Goal: Task Accomplishment & Management: Complete application form

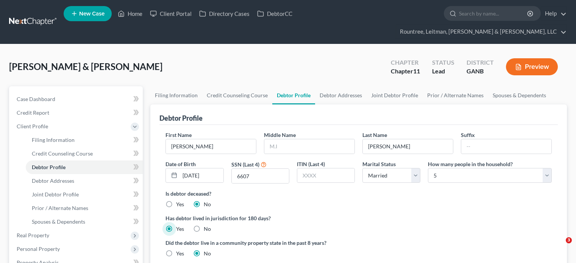
select select "1"
select select "4"
click at [135, 13] on link "Home" at bounding box center [130, 14] width 32 height 14
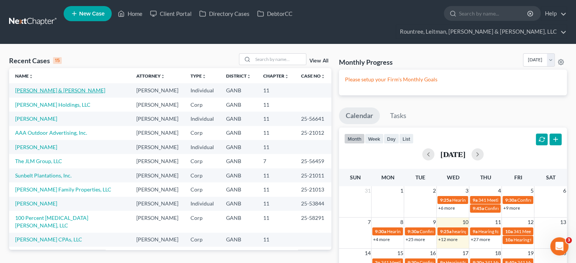
click at [42, 87] on link "[PERSON_NAME] & [PERSON_NAME]" at bounding box center [60, 90] width 90 height 6
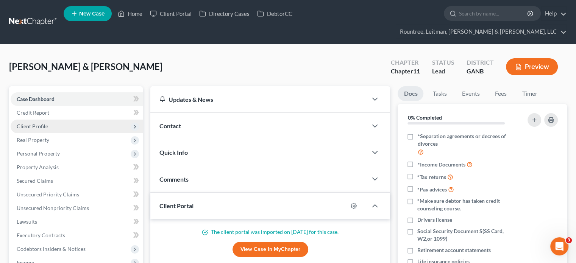
click at [29, 123] on span "Client Profile" at bounding box center [32, 126] width 31 height 6
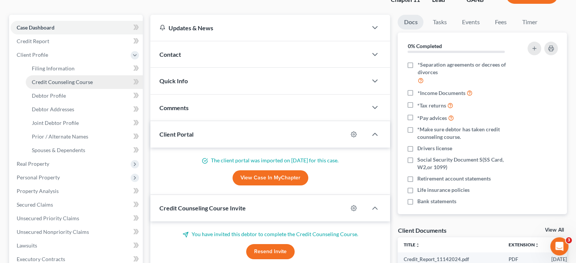
scroll to position [76, 0]
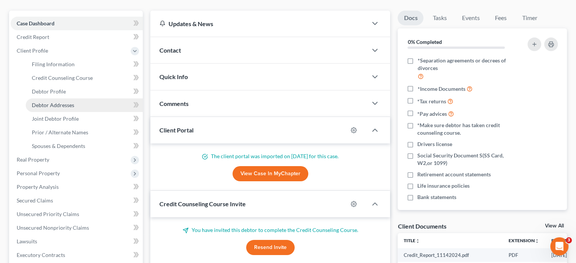
click at [46, 102] on span "Debtor Addresses" at bounding box center [53, 105] width 42 height 6
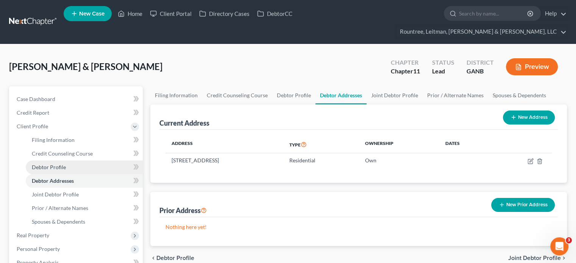
click at [49, 164] on span "Debtor Profile" at bounding box center [49, 167] width 34 height 6
select select "1"
select select "4"
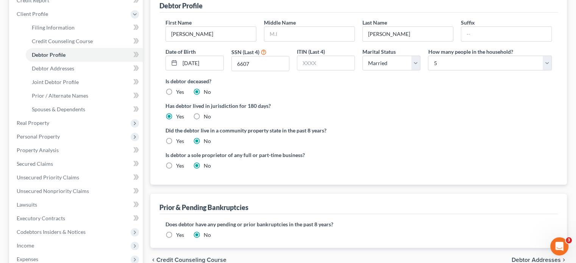
scroll to position [114, 0]
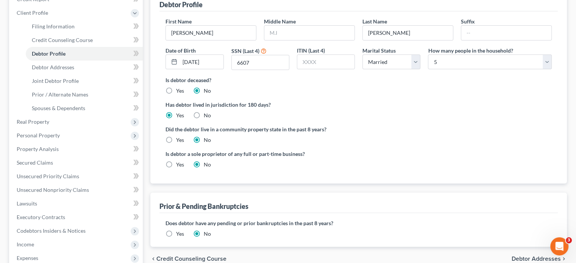
click at [176, 230] on label "Yes" at bounding box center [180, 234] width 8 height 8
click at [179, 230] on input "Yes" at bounding box center [181, 232] width 5 height 5
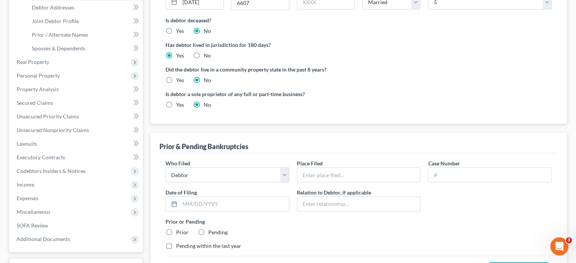
scroll to position [189, 0]
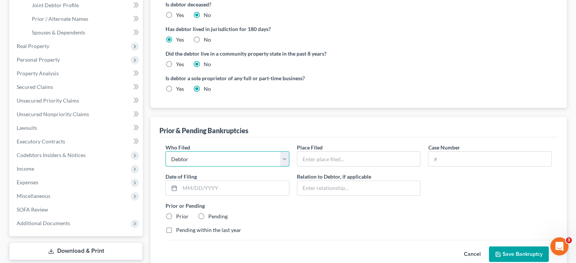
click at [284, 152] on select "Debtor Other" at bounding box center [228, 159] width 124 height 15
select select "other"
click at [166, 152] on select "Debtor Other" at bounding box center [228, 159] width 124 height 15
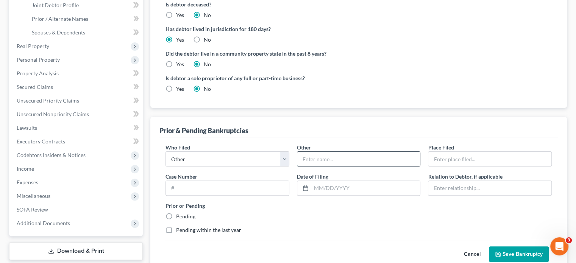
click at [336, 152] on input "text" at bounding box center [358, 159] width 123 height 14
drag, startPoint x: 229, startPoint y: 203, endPoint x: 176, endPoint y: 201, distance: 53.1
click at [229, 203] on div "Prior or Pending Pending" at bounding box center [359, 211] width 394 height 19
drag, startPoint x: 169, startPoint y: 200, endPoint x: 310, endPoint y: 203, distance: 141.7
click at [176, 213] on label "Pending" at bounding box center [185, 217] width 19 height 8
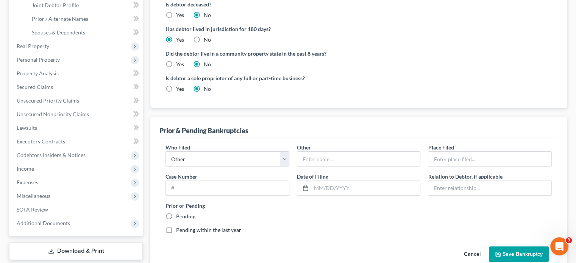
click at [179, 213] on input "Pending" at bounding box center [181, 215] width 5 height 5
radio input "true"
click at [176, 227] on label "Pending within the last year" at bounding box center [208, 231] width 65 height 8
click at [179, 227] on input "Pending within the last year" at bounding box center [181, 229] width 5 height 5
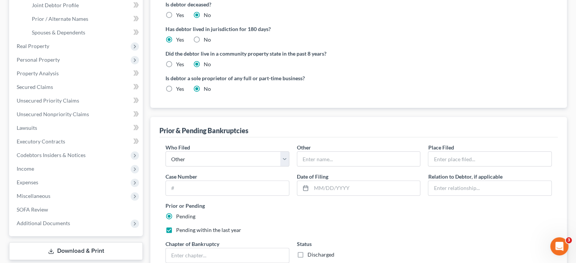
click at [176, 227] on label "Pending within the last year" at bounding box center [208, 231] width 65 height 8
click at [179, 227] on input "Pending within the last year" at bounding box center [181, 229] width 5 height 5
checkbox input "false"
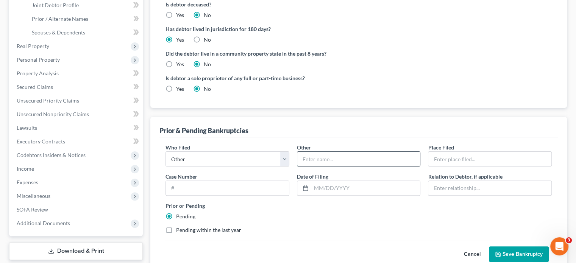
click at [340, 152] on input "text" at bounding box center [358, 159] width 123 height 14
type input "[PERSON_NAME] Holdings, LLC"
click at [467, 152] on input "text" at bounding box center [490, 159] width 123 height 14
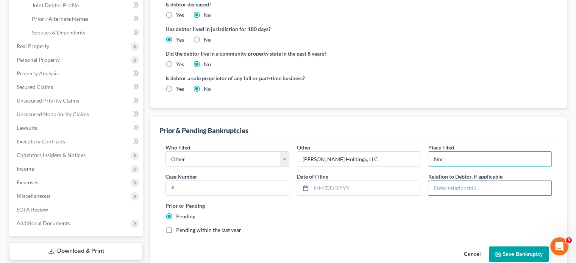
type input "[GEOGRAPHIC_DATA][US_STATE]"
click at [462, 181] on input "text" at bounding box center [490, 188] width 123 height 14
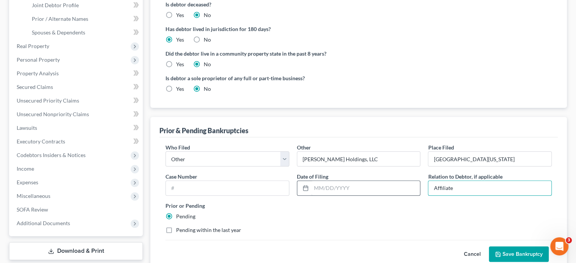
type input "Affiliate"
click at [376, 181] on input "text" at bounding box center [365, 188] width 109 height 14
type input "[DATE]"
click at [515, 247] on button "Save Bankruptcy" at bounding box center [519, 255] width 60 height 16
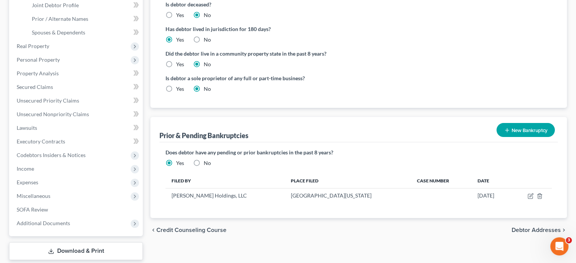
click at [204, 160] on label "No" at bounding box center [207, 164] width 7 height 8
click at [207, 160] on input "No" at bounding box center [209, 162] width 5 height 5
radio input "true"
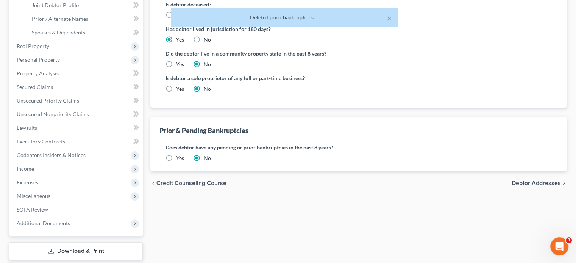
click at [176, 155] on label "Yes" at bounding box center [180, 159] width 8 height 8
click at [179, 155] on input "Yes" at bounding box center [181, 157] width 5 height 5
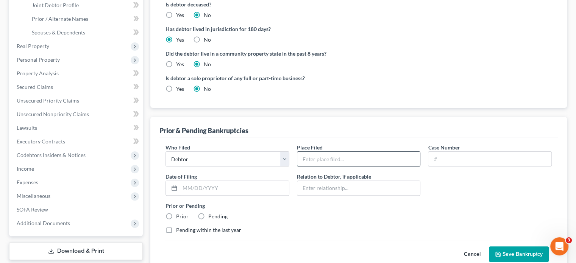
click at [318, 152] on input "text" at bounding box center [358, 159] width 123 height 14
type input "[GEOGRAPHIC_DATA][US_STATE]"
click at [472, 152] on input "text" at bounding box center [490, 159] width 123 height 14
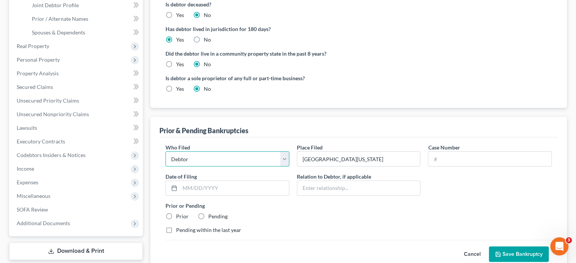
click at [208, 152] on select "Debtor Other" at bounding box center [228, 159] width 124 height 15
select select "other"
click at [166, 152] on select "Debtor Other" at bounding box center [228, 159] width 124 height 15
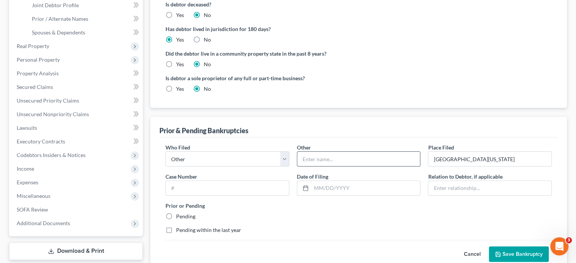
click at [363, 152] on input "text" at bounding box center [358, 159] width 123 height 14
type input "[PERSON_NAME] Holdings, LLC"
click at [326, 181] on input "text" at bounding box center [365, 188] width 109 height 14
click at [461, 181] on input "text" at bounding box center [490, 188] width 123 height 14
click at [443, 181] on input "Affilate" at bounding box center [490, 188] width 123 height 14
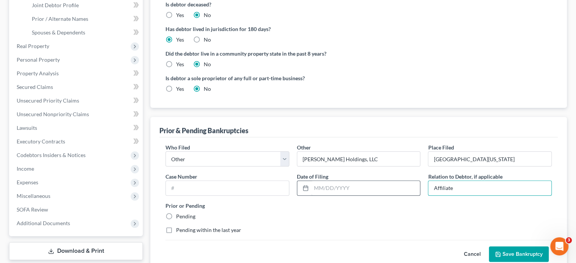
type input "Affiliate"
click at [356, 181] on input "text" at bounding box center [365, 188] width 109 height 14
type input "[DATE]"
click at [176, 213] on label "Pending" at bounding box center [185, 217] width 19 height 8
click at [179, 213] on input "Pending" at bounding box center [181, 215] width 5 height 5
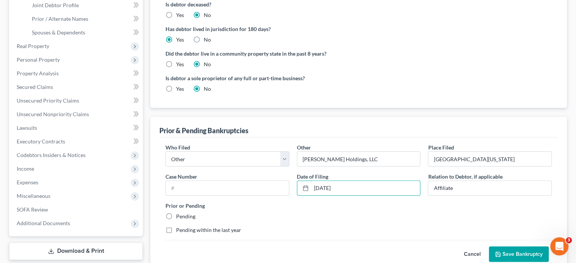
radio input "true"
click at [526, 247] on button "Save Bankruptcy" at bounding box center [519, 255] width 60 height 16
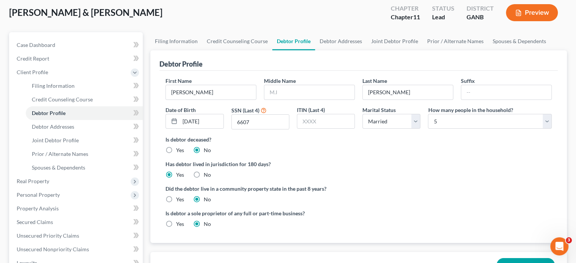
scroll to position [0, 0]
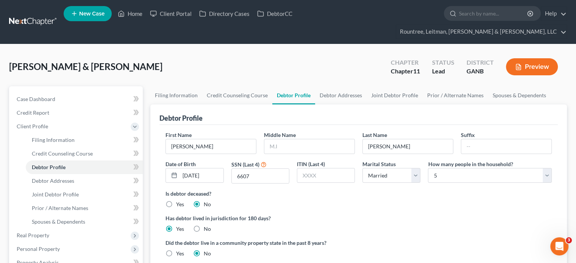
click at [530, 58] on button "Preview" at bounding box center [532, 66] width 52 height 17
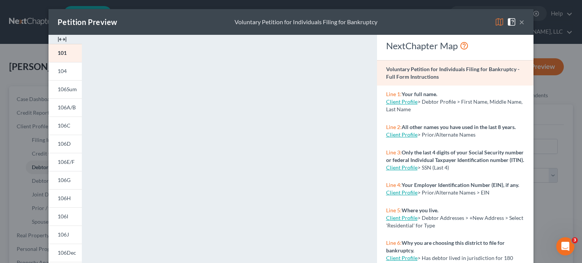
click at [519, 22] on button "×" at bounding box center [521, 21] width 5 height 9
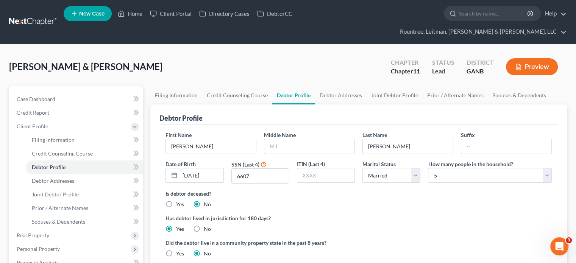
click at [131, 53] on div "[PERSON_NAME] & [PERSON_NAME] Upgraded Chapter Chapter 11 Status Lead District …" at bounding box center [288, 69] width 558 height 33
click at [46, 133] on link "Filing Information" at bounding box center [84, 140] width 117 height 14
select select "0"
select select "3"
select select "1"
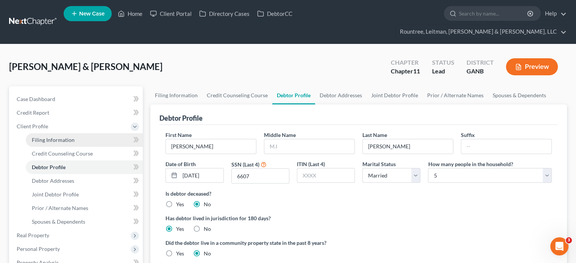
select select "1"
select select "19"
select select "3"
select select "10"
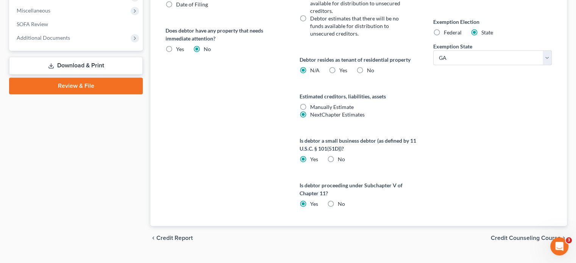
scroll to position [376, 0]
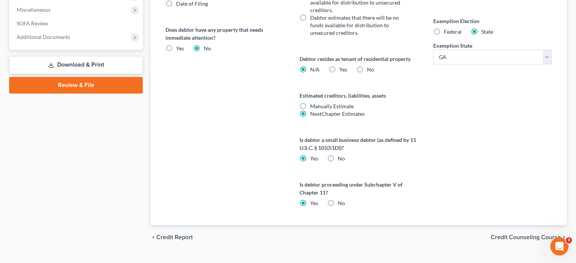
click at [502, 235] on span "Credit Counseling Course" at bounding box center [526, 238] width 70 height 6
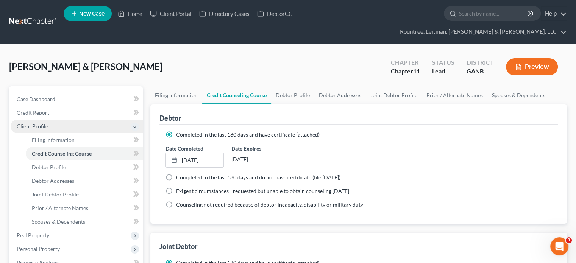
click at [33, 120] on span "Client Profile" at bounding box center [77, 127] width 132 height 14
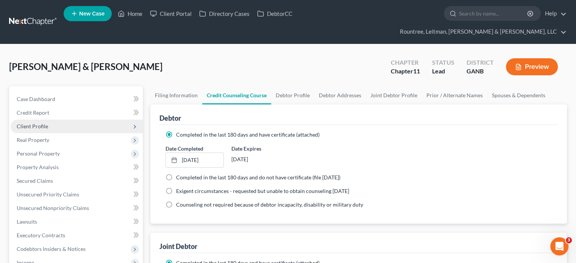
click at [39, 123] on span "Client Profile" at bounding box center [32, 126] width 31 height 6
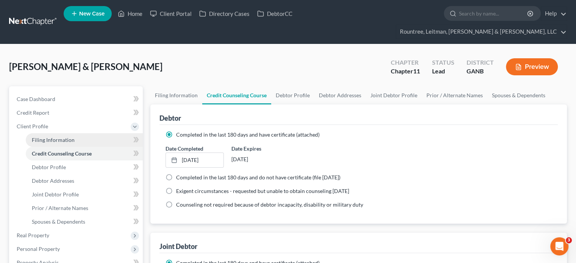
click at [58, 137] on span "Filing Information" at bounding box center [53, 140] width 43 height 6
select select "0"
select select "3"
select select "1"
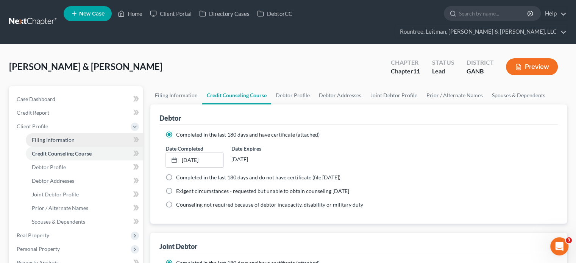
select select "19"
select select "3"
select select "10"
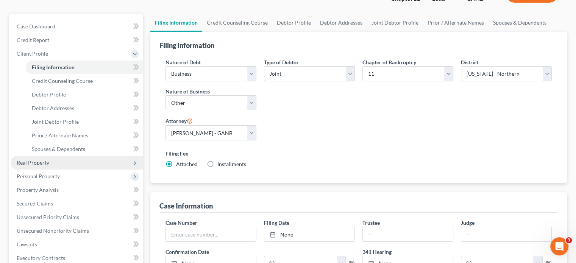
scroll to position [114, 0]
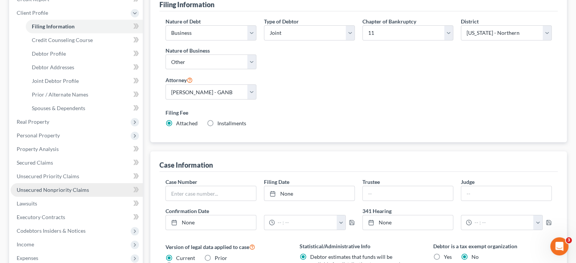
click at [61, 187] on span "Unsecured Nonpriority Claims" at bounding box center [53, 190] width 72 height 6
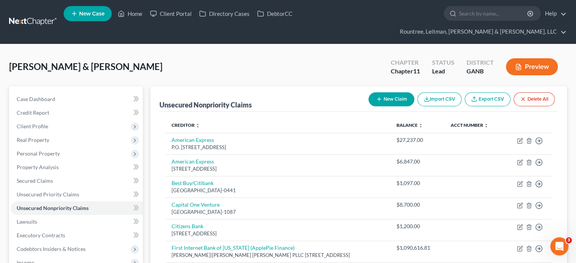
click at [397, 92] on button "New Claim" at bounding box center [392, 99] width 46 height 14
select select "2"
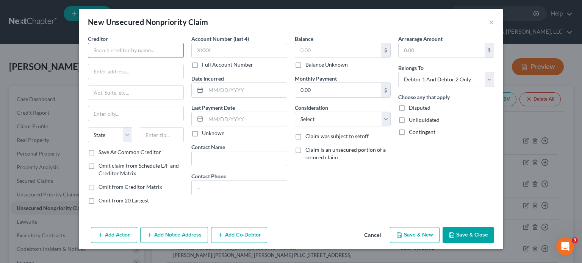
click at [109, 49] on input "text" at bounding box center [136, 50] width 96 height 15
click at [157, 52] on input "[PERSON_NAME] E" at bounding box center [136, 50] width 96 height 15
click at [155, 51] on input "[PERSON_NAME] E" at bounding box center [136, 50] width 96 height 15
type input "[PERSON_NAME] Edge Properties"
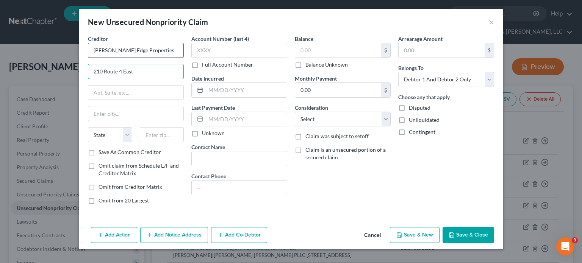
type input "210 Route 4 East"
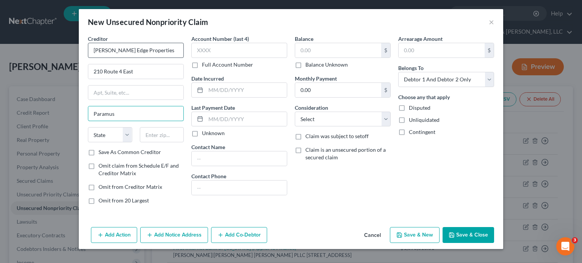
type input "Paramus"
click at [124, 138] on select "State [US_STATE] AK AR AZ CA CO CT DE DC [GEOGRAPHIC_DATA] [GEOGRAPHIC_DATA] GU…" at bounding box center [110, 134] width 44 height 15
select select "33"
click at [88, 127] on select "State [US_STATE] AK AR AZ CA CO CT DE DC [GEOGRAPHIC_DATA] [GEOGRAPHIC_DATA] GU…" at bounding box center [110, 134] width 44 height 15
click at [172, 136] on input "text" at bounding box center [162, 134] width 44 height 15
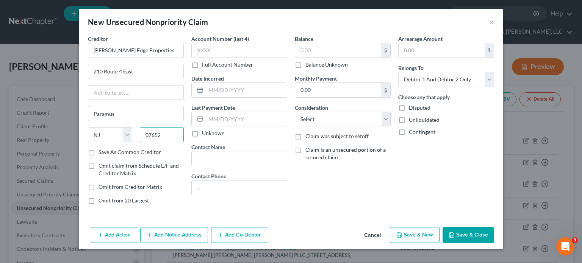
type input "07652"
click at [99, 152] on label "Save As Common Creditor" at bounding box center [130, 153] width 63 height 8
click at [102, 152] on input "Save As Common Creditor" at bounding box center [104, 151] width 5 height 5
checkbox input "true"
click at [181, 233] on button "Add Notice Address" at bounding box center [174, 235] width 68 height 16
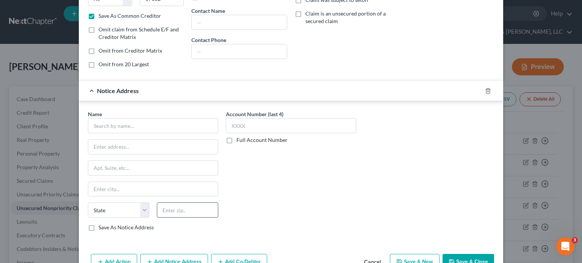
scroll to position [152, 0]
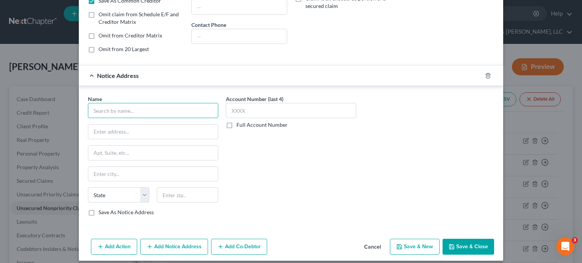
click at [138, 110] on input "text" at bounding box center [153, 110] width 130 height 15
drag, startPoint x: 163, startPoint y: 108, endPoint x: 0, endPoint y: 97, distance: 163.3
click at [0, 97] on div "New Unsecured Nonpriority Claim × Creditor * [PERSON_NAME] Edge Properties 210 …" at bounding box center [291, 131] width 582 height 263
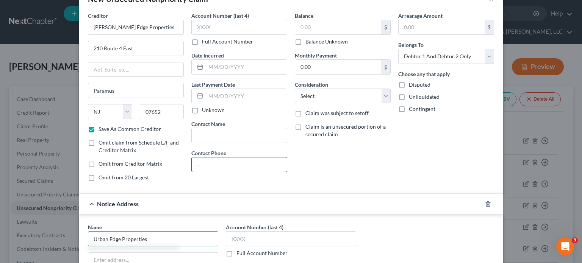
scroll to position [0, 0]
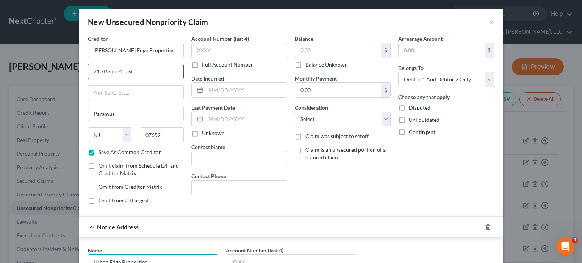
type input "Urban Edge Properties"
drag, startPoint x: 150, startPoint y: 72, endPoint x: 119, endPoint y: 72, distance: 31.5
click at [44, 71] on div "New Unsecured Nonpriority Claim × Creditor * [PERSON_NAME] Edge Properties 210 …" at bounding box center [291, 131] width 582 height 263
click at [107, 94] on input "text" at bounding box center [135, 93] width 95 height 14
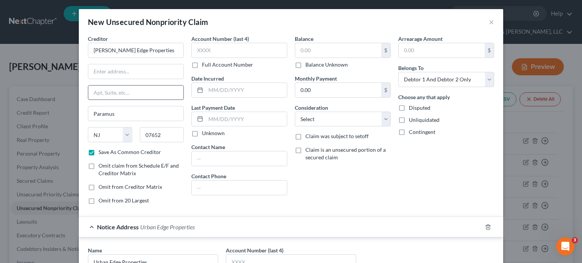
paste input "210 Route 4 East"
type input "210 Route 4 East"
drag, startPoint x: 157, startPoint y: 52, endPoint x: 97, endPoint y: 48, distance: 59.6
click at [52, 47] on div "New Unsecured Nonpriority Claim × Creditor * [PERSON_NAME] Edge Properties 210 …" at bounding box center [291, 131] width 582 height 263
click at [100, 74] on input "text" at bounding box center [135, 71] width 95 height 14
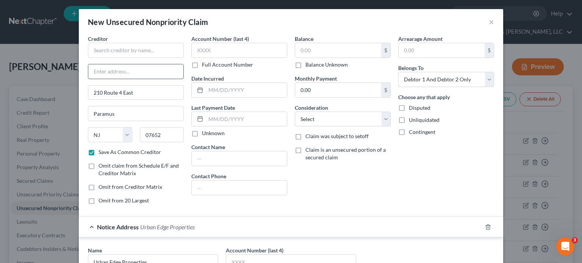
paste input "[PERSON_NAME] Edge Properties"
type input "[PERSON_NAME] Edge Properties | Legal Department"
click at [114, 48] on input "text" at bounding box center [136, 50] width 96 height 15
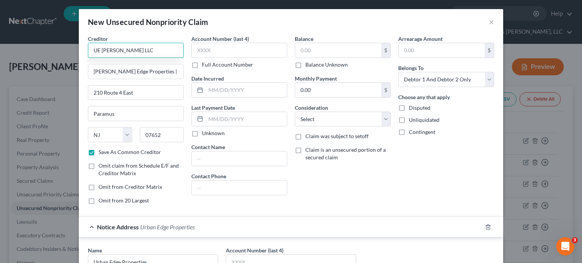
drag, startPoint x: 160, startPoint y: 47, endPoint x: -18, endPoint y: 42, distance: 178.1
type input "UE [PERSON_NAME] LLC"
click at [172, 69] on input "[PERSON_NAME] Edge Properties | Legal Department" at bounding box center [135, 71] width 95 height 14
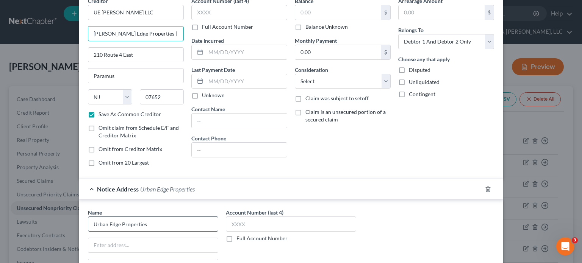
type input "[PERSON_NAME] Edge Properties | Legal Dept"
drag, startPoint x: 160, startPoint y: 220, endPoint x: 42, endPoint y: 215, distance: 118.3
click at [42, 215] on div "New Unsecured Nonpriority Claim × Creditor * UE [PERSON_NAME] LLC [PERSON_NAME]…" at bounding box center [291, 131] width 582 height 263
paste input "E [PERSON_NAME] LLC"
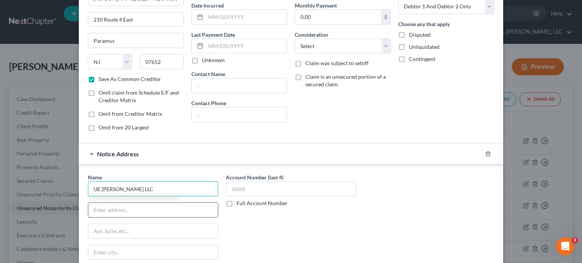
scroll to position [76, 0]
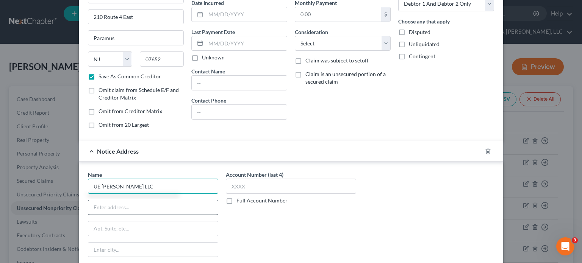
type input "UE [PERSON_NAME] LLC"
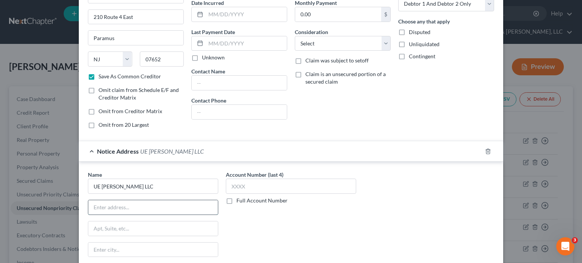
click at [127, 205] on input "text" at bounding box center [153, 207] width 130 height 14
type input "Urban Edge Properties | Attn: COO"
click at [115, 226] on input "text" at bounding box center [153, 229] width 130 height 14
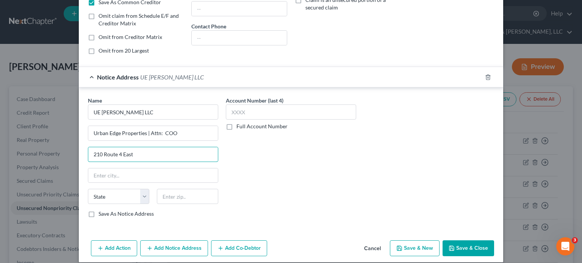
scroll to position [152, 0]
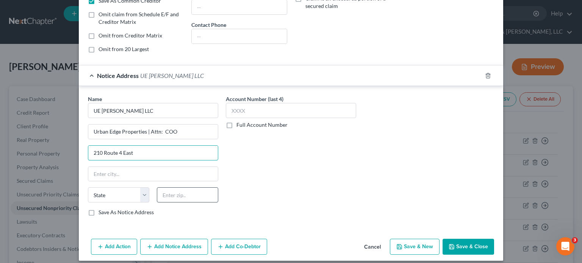
type input "210 Route 4 East"
click at [175, 197] on input "text" at bounding box center [187, 195] width 61 height 15
type input "07652"
click at [162, 172] on input "text" at bounding box center [153, 174] width 130 height 14
type input "Paramus"
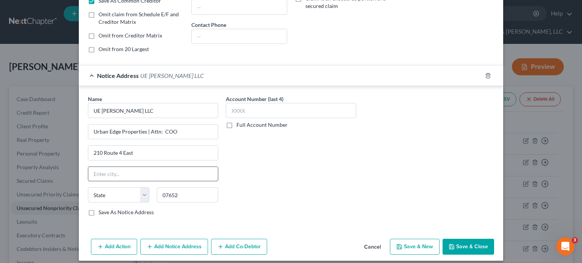
select select "33"
click at [246, 202] on div "Account Number (last 4) Full Account Number" at bounding box center [291, 158] width 138 height 127
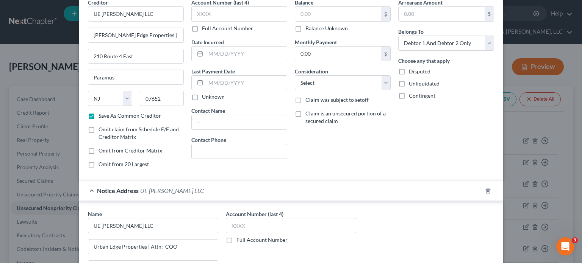
scroll to position [0, 0]
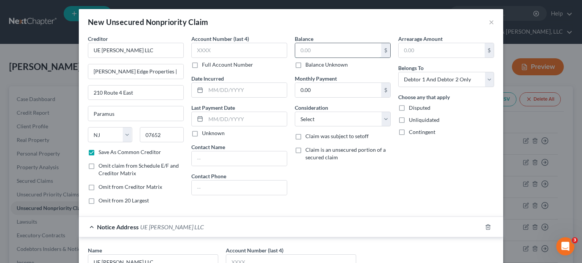
click at [323, 51] on input "text" at bounding box center [338, 50] width 86 height 14
type input "0.00"
click at [409, 105] on label "Disputed" at bounding box center [420, 108] width 22 height 8
click at [412, 105] on input "Disputed" at bounding box center [414, 106] width 5 height 5
checkbox input "true"
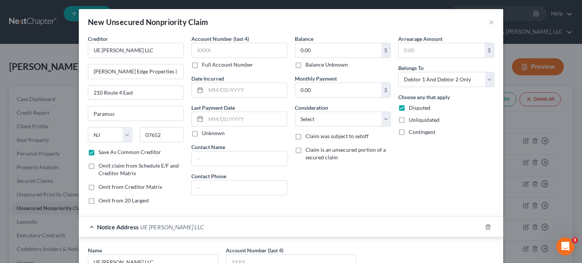
click at [409, 118] on label "Unliquidated" at bounding box center [424, 120] width 31 height 8
click at [412, 118] on input "Unliquidated" at bounding box center [414, 118] width 5 height 5
checkbox input "true"
click at [409, 128] on label "Contingent" at bounding box center [422, 132] width 27 height 8
click at [412, 128] on input "Contingent" at bounding box center [414, 130] width 5 height 5
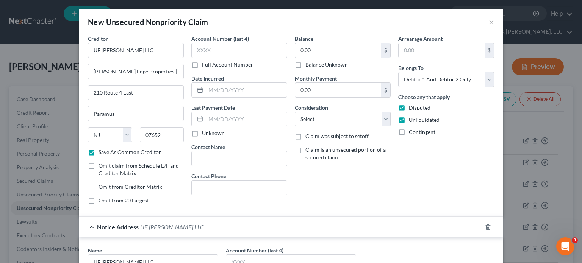
checkbox input "true"
drag, startPoint x: 488, startPoint y: 79, endPoint x: 469, endPoint y: 86, distance: 20.4
click at [488, 79] on select "Select Debtor 1 Only Debtor 2 Only Debtor 1 And Debtor 2 Only At Least One Of T…" at bounding box center [446, 79] width 96 height 15
select select "3"
click at [398, 72] on select "Select Debtor 1 Only Debtor 2 Only Debtor 1 And Debtor 2 Only At Least One Of T…" at bounding box center [446, 79] width 96 height 15
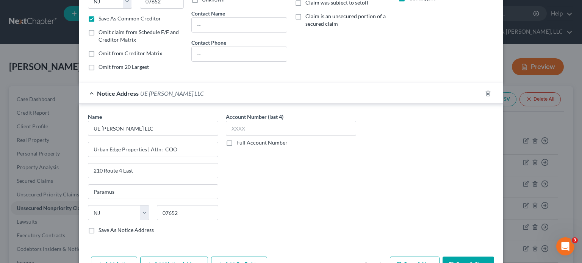
scroll to position [152, 0]
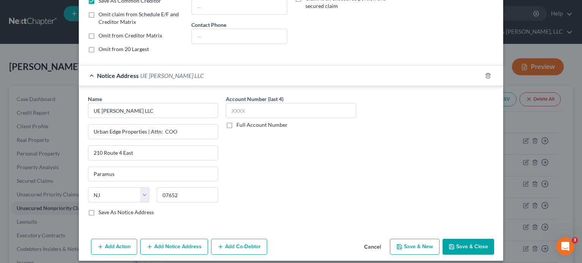
click at [227, 246] on button "Add Co-Debtor" at bounding box center [239, 247] width 56 height 16
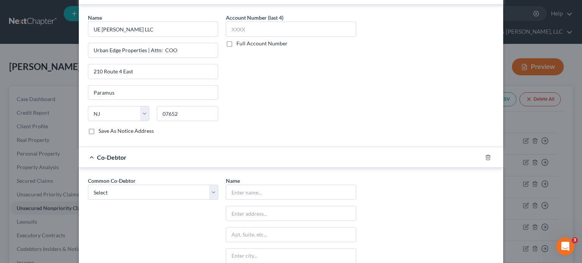
scroll to position [303, 0]
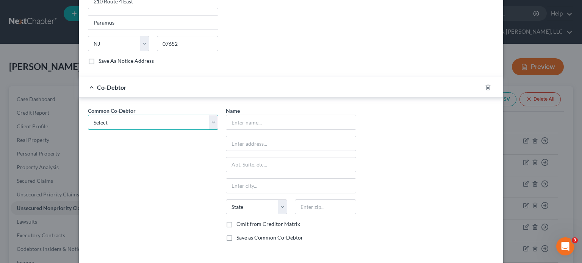
click at [210, 120] on select "Select [PERSON_NAME] Holdings, LLC" at bounding box center [153, 122] width 130 height 15
select select "0"
click at [88, 115] on select "Select [PERSON_NAME] Holdings, LLC" at bounding box center [153, 122] width 130 height 15
type input "[PERSON_NAME] Holdings, LLC"
type input "[STREET_ADDRESS]"
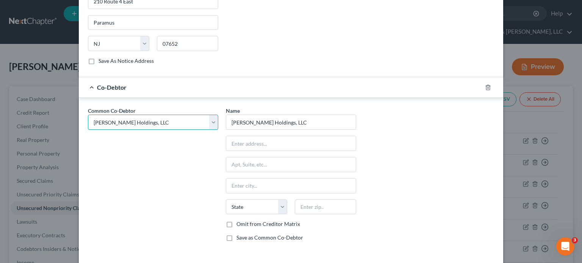
type input "[GEOGRAPHIC_DATA]"
select select "10"
type input "30349"
click at [151, 218] on div "Common Co-Debtor Select [PERSON_NAME] Holdings, LLC" at bounding box center [153, 177] width 138 height 141
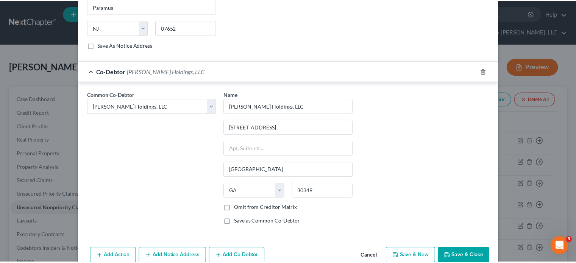
scroll to position [333, 0]
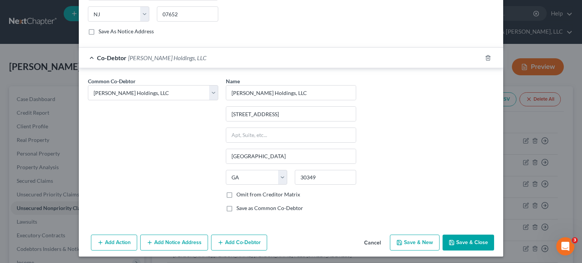
click at [460, 242] on button "Save & Close" at bounding box center [469, 243] width 52 height 16
checkbox input "false"
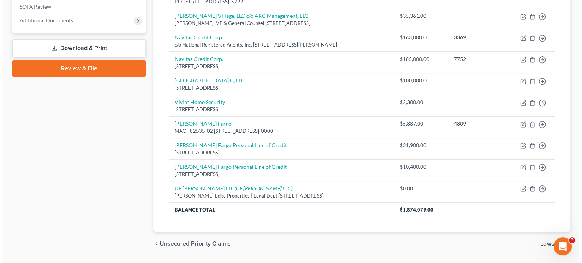
scroll to position [303, 0]
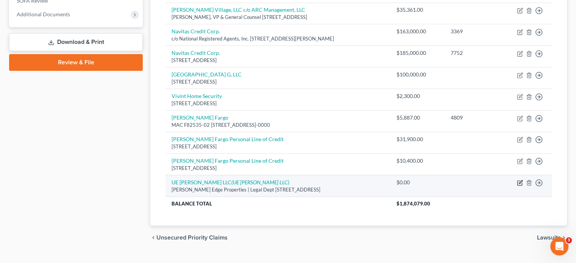
click at [520, 180] on icon "button" at bounding box center [520, 183] width 6 height 6
select select "33"
select select "3"
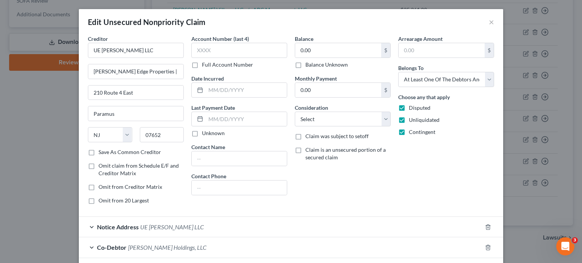
click at [99, 152] on label "Save As Common Creditor" at bounding box center [130, 153] width 63 height 8
click at [102, 152] on input "Save As Common Creditor" at bounding box center [104, 151] width 5 height 5
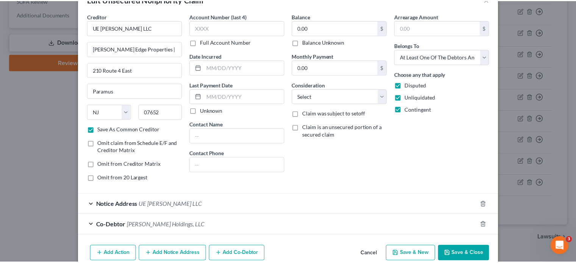
scroll to position [57, 0]
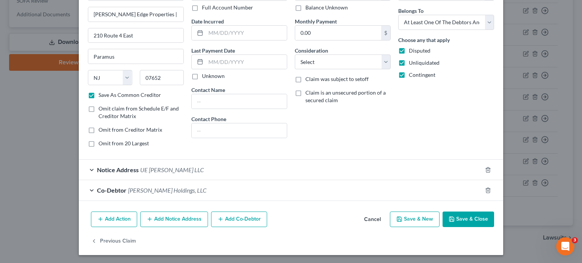
click at [466, 219] on button "Save & Close" at bounding box center [469, 220] width 52 height 16
checkbox input "false"
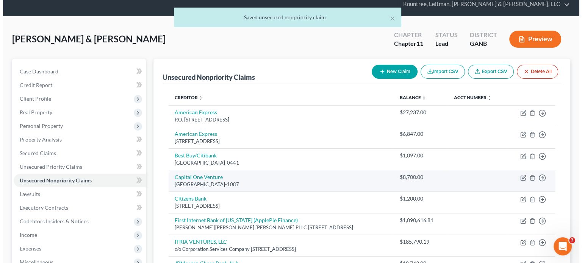
scroll to position [0, 0]
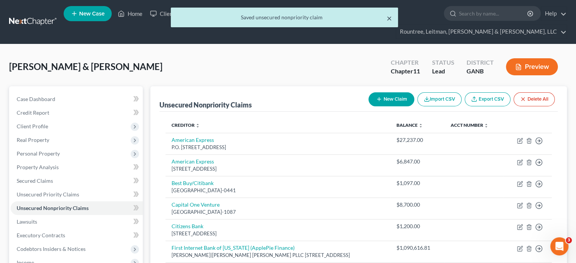
drag, startPoint x: 388, startPoint y: 19, endPoint x: 213, endPoint y: 14, distance: 175.5
click at [388, 18] on button "×" at bounding box center [389, 18] width 5 height 9
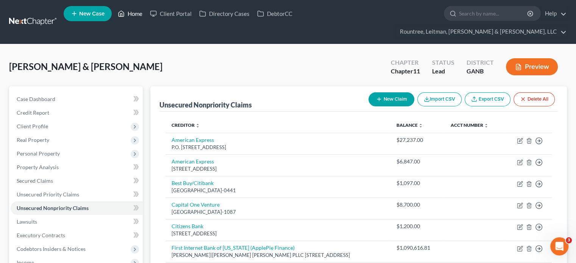
click at [136, 14] on link "Home" at bounding box center [130, 14] width 32 height 14
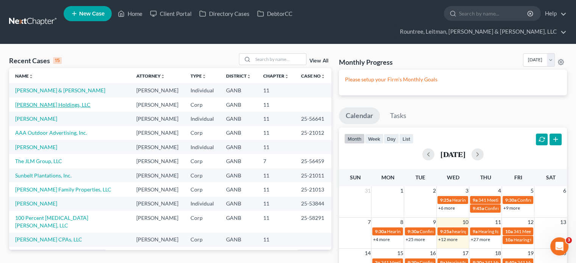
click at [41, 102] on link "[PERSON_NAME] Holdings, LLC" at bounding box center [52, 105] width 75 height 6
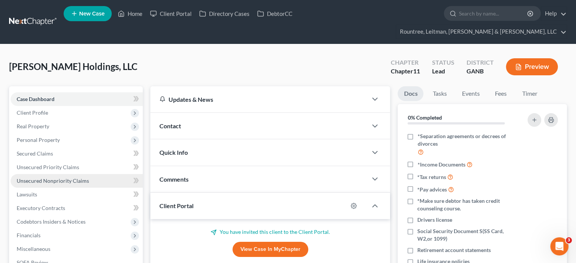
click at [53, 178] on span "Unsecured Nonpriority Claims" at bounding box center [53, 181] width 72 height 6
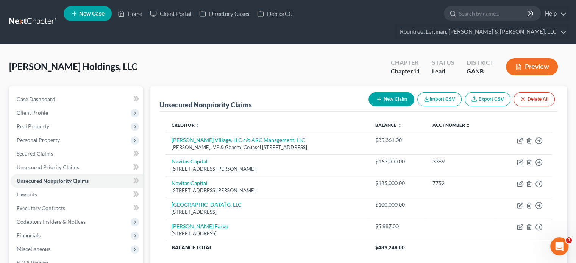
click at [393, 92] on button "New Claim" at bounding box center [392, 99] width 46 height 14
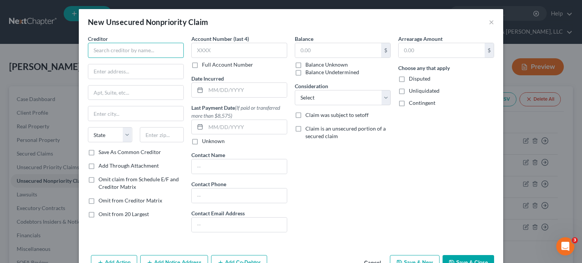
click at [155, 50] on input "text" at bounding box center [136, 50] width 96 height 15
click at [160, 52] on input "utc" at bounding box center [136, 50] width 96 height 15
drag, startPoint x: 98, startPoint y: 45, endPoint x: 31, endPoint y: 36, distance: 67.7
click at [33, 36] on div "New Unsecured Nonpriority Claim × Creditor * utc Gokhan Mutcali 365 Silhouette …" at bounding box center [291, 131] width 582 height 263
type input "E"
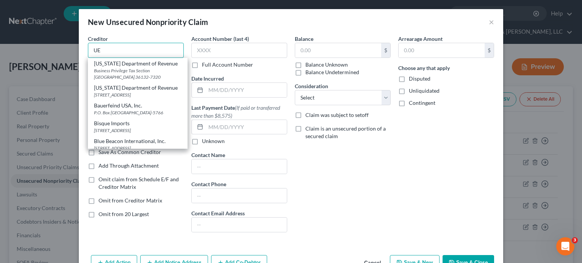
click at [114, 52] on input "UE" at bounding box center [136, 50] width 96 height 15
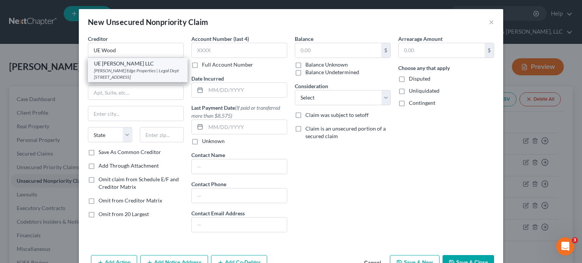
click at [126, 72] on div "[PERSON_NAME] Edge Properties | Legal Dept [STREET_ADDRESS]" at bounding box center [138, 73] width 88 height 13
type input "UE [PERSON_NAME] LLC"
type input "[PERSON_NAME] Edge Properties | Legal Dept"
type input "210 Route 4 East"
type input "Paramus"
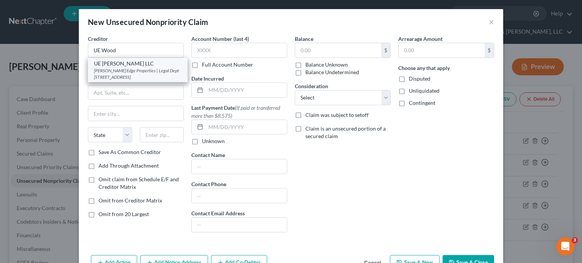
select select "33"
type input "07652"
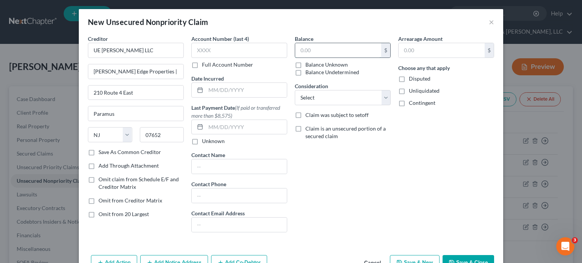
click at [325, 50] on input "text" at bounding box center [338, 50] width 86 height 14
type input "0.00"
click at [328, 96] on select "Select Cable / Satellite Services Collection Agency Credit Card Debt Debt Couns…" at bounding box center [343, 97] width 96 height 15
select select "11"
click at [295, 90] on select "Select Cable / Satellite Services Collection Agency Credit Card Debt Debt Couns…" at bounding box center [343, 97] width 96 height 15
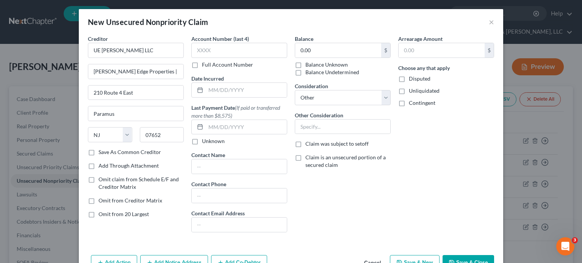
click at [409, 77] on label "Disputed" at bounding box center [420, 79] width 22 height 8
click at [412, 77] on input "Disputed" at bounding box center [414, 77] width 5 height 5
checkbox input "true"
drag, startPoint x: 399, startPoint y: 92, endPoint x: 397, endPoint y: 103, distance: 11.2
click at [409, 91] on label "Unliquidated" at bounding box center [424, 91] width 31 height 8
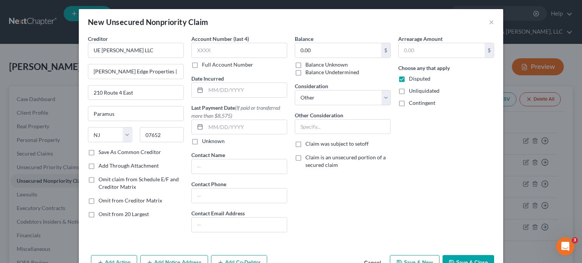
click at [412, 91] on input "Unliquidated" at bounding box center [414, 89] width 5 height 5
checkbox input "true"
click at [409, 102] on label "Contingent" at bounding box center [422, 103] width 27 height 8
click at [412, 102] on input "Contingent" at bounding box center [414, 101] width 5 height 5
checkbox input "true"
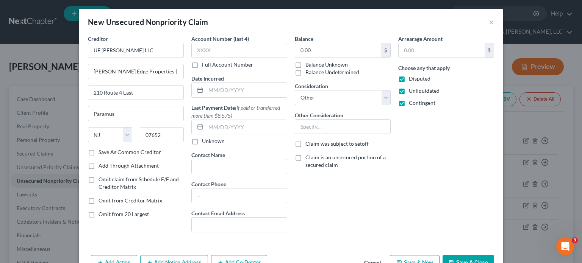
scroll to position [22, 0]
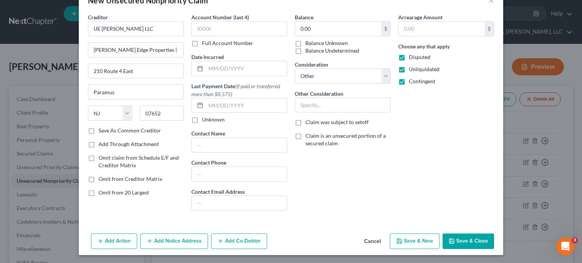
click at [250, 239] on button "Add Co-Debtor" at bounding box center [239, 242] width 56 height 16
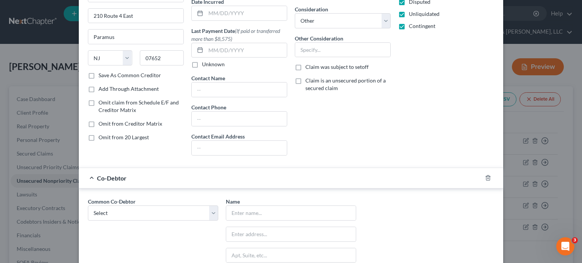
scroll to position [135, 0]
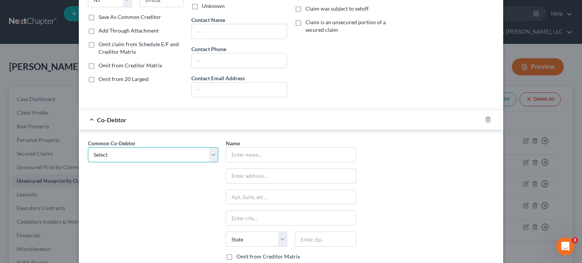
drag, startPoint x: 208, startPoint y: 150, endPoint x: 200, endPoint y: 159, distance: 11.3
click at [208, 150] on select "Select [PERSON_NAME] [PERSON_NAME]" at bounding box center [153, 154] width 130 height 15
select select "0"
click at [88, 147] on select "Select [PERSON_NAME] [PERSON_NAME]" at bounding box center [153, 154] width 130 height 15
type input "[PERSON_NAME]"
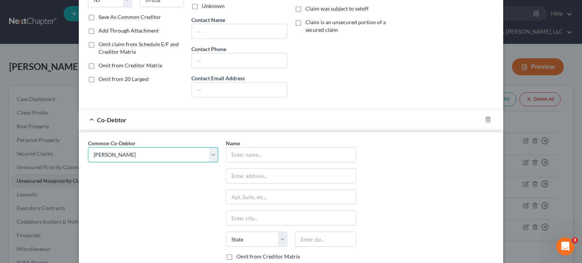
type input "[STREET_ADDRESS]"
type input "[GEOGRAPHIC_DATA]"
select select "10"
type input "30349"
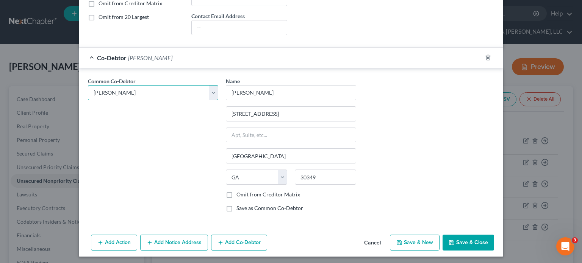
scroll to position [198, 0]
click at [255, 239] on button "Add Co-Debtor" at bounding box center [239, 243] width 56 height 16
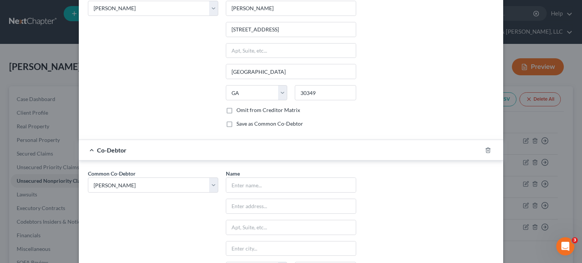
scroll to position [374, 0]
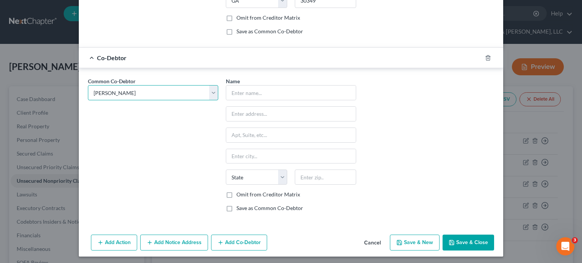
drag, startPoint x: 210, startPoint y: 92, endPoint x: 177, endPoint y: 98, distance: 33.9
click at [210, 92] on select "Select [PERSON_NAME] [PERSON_NAME]" at bounding box center [153, 92] width 130 height 15
select select "1"
click at [88, 85] on select "Select [PERSON_NAME] [PERSON_NAME]" at bounding box center [153, 92] width 130 height 15
select select "1"
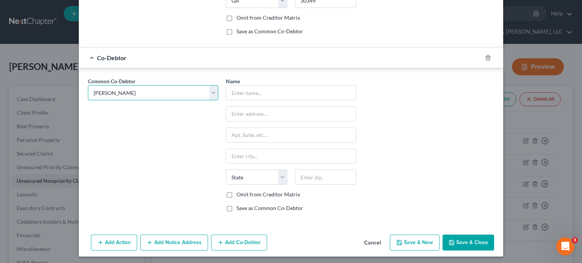
type input "[PERSON_NAME]"
type input "[STREET_ADDRESS]"
type input "[GEOGRAPHIC_DATA]"
select select "10"
type input "30349"
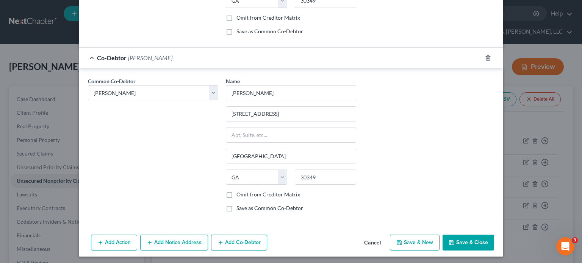
click at [169, 243] on button "Add Notice Address" at bounding box center [174, 243] width 68 height 16
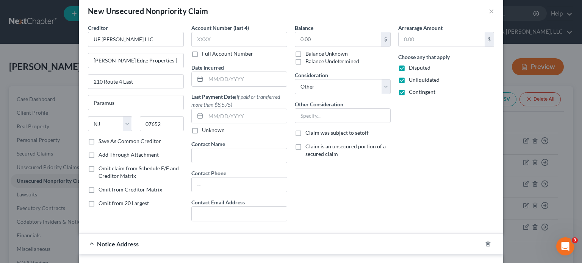
scroll to position [0, 0]
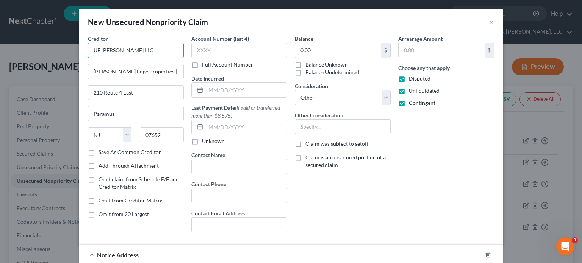
drag, startPoint x: 158, startPoint y: 48, endPoint x: 5, endPoint y: 53, distance: 153.9
click at [6, 53] on div "New Unsecured Nonpriority Claim × Creditor * UE [PERSON_NAME] LLC [PERSON_NAME]…" at bounding box center [291, 131] width 582 height 263
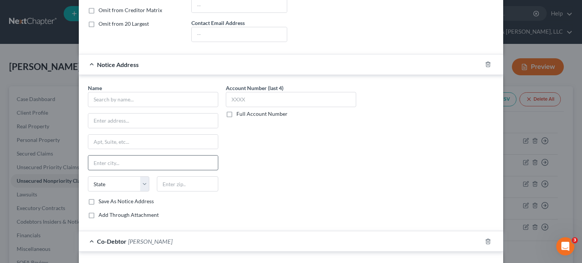
scroll to position [189, 0]
click at [103, 98] on input "text" at bounding box center [153, 100] width 130 height 15
paste input "UE [PERSON_NAME] LLC"
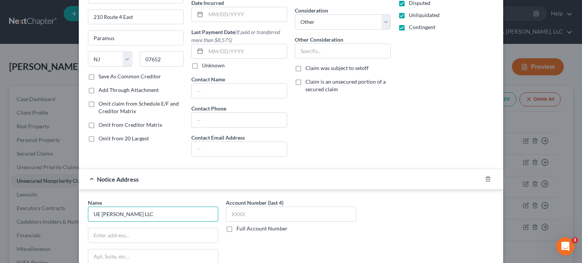
scroll to position [0, 0]
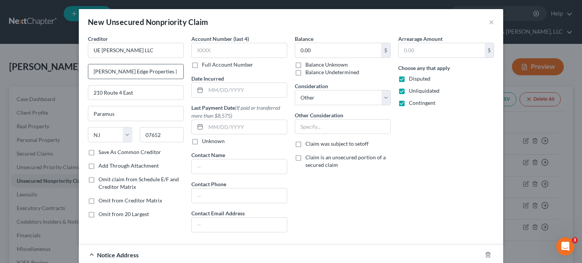
type input "UE [PERSON_NAME] LLC"
drag, startPoint x: 88, startPoint y: 71, endPoint x: 215, endPoint y: 74, distance: 127.4
click at [215, 74] on div "Creditor * UE [PERSON_NAME] LLC [PERSON_NAME] Edge Properties | Legal Dept 210 …" at bounding box center [291, 137] width 414 height 204
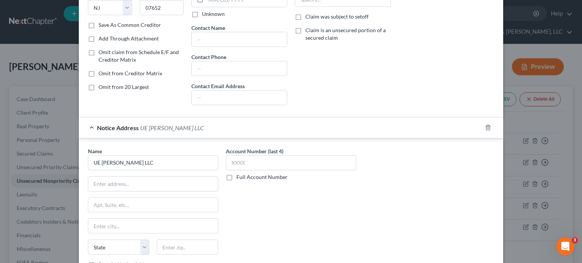
scroll to position [227, 0]
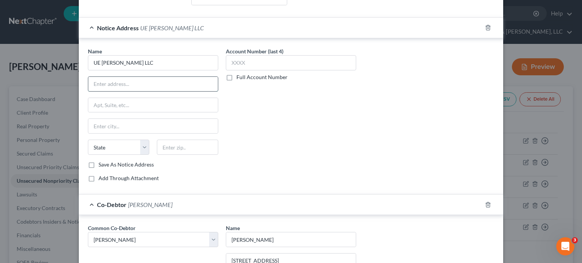
click at [121, 82] on input "text" at bounding box center [153, 84] width 130 height 14
paste input "[PERSON_NAME] Edge Properties | Legal Dept"
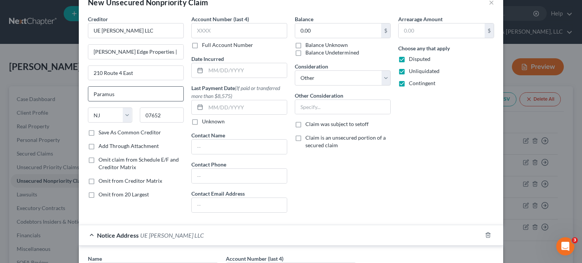
scroll to position [0, 0]
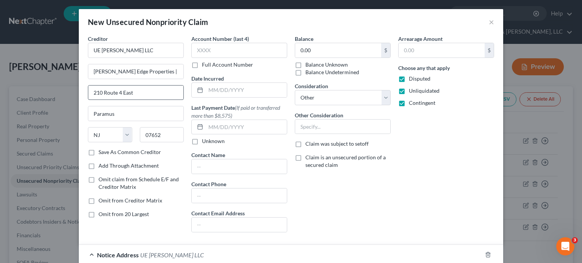
type input "[PERSON_NAME] Edge Properties | Legal Dept"
drag, startPoint x: 150, startPoint y: 86, endPoint x: 56, endPoint y: 90, distance: 93.7
click at [57, 90] on div "New Unsecured Nonpriority Claim × Creditor * UE [PERSON_NAME] LLC [PERSON_NAME]…" at bounding box center [291, 131] width 582 height 263
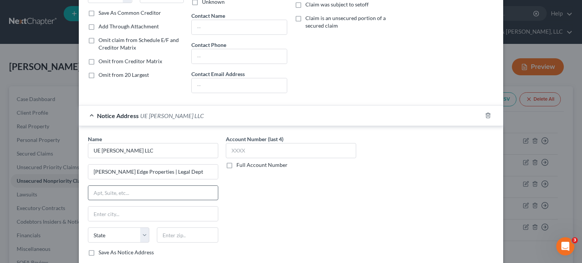
scroll to position [152, 0]
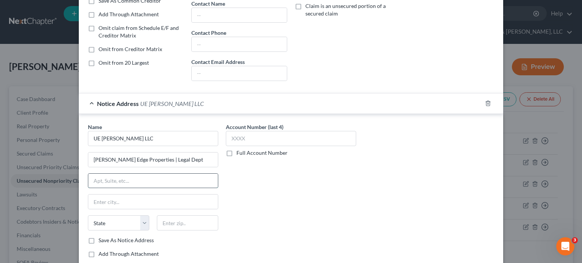
click at [118, 182] on input "text" at bounding box center [153, 181] width 130 height 14
paste input "210 Route 4 East"
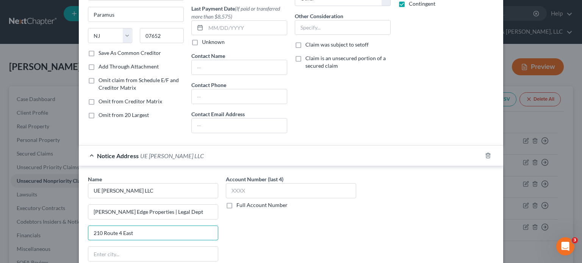
scroll to position [189, 0]
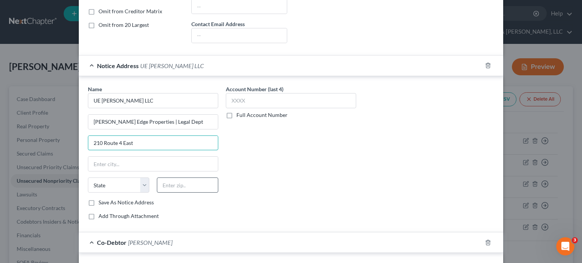
type input "210 Route 4 East"
drag, startPoint x: 166, startPoint y: 184, endPoint x: 155, endPoint y: 180, distance: 11.1
click at [166, 184] on input "text" at bounding box center [187, 185] width 61 height 15
type input "07652"
click at [318, 171] on div "Account Number (last 4) Full Account Number" at bounding box center [291, 155] width 138 height 141
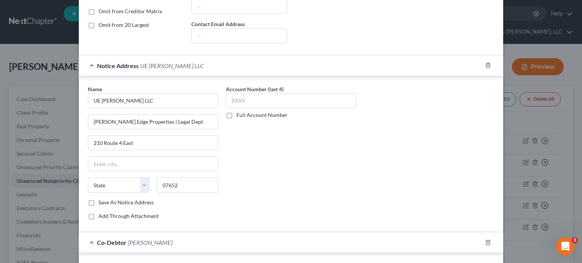
type input "Paramus"
select select "33"
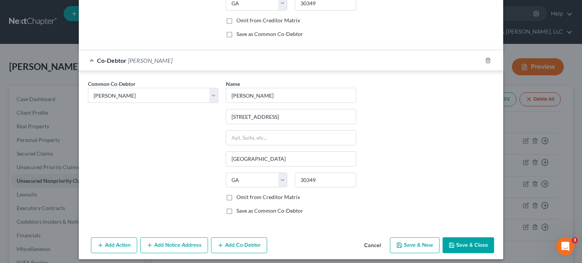
scroll to position [550, 0]
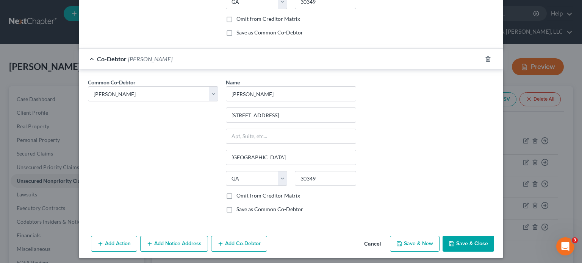
click at [462, 236] on button "Save & Close" at bounding box center [469, 244] width 52 height 16
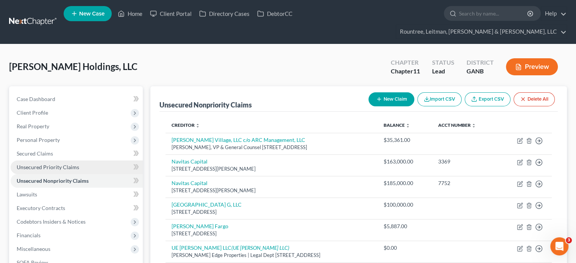
click at [35, 164] on span "Unsecured Priority Claims" at bounding box center [48, 167] width 63 height 6
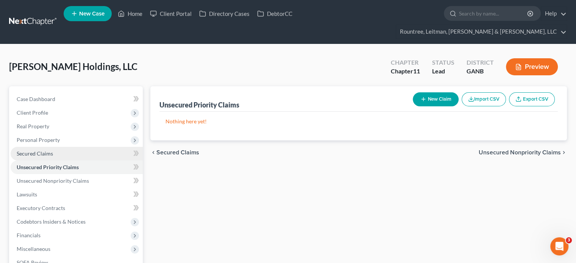
click at [36, 150] on span "Secured Claims" at bounding box center [35, 153] width 36 height 6
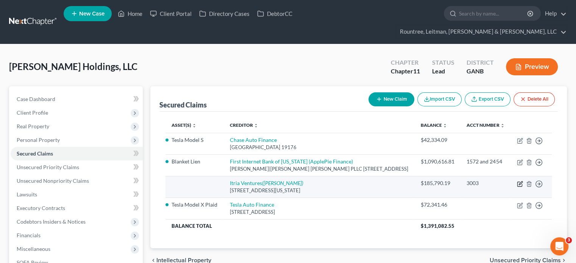
click at [518, 182] on icon "button" at bounding box center [520, 184] width 5 height 5
select select "35"
select select "0"
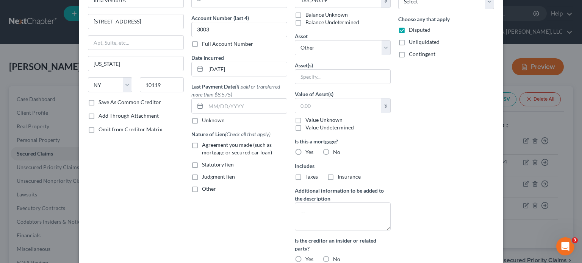
scroll to position [152, 0]
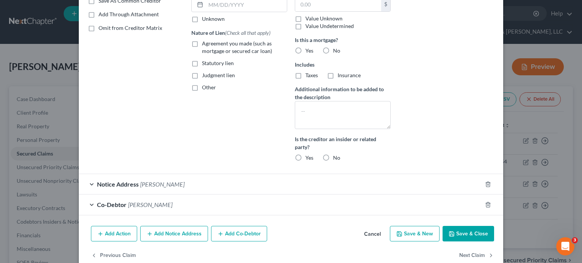
click at [148, 183] on span "[PERSON_NAME]" at bounding box center [162, 184] width 44 height 7
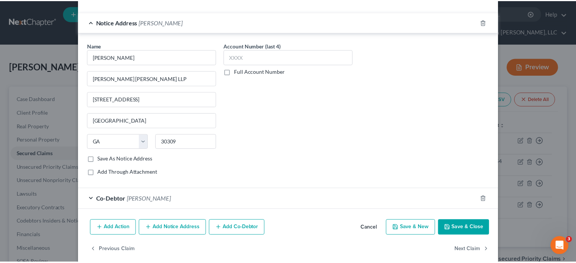
scroll to position [321, 0]
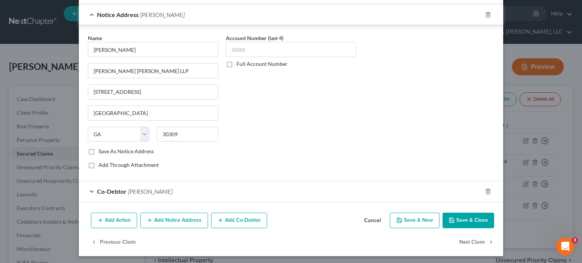
click at [99, 149] on label "Save As Notice Address" at bounding box center [126, 152] width 55 height 8
click at [102, 149] on input "Save As Notice Address" at bounding box center [104, 150] width 5 height 5
checkbox input "true"
click at [469, 217] on button "Save & Close" at bounding box center [469, 221] width 52 height 16
select select
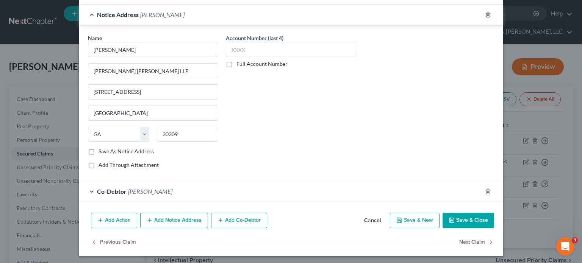
checkbox input "false"
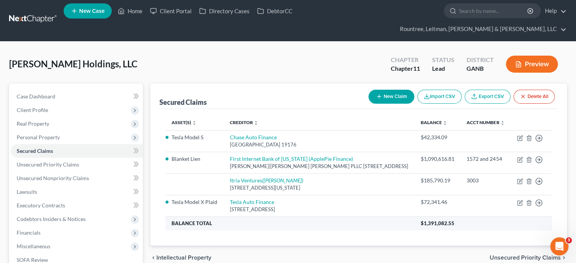
scroll to position [0, 0]
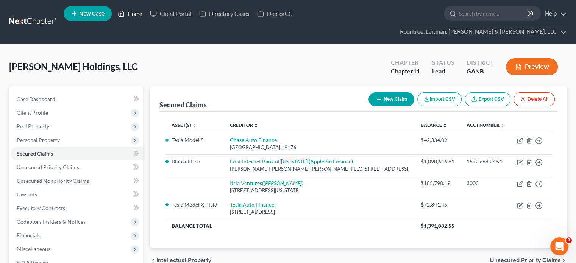
click at [137, 14] on link "Home" at bounding box center [130, 14] width 32 height 14
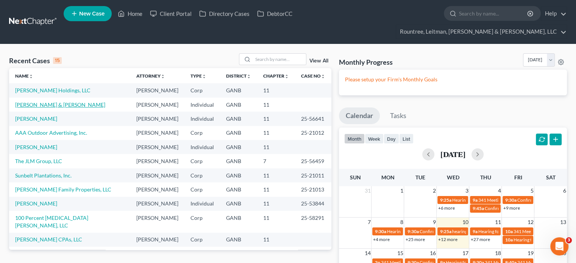
click at [43, 102] on link "[PERSON_NAME] & [PERSON_NAME]" at bounding box center [60, 105] width 90 height 6
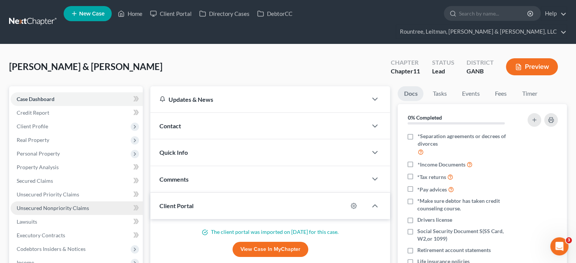
click at [44, 205] on span "Unsecured Nonpriority Claims" at bounding box center [53, 208] width 72 height 6
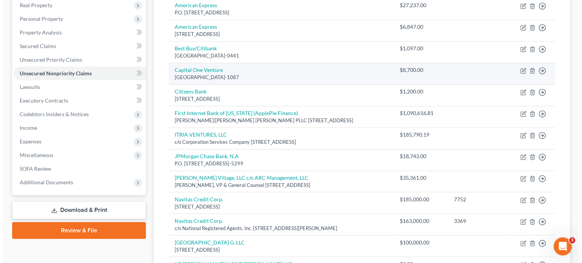
scroll to position [152, 0]
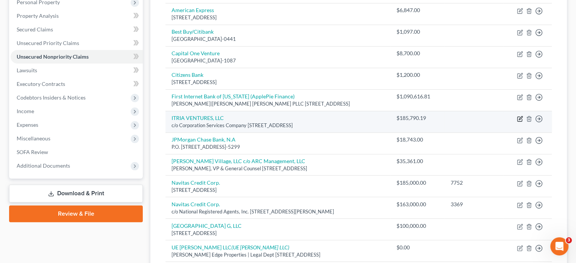
click at [521, 116] on icon "button" at bounding box center [520, 117] width 3 height 3
select select "7"
select select "14"
select select "3"
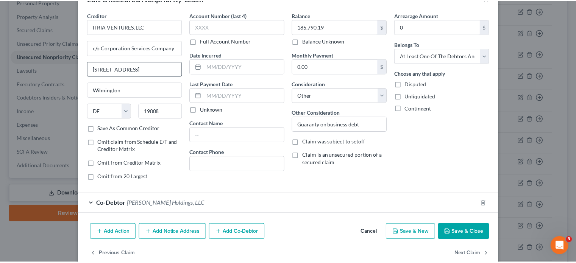
scroll to position [36, 0]
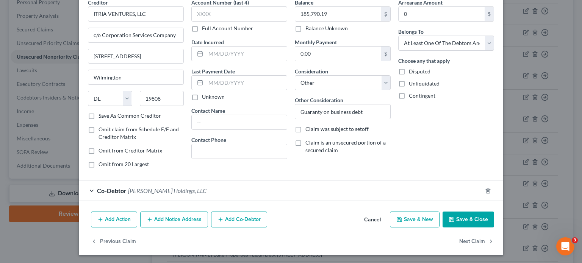
click at [99, 116] on label "Save As Common Creditor" at bounding box center [130, 116] width 63 height 8
click at [102, 116] on input "Save As Common Creditor" at bounding box center [104, 114] width 5 height 5
click at [465, 217] on button "Save & Close" at bounding box center [469, 220] width 52 height 16
checkbox input "false"
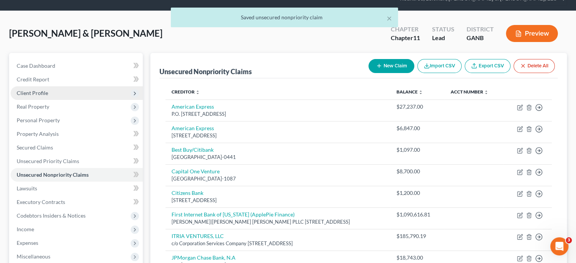
scroll to position [0, 0]
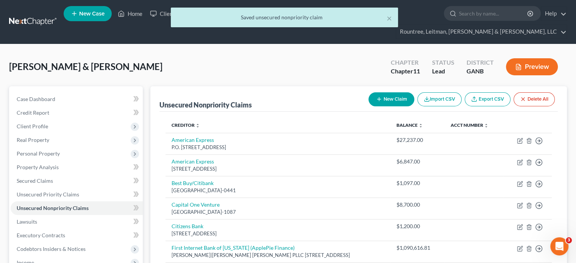
click at [138, 12] on div "× Saved unsecured nonpriority claim" at bounding box center [284, 19] width 576 height 23
click at [138, 15] on div "× Saved unsecured nonpriority claim" at bounding box center [284, 19] width 576 height 23
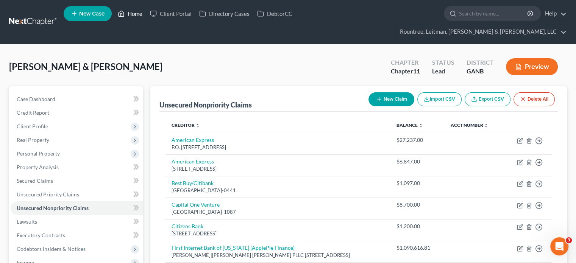
click at [133, 16] on link "Home" at bounding box center [130, 14] width 32 height 14
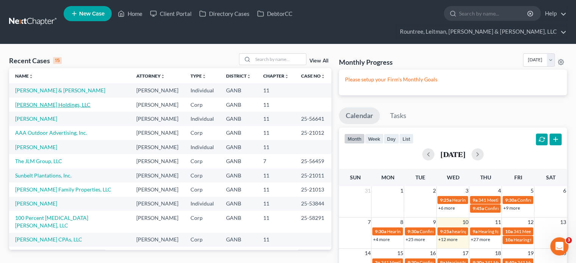
click at [43, 102] on link "[PERSON_NAME] Holdings, LLC" at bounding box center [52, 105] width 75 height 6
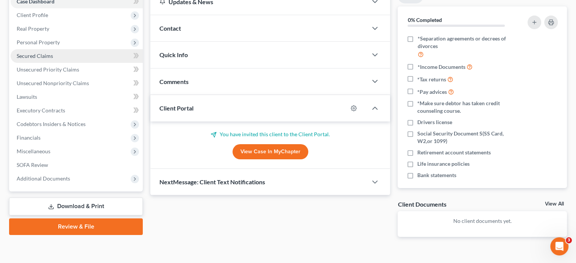
scroll to position [99, 0]
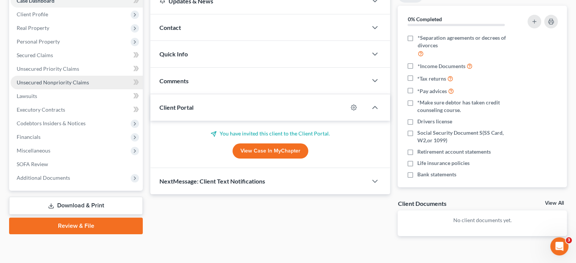
click at [40, 76] on link "Unsecured Nonpriority Claims" at bounding box center [77, 83] width 132 height 14
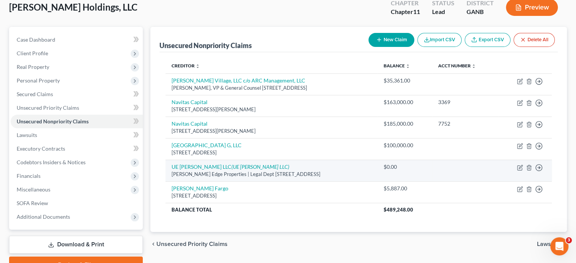
scroll to position [46, 0]
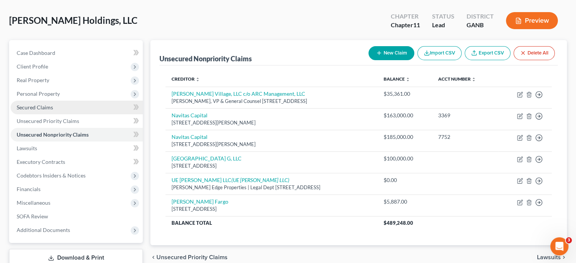
click at [32, 104] on span "Secured Claims" at bounding box center [35, 107] width 36 height 6
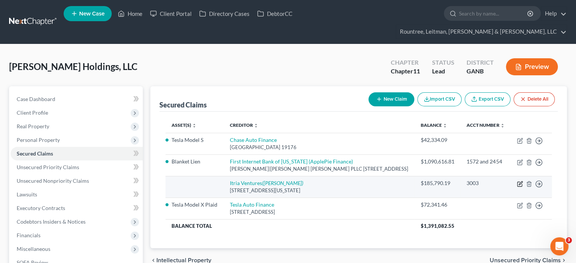
click at [521, 182] on icon "button" at bounding box center [520, 182] width 3 height 3
select select "35"
select select "0"
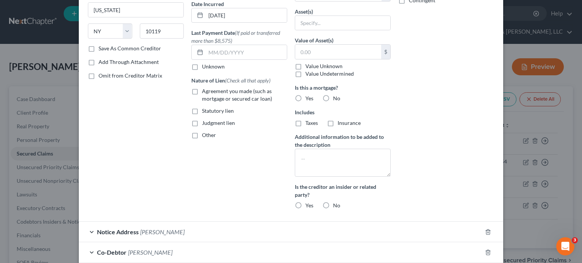
scroll to position [166, 0]
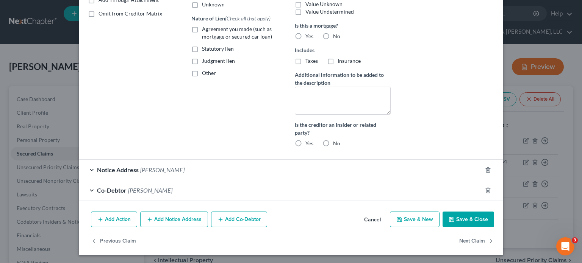
click at [168, 218] on button "Add Notice Address" at bounding box center [174, 220] width 68 height 16
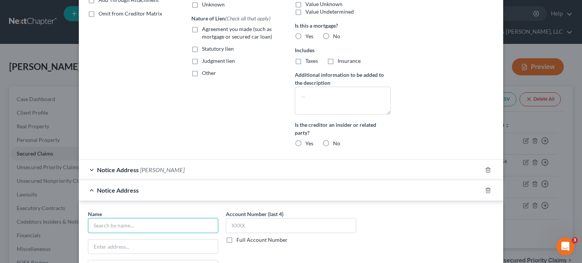
click at [166, 226] on input "text" at bounding box center [153, 225] width 130 height 15
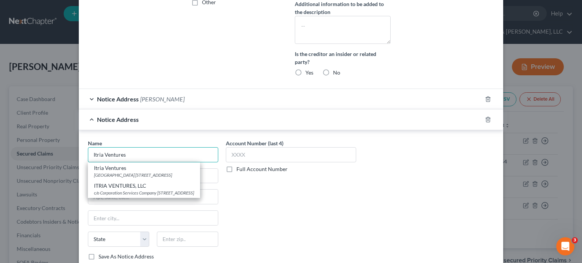
scroll to position [242, 0]
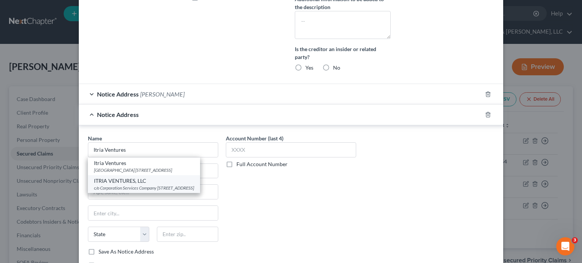
click at [136, 188] on div "c/o Corporation Services Company [STREET_ADDRESS]" at bounding box center [144, 188] width 100 height 6
type input "ITRIA VENTURES, LLC"
type input "c/o Corporation Services Company"
type input "[STREET_ADDRESS]"
type input "Wilmington"
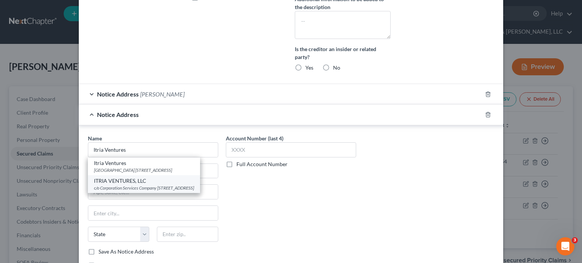
select select "7"
type input "19808"
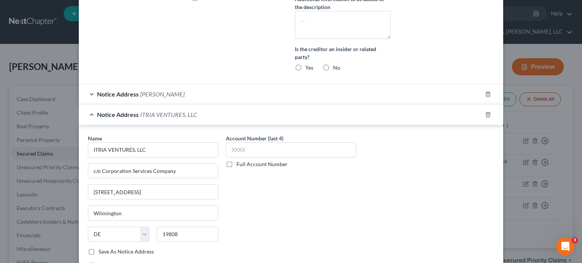
scroll to position [342, 0]
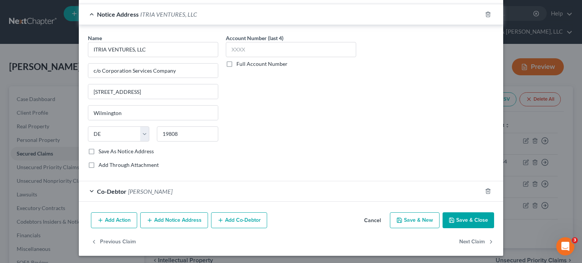
click at [469, 217] on button "Save & Close" at bounding box center [469, 221] width 52 height 16
select select
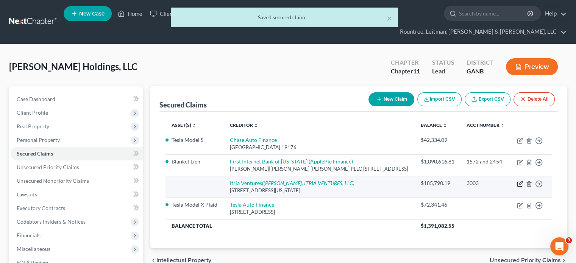
click at [520, 181] on icon "button" at bounding box center [520, 184] width 6 height 6
select select "35"
select select "0"
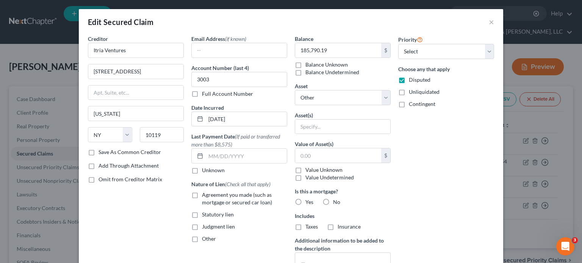
drag, startPoint x: 87, startPoint y: 151, endPoint x: 190, endPoint y: 207, distance: 117.5
click at [99, 151] on label "Save As Common Creditor" at bounding box center [130, 153] width 63 height 8
click at [102, 151] on input "Save As Common Creditor" at bounding box center [104, 151] width 5 height 5
checkbox input "true"
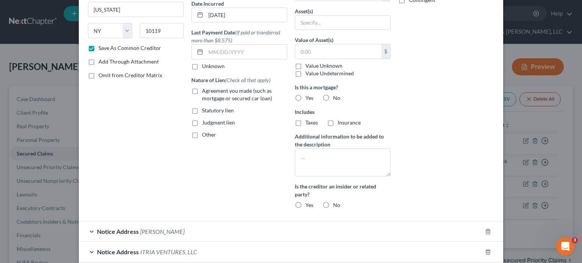
scroll to position [186, 0]
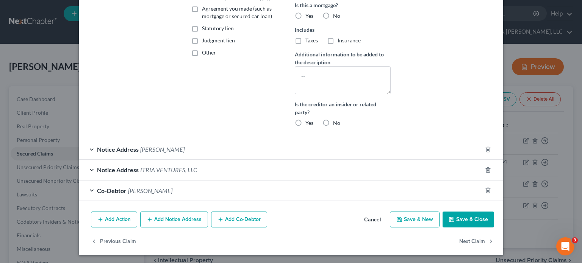
drag, startPoint x: 455, startPoint y: 218, endPoint x: 171, endPoint y: 153, distance: 290.8
click at [253, 205] on div "Edit Secured Claim × Creditor * Itria Ventures [STREET_ADDRESS][GEOGRAPHIC_DATA…" at bounding box center [291, 39] width 424 height 433
click at [157, 147] on span "[PERSON_NAME]" at bounding box center [162, 149] width 44 height 7
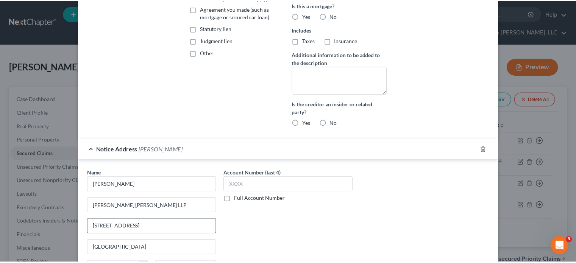
scroll to position [300, 0]
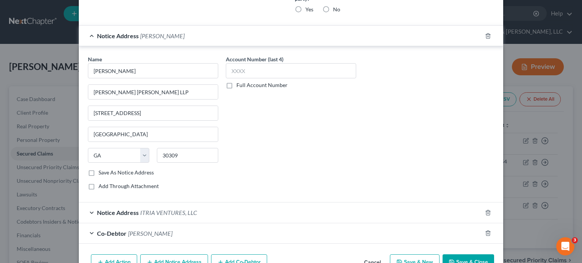
drag, startPoint x: 87, startPoint y: 171, endPoint x: 255, endPoint y: 203, distance: 171.2
click at [99, 171] on label "Save As Notice Address" at bounding box center [126, 173] width 55 height 8
click at [102, 171] on input "Save As Notice Address" at bounding box center [104, 171] width 5 height 5
checkbox input "true"
drag, startPoint x: 91, startPoint y: 90, endPoint x: 39, endPoint y: 88, distance: 51.6
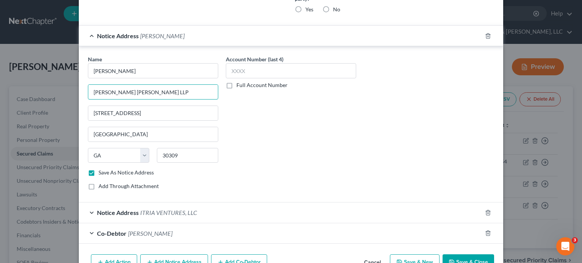
click at [41, 88] on div "Edit Secured Claim × Creditor * Itria Ventures [STREET_ADDRESS][GEOGRAPHIC_DATA…" at bounding box center [291, 131] width 582 height 263
click at [463, 255] on button "Save & Close" at bounding box center [469, 263] width 52 height 16
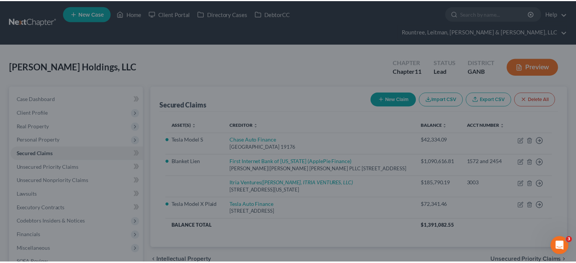
scroll to position [0, 0]
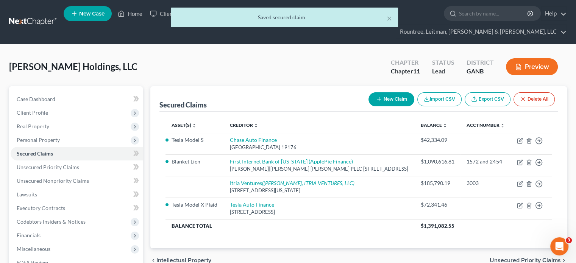
click at [137, 16] on div "× Saved secured claim" at bounding box center [284, 19] width 576 height 23
click at [135, 12] on div "× Saved secured claim" at bounding box center [284, 19] width 576 height 23
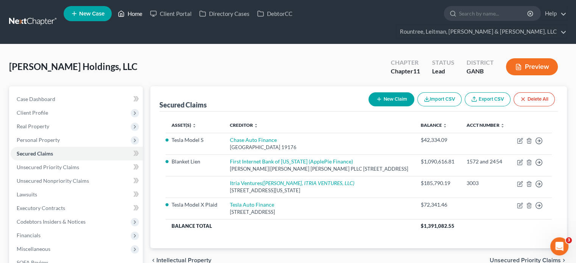
click at [133, 14] on link "Home" at bounding box center [130, 14] width 32 height 14
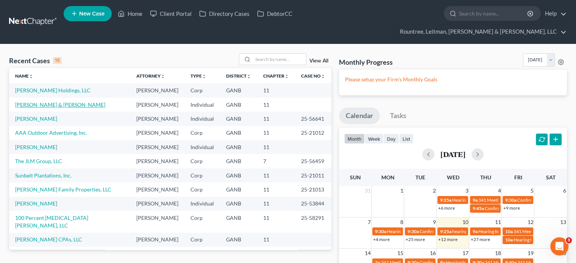
click at [33, 102] on link "[PERSON_NAME] & [PERSON_NAME]" at bounding box center [60, 105] width 90 height 6
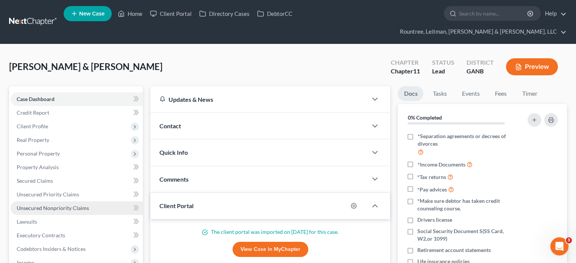
click at [37, 205] on span "Unsecured Nonpriority Claims" at bounding box center [53, 208] width 72 height 6
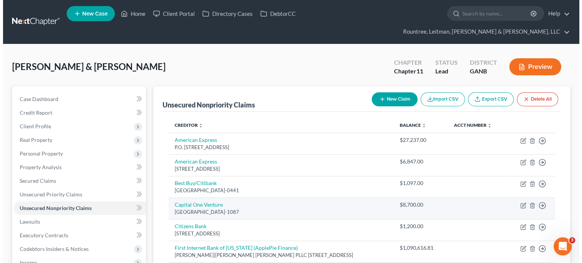
scroll to position [114, 0]
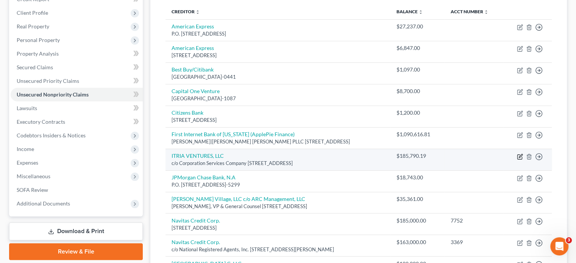
click at [520, 154] on icon "button" at bounding box center [520, 157] width 6 height 6
select select "7"
select select "14"
select select "3"
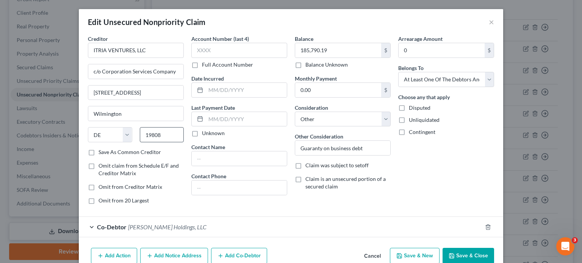
scroll to position [36, 0]
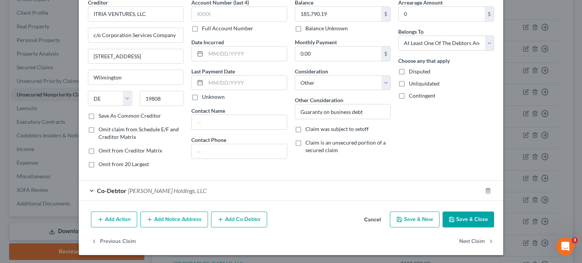
click at [181, 216] on button "Add Notice Address" at bounding box center [174, 220] width 68 height 16
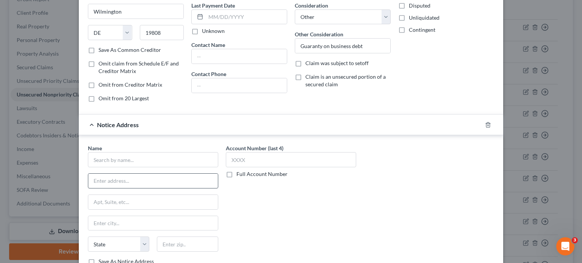
scroll to position [114, 0]
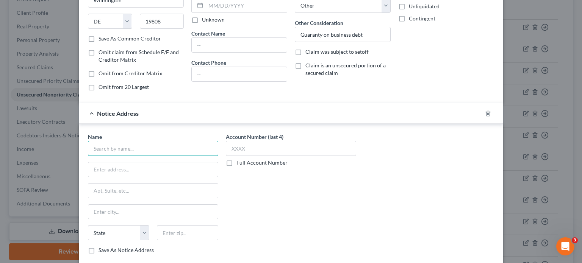
click at [176, 153] on input "text" at bounding box center [153, 148] width 130 height 15
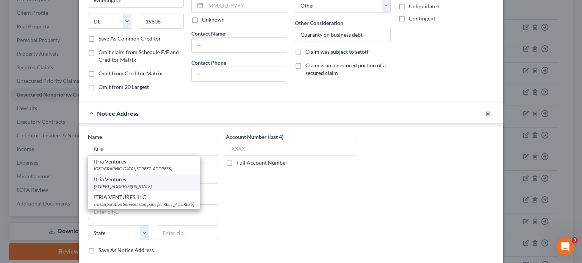
click at [166, 184] on div "[STREET_ADDRESS][US_STATE]" at bounding box center [144, 186] width 100 height 6
type input "Itria Ventures"
type input "[STREET_ADDRESS]"
type input "[US_STATE]"
select select "35"
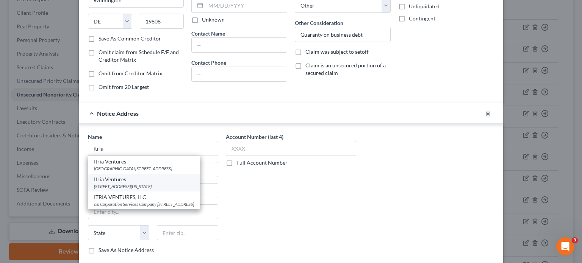
type input "10119"
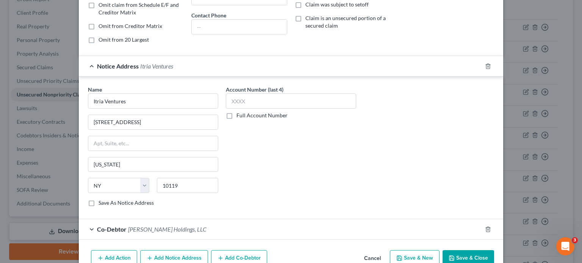
scroll to position [199, 0]
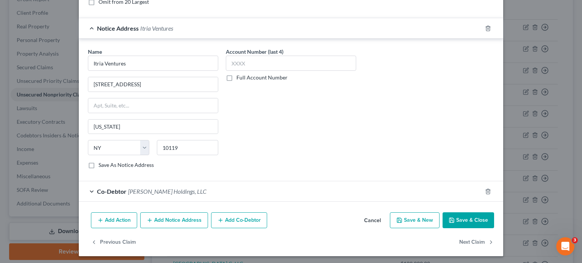
click at [150, 221] on icon "button" at bounding box center [150, 220] width 6 height 6
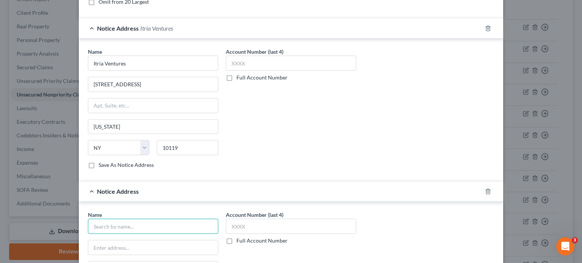
click at [147, 224] on input "text" at bounding box center [153, 226] width 130 height 15
type input "[PERSON_NAME]"
click at [146, 248] on input "text" at bounding box center [153, 248] width 130 height 14
paste input "[PERSON_NAME] [PERSON_NAME] LLP"
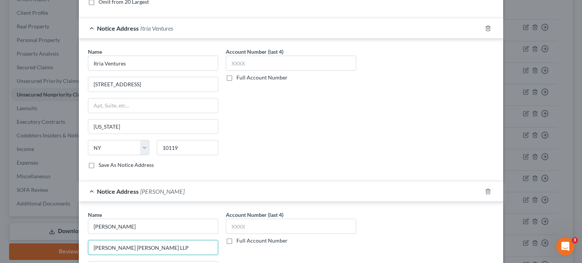
scroll to position [275, 0]
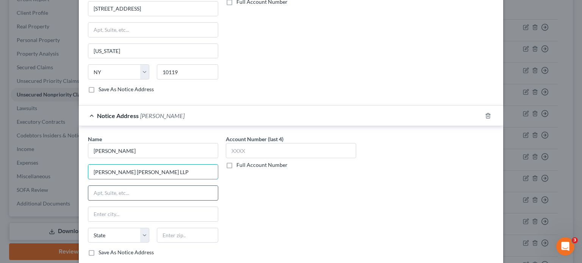
type input "[PERSON_NAME] [PERSON_NAME] LLP"
click at [172, 186] on input "text" at bounding box center [153, 193] width 130 height 14
drag, startPoint x: 109, startPoint y: 167, endPoint x: 115, endPoint y: 166, distance: 5.7
click at [109, 167] on input "[PERSON_NAME] [PERSON_NAME] LLP" at bounding box center [153, 172] width 130 height 14
drag, startPoint x: 167, startPoint y: 170, endPoint x: 52, endPoint y: 161, distance: 115.6
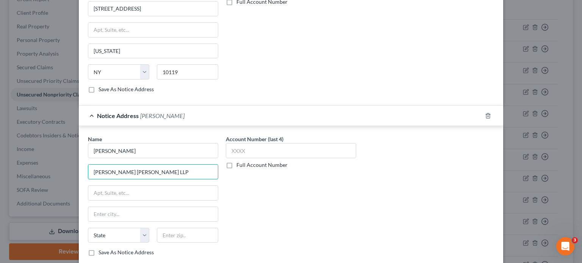
click at [61, 162] on div "Edit Unsecured Nonpriority Claim × Creditor * ITRIA VENTURES, LLC c/o Corporati…" at bounding box center [291, 131] width 582 height 263
click at [169, 191] on input "text" at bounding box center [153, 193] width 130 height 14
paste input "[STREET_ADDRESS]"
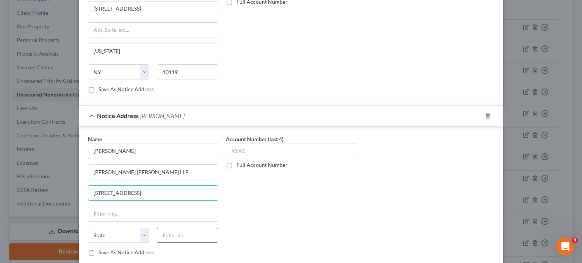
type input "[STREET_ADDRESS]"
click at [185, 238] on input "text" at bounding box center [187, 235] width 61 height 15
type input "30309"
type input "[GEOGRAPHIC_DATA]"
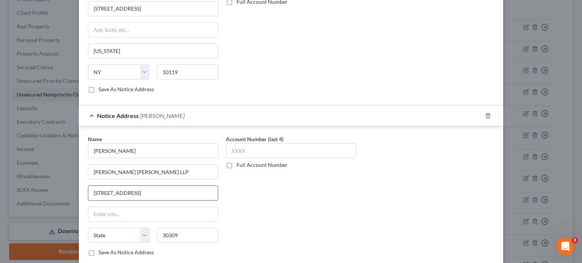
select select "10"
click at [152, 190] on input "[STREET_ADDRESS]" at bounding box center [153, 193] width 130 height 14
click at [177, 188] on input "[STREET_ADDRESS]" at bounding box center [153, 193] width 130 height 14
drag, startPoint x: 152, startPoint y: 191, endPoint x: 190, endPoint y: 191, distance: 38.3
click at [190, 191] on input "[STREET_ADDRESS]" at bounding box center [153, 193] width 130 height 14
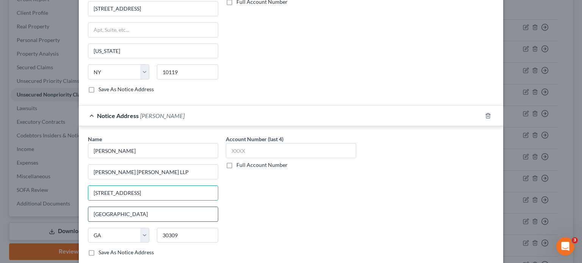
click at [161, 209] on input "[GEOGRAPHIC_DATA]" at bounding box center [153, 214] width 130 height 14
click at [267, 191] on div "Account Number (last 4) Full Account Number" at bounding box center [291, 198] width 138 height 127
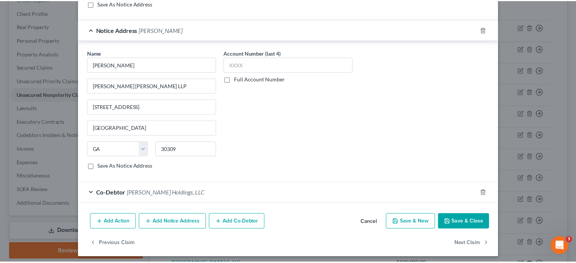
scroll to position [361, 0]
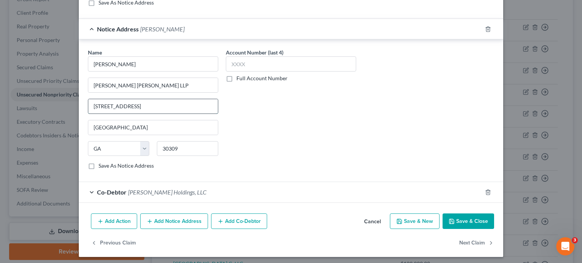
click at [179, 104] on input "[STREET_ADDRESS]" at bounding box center [153, 106] width 130 height 14
paste input "Suite 2445"
type input "[STREET_ADDRESS] Suite 2445"
click at [455, 216] on button "Save & Close" at bounding box center [469, 222] width 52 height 16
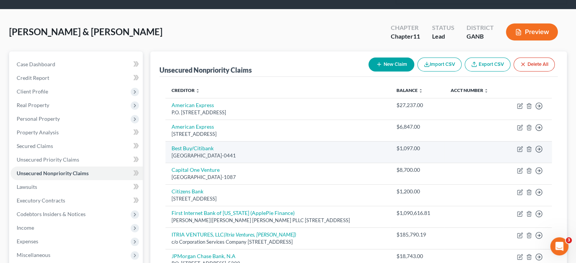
scroll to position [0, 0]
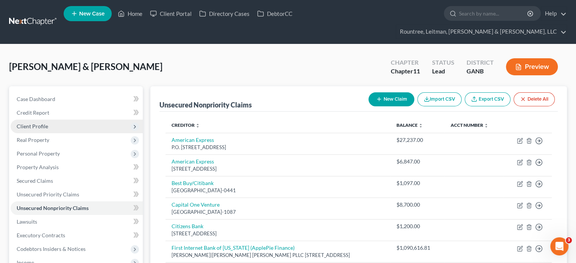
click at [39, 123] on span "Client Profile" at bounding box center [32, 126] width 31 height 6
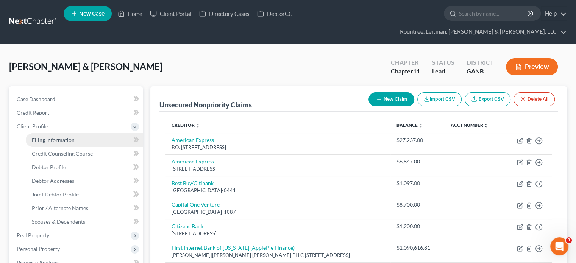
click at [71, 137] on span "Filing Information" at bounding box center [53, 140] width 43 height 6
select select "0"
select select "3"
select select "1"
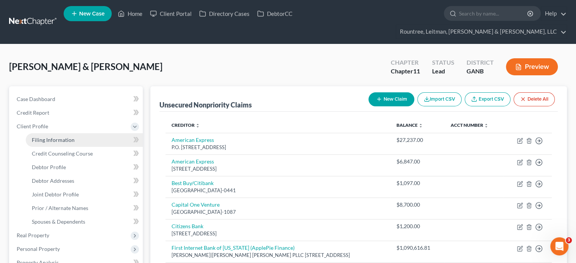
select select "19"
select select "3"
select select "10"
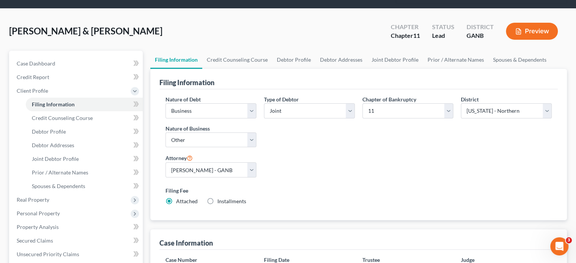
scroll to position [35, 0]
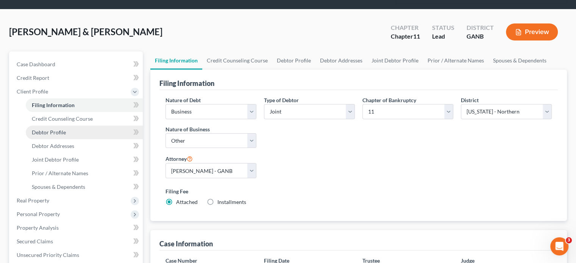
click at [49, 129] on span "Debtor Profile" at bounding box center [49, 132] width 34 height 6
select select "1"
select select "4"
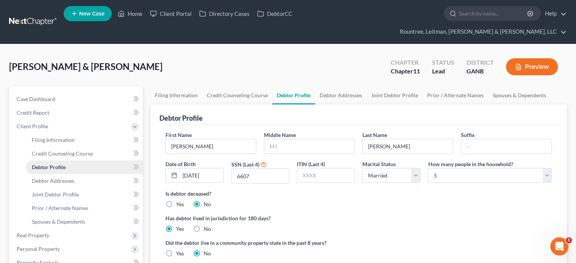
radio input "true"
click at [139, 17] on link "Home" at bounding box center [130, 14] width 32 height 14
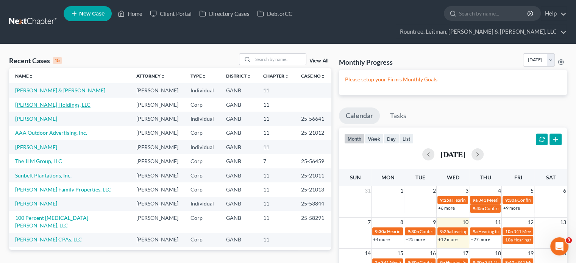
click at [38, 102] on link "[PERSON_NAME] Holdings, LLC" at bounding box center [52, 105] width 75 height 6
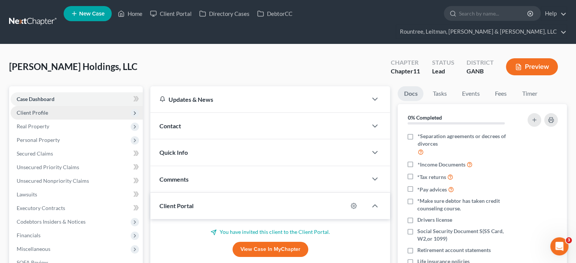
click at [36, 110] on span "Client Profile" at bounding box center [32, 113] width 31 height 6
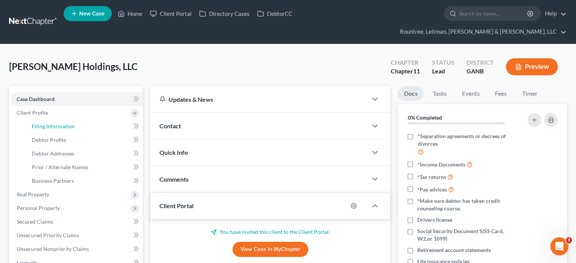
click at [71, 123] on span "Filing Information" at bounding box center [53, 126] width 43 height 6
select select "3"
select select "1"
select select "19"
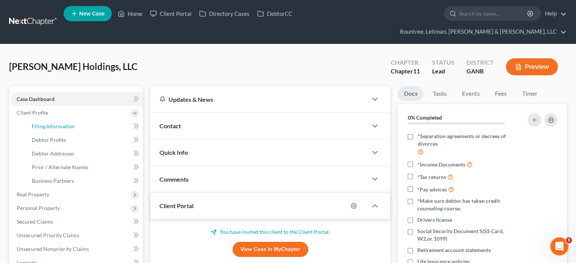
select select "0"
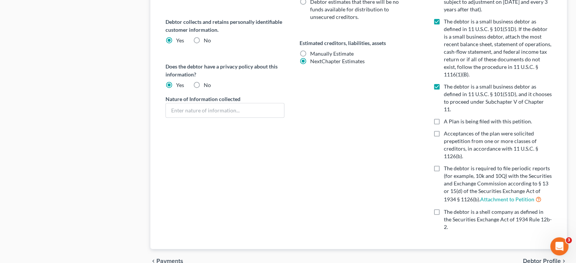
scroll to position [403, 0]
click at [530, 257] on span "Debtor Profile" at bounding box center [542, 260] width 38 height 6
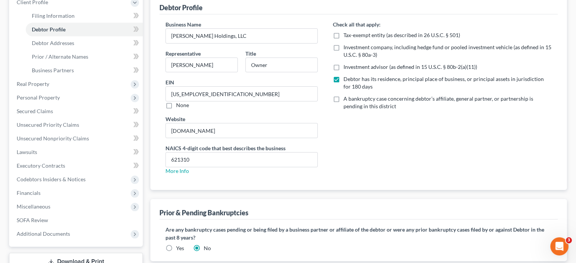
scroll to position [114, 0]
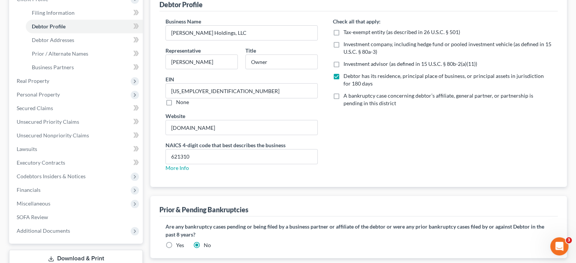
click at [344, 92] on label "A bankruptcy case concerning debtor’s affiliate, general partner, or partnershi…" at bounding box center [448, 99] width 208 height 15
click at [347, 92] on input "A bankruptcy case concerning debtor’s affiliate, general partner, or partnershi…" at bounding box center [349, 94] width 5 height 5
checkbox input "true"
drag, startPoint x: 285, startPoint y: 47, endPoint x: 226, endPoint y: 39, distance: 59.5
click at [226, 47] on div "Representative [PERSON_NAME] Title Owner" at bounding box center [242, 61] width 160 height 29
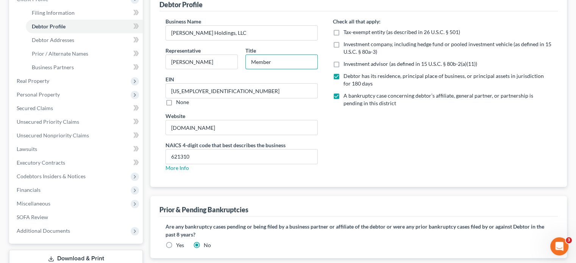
type input "Member"
click at [340, 107] on div "Check all that apply: Tax-exempt entity (as described in 26 U.S.C. § 501) Inves…" at bounding box center [442, 97] width 234 height 161
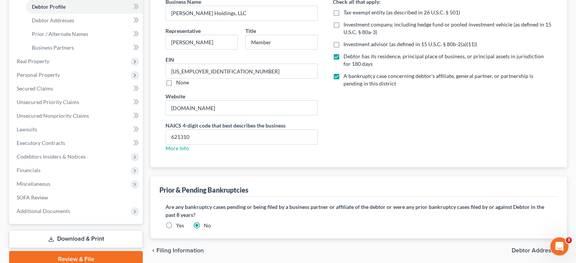
scroll to position [152, 0]
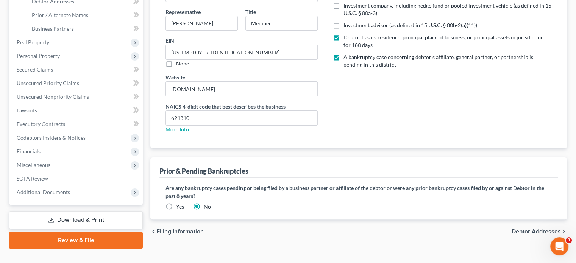
click at [176, 203] on label "Yes" at bounding box center [180, 207] width 8 height 8
click at [179, 203] on input "Yes" at bounding box center [181, 205] width 5 height 5
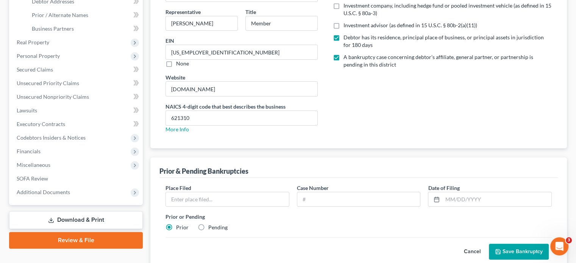
click at [208, 224] on label "Pending" at bounding box center [217, 228] width 19 height 8
click at [211, 224] on input "Pending" at bounding box center [213, 226] width 5 height 5
radio input "true"
radio input "false"
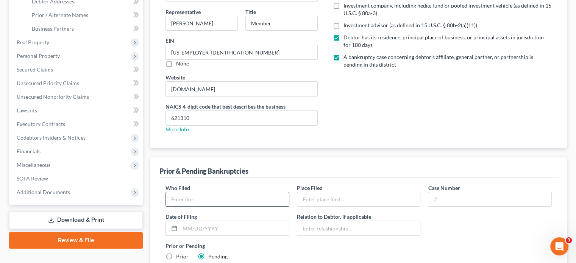
click at [204, 192] on input "text" at bounding box center [227, 199] width 123 height 14
type input "[PERSON_NAME] and [PERSON_NAME]"
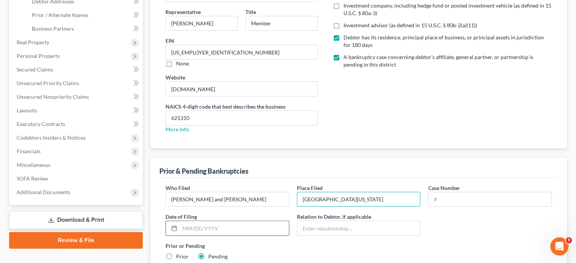
type input "[GEOGRAPHIC_DATA][US_STATE]"
click at [237, 221] on input "text" at bounding box center [234, 228] width 109 height 14
type input "[DATE]"
click at [347, 221] on input "text" at bounding box center [358, 228] width 123 height 14
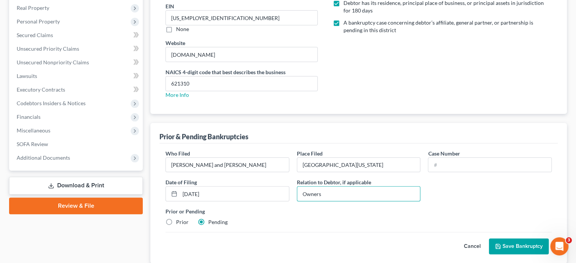
scroll to position [225, 0]
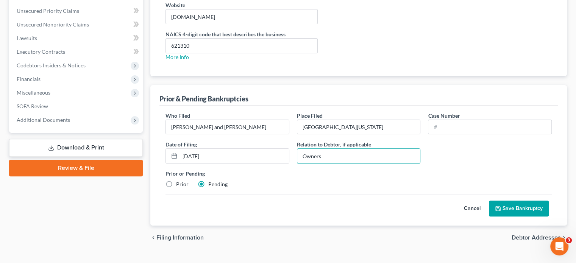
type input "Owners"
click at [519, 201] on button "Save Bankruptcy" at bounding box center [519, 209] width 60 height 16
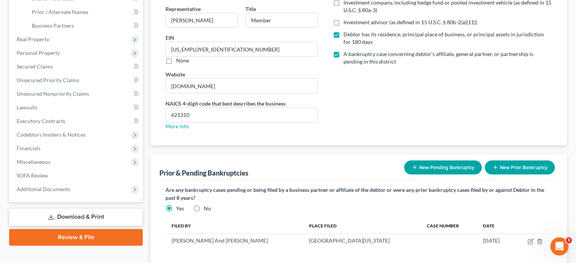
scroll to position [193, 0]
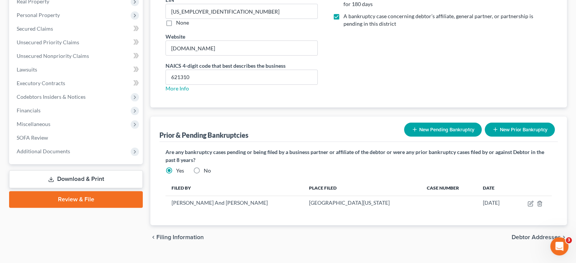
click at [526, 235] on span "Debtor Addresses" at bounding box center [536, 238] width 49 height 6
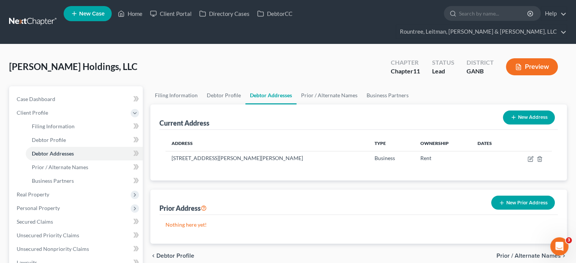
click at [327, 130] on div "Address Type Ownership Dates [STREET_ADDRESS][PERSON_NAME][PERSON_NAME] Busines…" at bounding box center [359, 155] width 399 height 51
click at [276, 151] on td "[STREET_ADDRESS][PERSON_NAME][PERSON_NAME]" at bounding box center [267, 158] width 203 height 14
click at [170, 86] on link "Filing Information" at bounding box center [176, 95] width 52 height 18
select select "3"
select select "1"
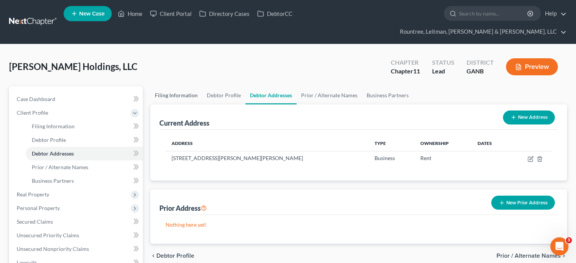
select select "1"
select select "19"
select select "0"
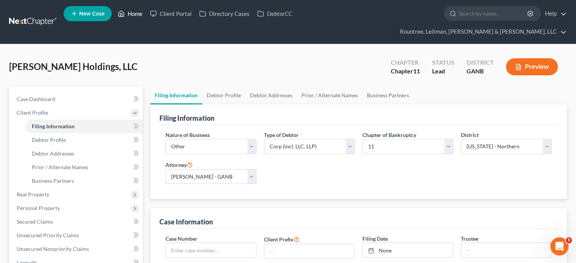
click at [138, 18] on link "Home" at bounding box center [130, 14] width 32 height 14
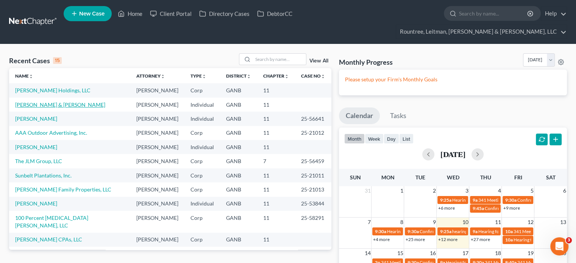
click at [38, 102] on link "[PERSON_NAME] & [PERSON_NAME]" at bounding box center [60, 105] width 90 height 6
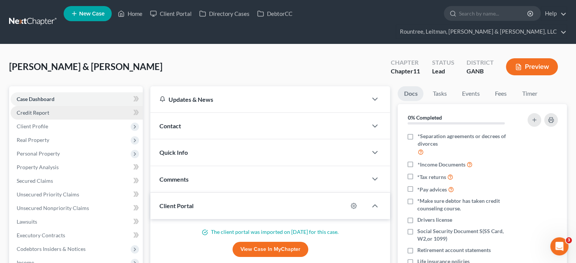
click at [40, 110] on span "Credit Report" at bounding box center [33, 113] width 33 height 6
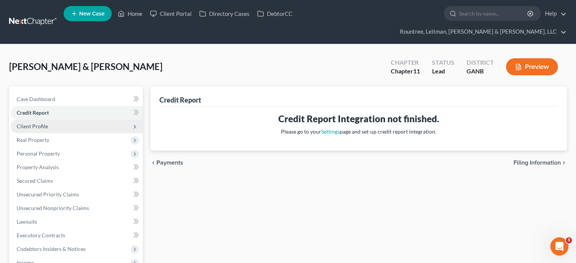
click at [35, 123] on span "Client Profile" at bounding box center [32, 126] width 31 height 6
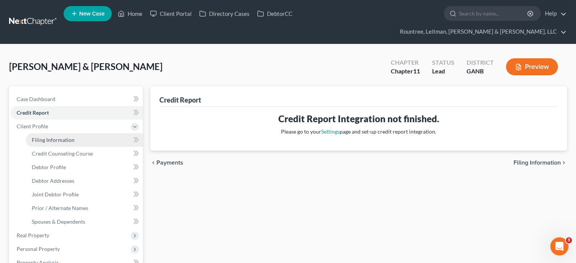
click at [50, 137] on span "Filing Information" at bounding box center [53, 140] width 43 height 6
select select "0"
select select "3"
select select "1"
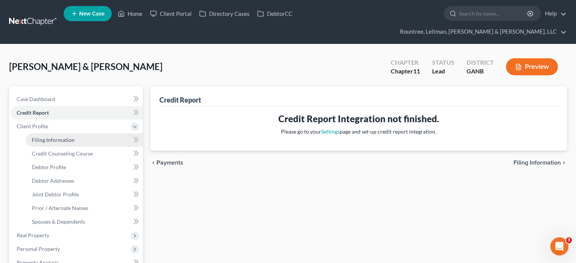
select select "19"
select select "3"
select select "10"
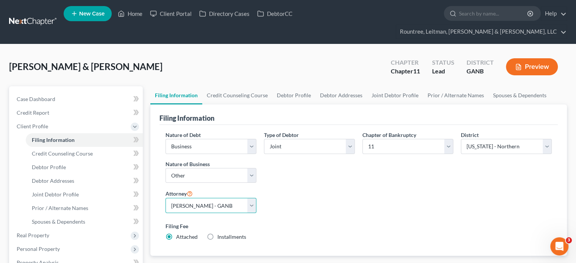
drag, startPoint x: 252, startPoint y: 189, endPoint x: 228, endPoint y: 188, distance: 23.2
click at [252, 198] on select "Select [PERSON_NAME] - GANB [PERSON_NAME] - [PERSON_NAME] [PERSON_NAME] [PERSON…" at bounding box center [211, 205] width 91 height 15
select select "0"
click at [166, 198] on select "Select [PERSON_NAME] - GANB [PERSON_NAME] - [PERSON_NAME] [PERSON_NAME] [PERSON…" at bounding box center [211, 205] width 91 height 15
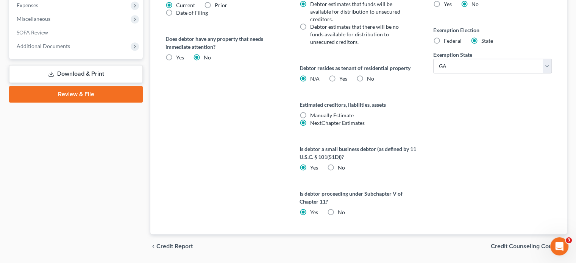
scroll to position [376, 0]
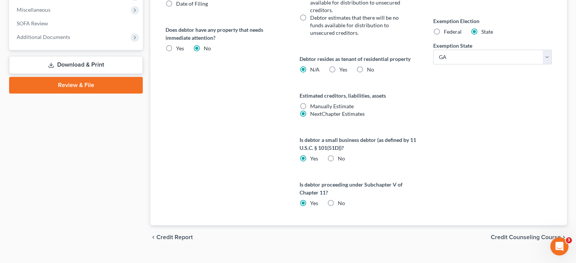
click at [518, 235] on span "Credit Counseling Course" at bounding box center [526, 238] width 70 height 6
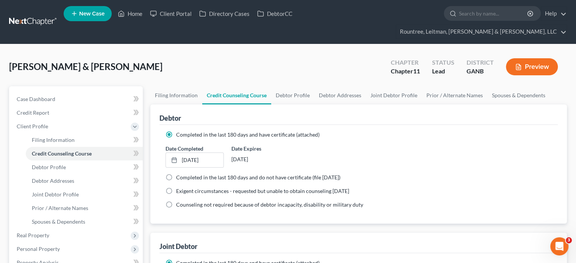
click at [321, 145] on div "Date Completed [DATE] close Date [DATE] Time 12:00 AM chevron_left [DATE] chevr…" at bounding box center [359, 156] width 394 height 23
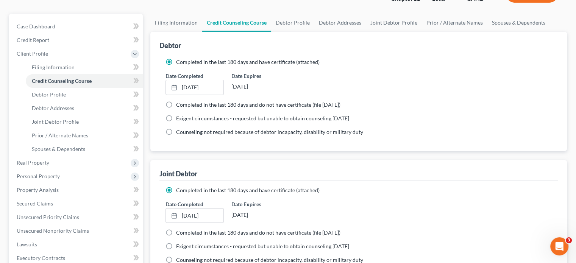
scroll to position [114, 0]
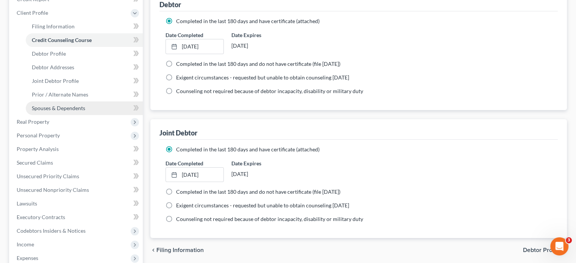
click at [78, 105] on span "Spouses & Dependents" at bounding box center [58, 108] width 53 height 6
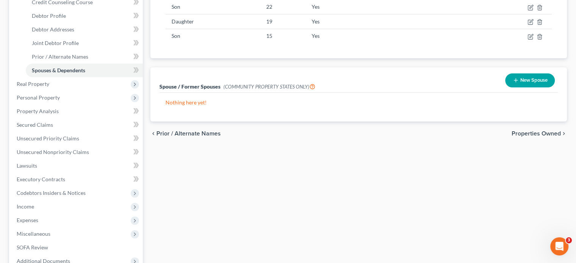
scroll to position [221, 0]
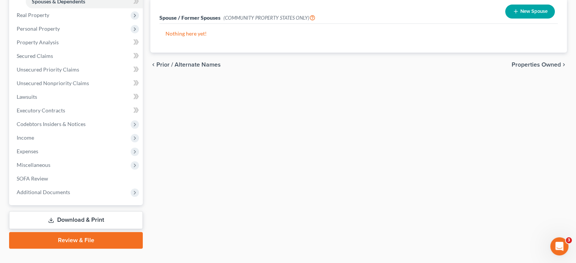
click at [114, 211] on link "Download & Print" at bounding box center [76, 220] width 134 height 18
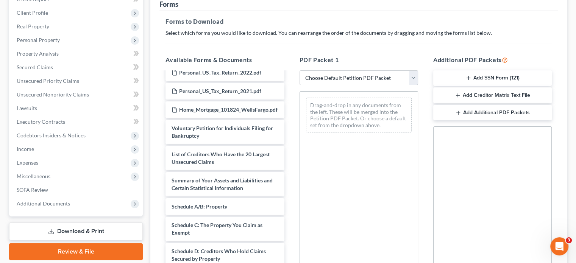
scroll to position [102, 0]
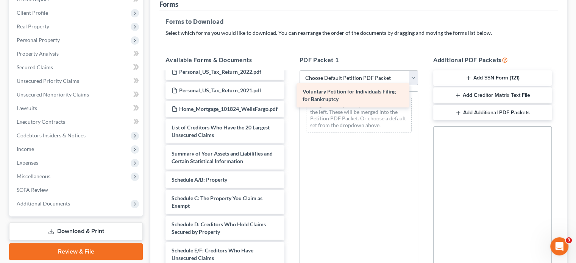
drag, startPoint x: 216, startPoint y: 126, endPoint x: 347, endPoint y: 97, distance: 134.3
click at [290, 97] on div "Voluntary Petition for Individuals Filing for Bankruptcy Credit_Report_11142024…" at bounding box center [225, 240] width 131 height 538
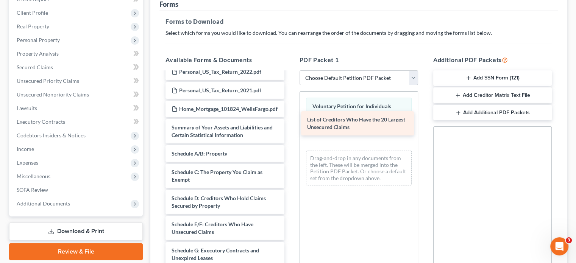
drag, startPoint x: 221, startPoint y: 129, endPoint x: 357, endPoint y: 128, distance: 135.7
click at [290, 128] on div "List of Creditors Who Have the 20 Largest Unsecured Claims Credit_Report_111420…" at bounding box center [225, 227] width 131 height 512
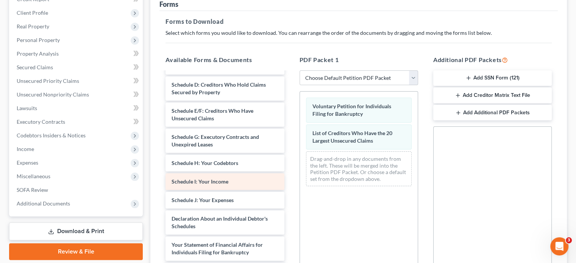
scroll to position [253, 0]
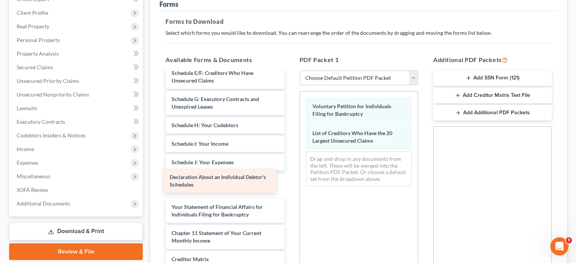
click at [230, 178] on div "Declaration About an Individual Debtor's Schedules Credit_Report_11142024.pdf S…" at bounding box center [225, 75] width 131 height 512
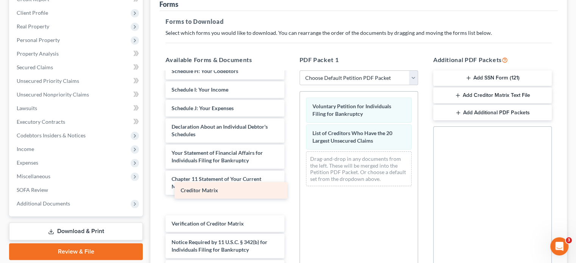
scroll to position [296, 0]
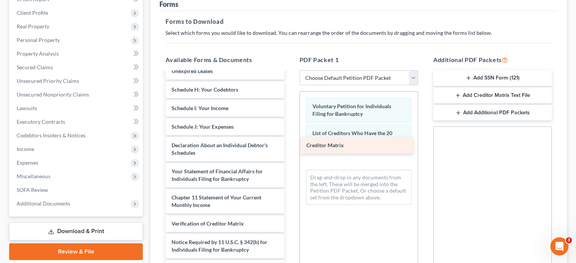
drag, startPoint x: 209, startPoint y: 194, endPoint x: 344, endPoint y: 148, distance: 142.5
click at [290, 148] on div "Creditor Matrix Credit_Report_11142024.pdf Shaun_DL_back.pdf Shaun_DL.pdf Kaila…" at bounding box center [225, 30] width 131 height 493
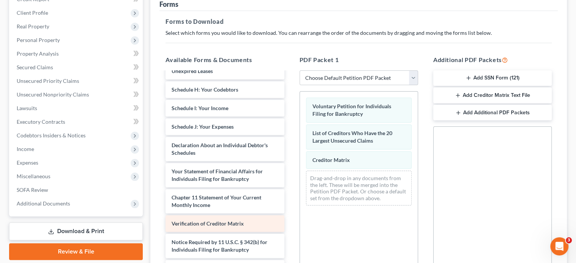
scroll to position [277, 0]
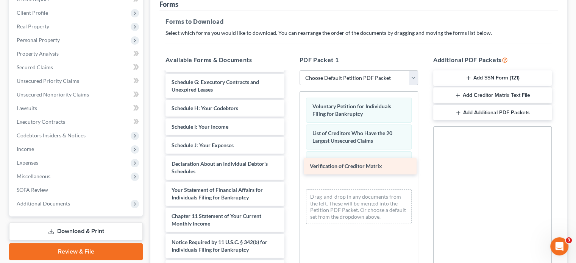
drag, startPoint x: 224, startPoint y: 210, endPoint x: 362, endPoint y: 167, distance: 145.0
click at [290, 167] on div "Verification of Creditor Matrix Credit_Report_11142024.pdf Shaun_DL_back.pdf Sh…" at bounding box center [225, 39] width 131 height 475
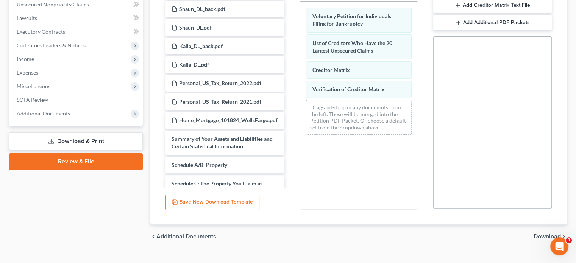
scroll to position [128, 0]
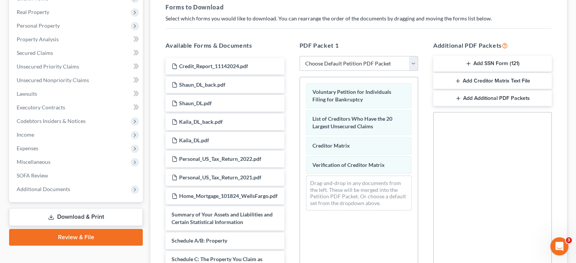
drag, startPoint x: 490, startPoint y: 73, endPoint x: 483, endPoint y: 72, distance: 6.5
click at [489, 130] on div "Additional PDF Packets Add SSN Form (121) Add Creditor Matrix Text File Add Add…" at bounding box center [493, 163] width 134 height 257
drag, startPoint x: 483, startPoint y: 65, endPoint x: 475, endPoint y: 140, distance: 75.4
click at [475, 140] on div "Additional PDF Packets Add SSN Form (121) Add Creditor Matrix Text File Add Add…" at bounding box center [493, 163] width 134 height 257
click at [461, 78] on icon "button" at bounding box center [458, 81] width 6 height 6
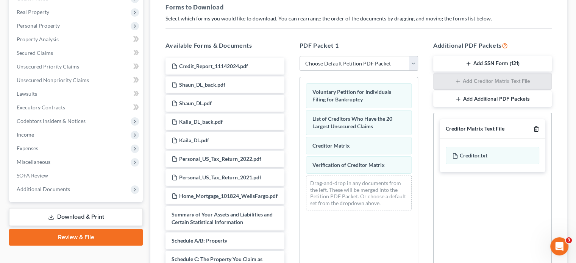
click at [538, 126] on icon "button" at bounding box center [537, 129] width 6 height 6
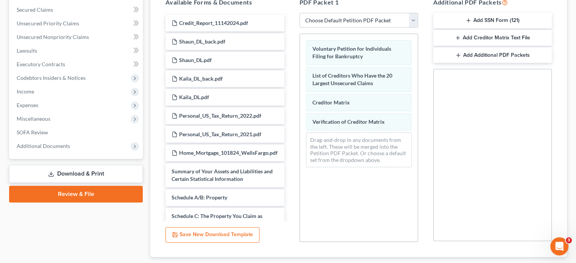
scroll to position [204, 0]
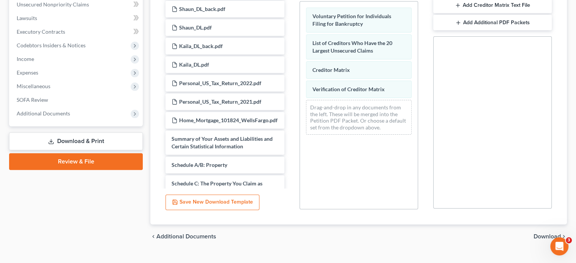
click at [544, 234] on span "Download" at bounding box center [547, 237] width 27 height 6
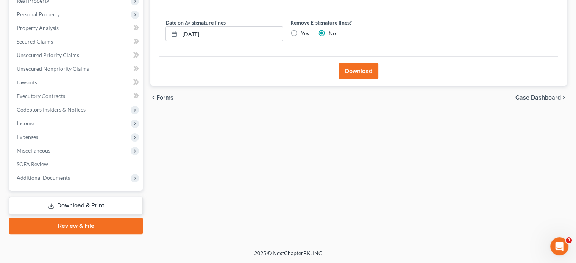
scroll to position [125, 0]
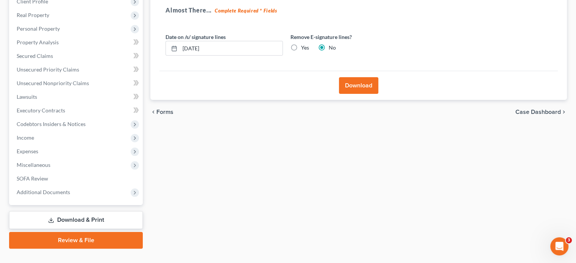
click at [359, 77] on button "Download" at bounding box center [358, 85] width 39 height 17
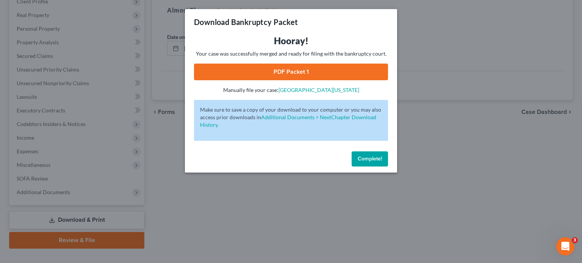
click at [293, 74] on link "PDF Packet 1" at bounding box center [291, 72] width 194 height 17
click at [381, 158] on span "Complete!" at bounding box center [370, 159] width 24 height 6
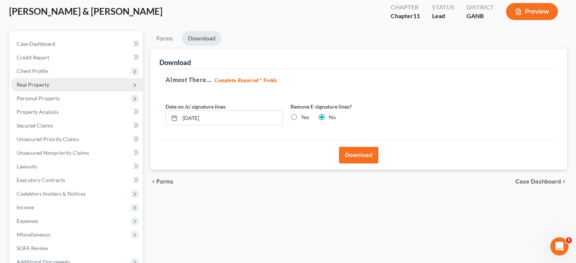
scroll to position [0, 0]
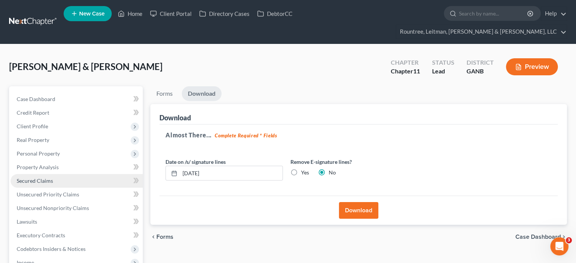
click at [43, 178] on span "Secured Claims" at bounding box center [35, 181] width 36 height 6
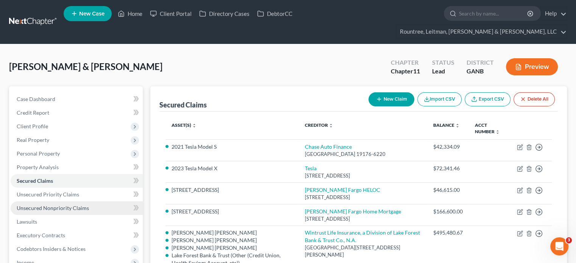
click at [67, 205] on span "Unsecured Nonpriority Claims" at bounding box center [53, 208] width 72 height 6
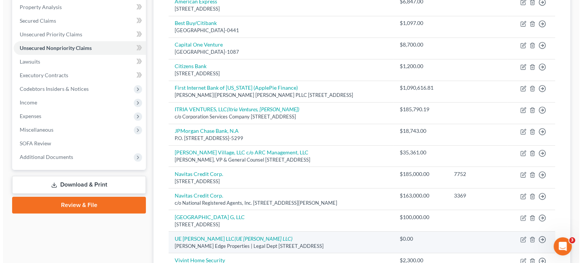
scroll to position [152, 0]
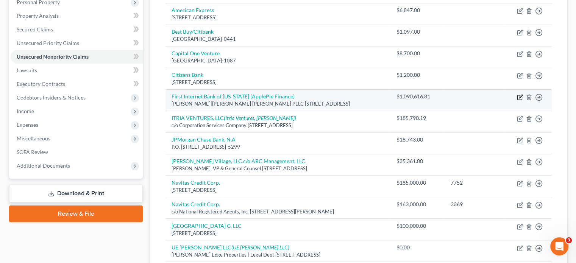
click at [520, 95] on icon "button" at bounding box center [520, 96] width 3 height 3
select select "23"
select select "10"
select select "3"
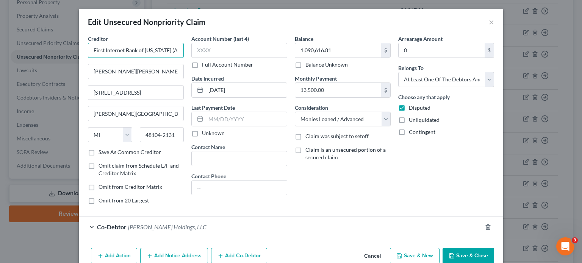
drag, startPoint x: 158, startPoint y: 50, endPoint x: 13, endPoint y: 42, distance: 144.9
click at [13, 42] on div "Edit Unsecured Nonpriority Claim × Creditor * First Internet Bank of [US_STATE]…" at bounding box center [291, 131] width 582 height 263
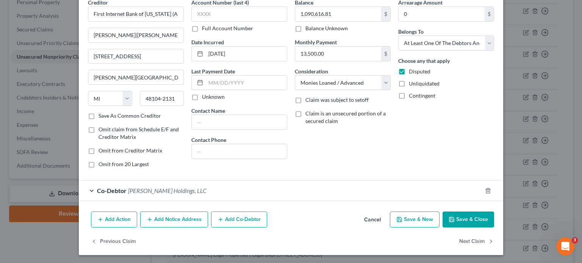
click at [99, 114] on label "Save As Common Creditor" at bounding box center [130, 116] width 63 height 8
click at [102, 114] on input "Save As Common Creditor" at bounding box center [104, 114] width 5 height 5
checkbox input "true"
click at [178, 221] on button "Add Notice Address" at bounding box center [174, 220] width 68 height 16
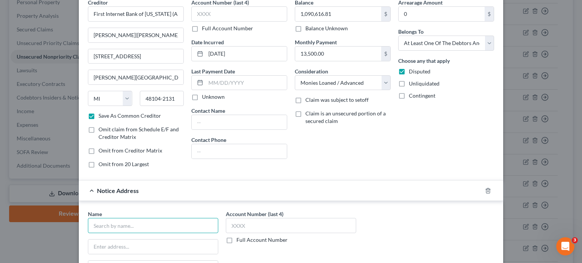
click at [138, 223] on input "text" at bounding box center [153, 225] width 130 height 15
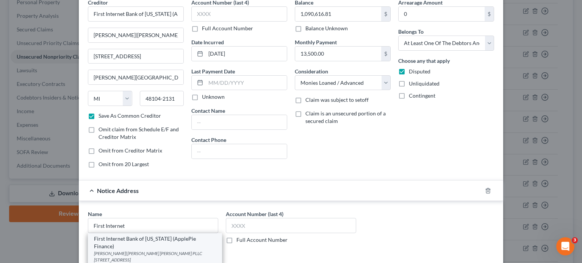
click at [130, 250] on div "[PERSON_NAME]|[PERSON_NAME] [PERSON_NAME] PLLC [STREET_ADDRESS]" at bounding box center [155, 256] width 122 height 13
type input "First Internet Bank of [US_STATE] (ApplePie Finance)"
type input "[PERSON_NAME]|[PERSON_NAME] [PERSON_NAME] PLLC"
type input "[STREET_ADDRESS]"
type input "[PERSON_NAME][GEOGRAPHIC_DATA]"
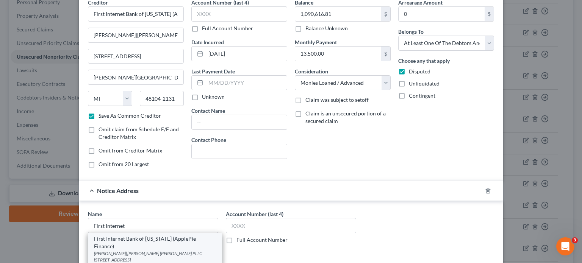
select select "23"
type input "48104-2131"
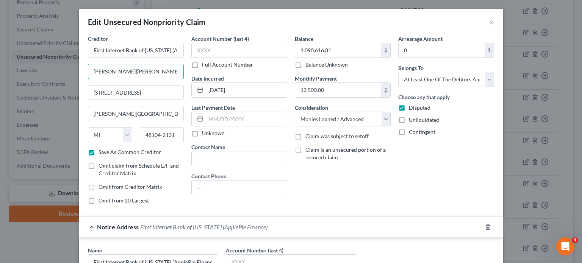
scroll to position [0, 8]
drag, startPoint x: 89, startPoint y: 72, endPoint x: 197, endPoint y: 74, distance: 107.6
click at [197, 74] on div "Creditor * First Internet Bank of [US_STATE] (ApplePie Finance) [PERSON_NAME]|[…" at bounding box center [291, 123] width 414 height 176
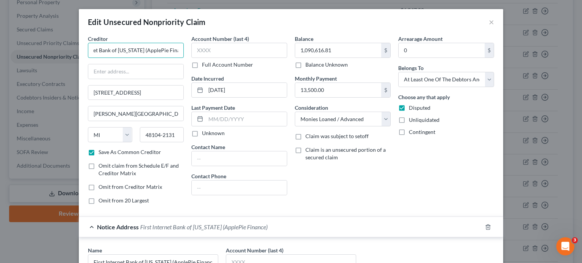
scroll to position [0, 27]
drag, startPoint x: 159, startPoint y: 50, endPoint x: 179, endPoint y: 49, distance: 20.1
click at [179, 49] on input "First Internet Bank of [US_STATE] (ApplePie Finance)" at bounding box center [136, 50] width 96 height 15
click at [141, 67] on input "text" at bounding box center [135, 71] width 95 height 14
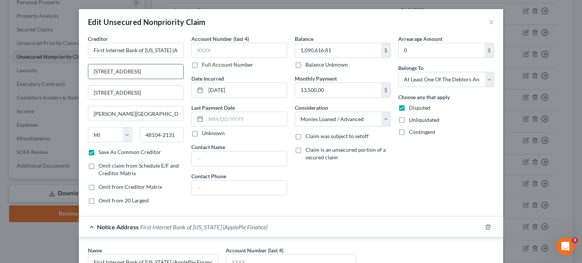
type input "[STREET_ADDRESS]"
type input "46038"
type input "Fishers"
select select "15"
drag, startPoint x: 164, startPoint y: 94, endPoint x: 79, endPoint y: 91, distance: 84.6
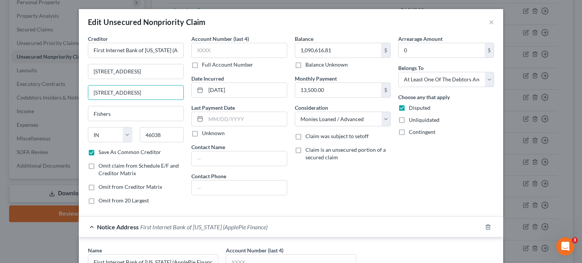
click at [79, 91] on div "Creditor * First Internet Bank of [US_STATE] (ApplePie Finance) [STREET_ADDRESS…" at bounding box center [291, 222] width 424 height 374
click at [369, 175] on div "Balance 1,090,616.81 $ Balance Unknown Balance Undetermined 1,090,616.81 $ Bala…" at bounding box center [342, 123] width 103 height 176
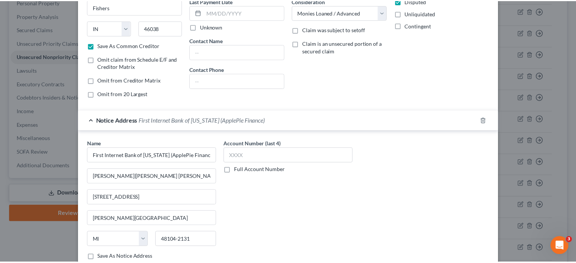
scroll to position [189, 0]
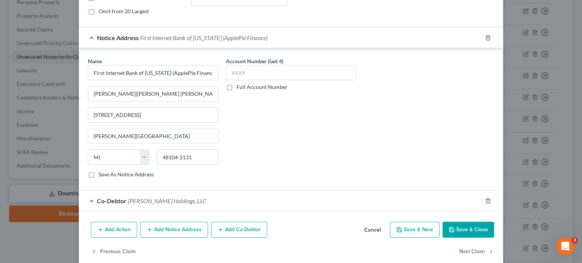
click at [467, 228] on button "Save & Close" at bounding box center [469, 230] width 52 height 16
checkbox input "false"
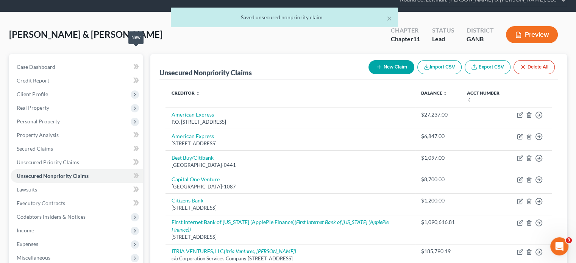
scroll to position [0, 0]
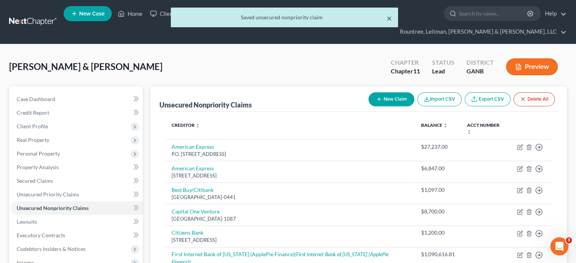
click at [388, 18] on button "×" at bounding box center [389, 18] width 5 height 9
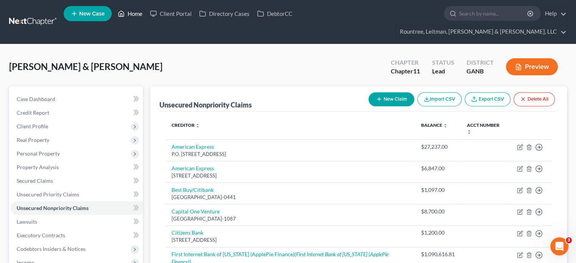
click at [137, 15] on link "Home" at bounding box center [130, 14] width 32 height 14
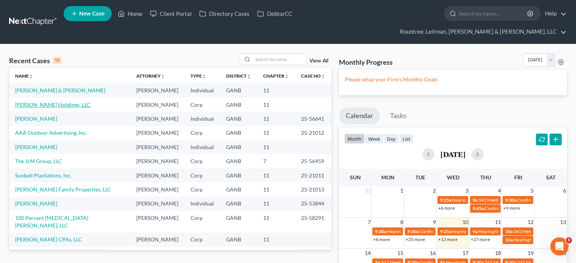
click at [38, 102] on link "[PERSON_NAME] Holdings, LLC" at bounding box center [52, 105] width 75 height 6
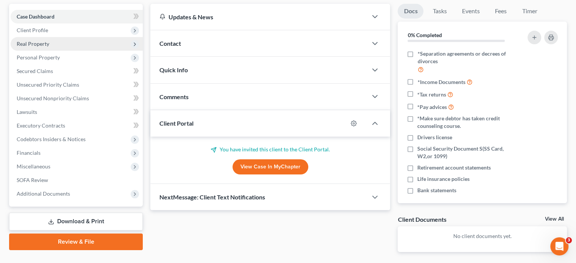
scroll to position [99, 0]
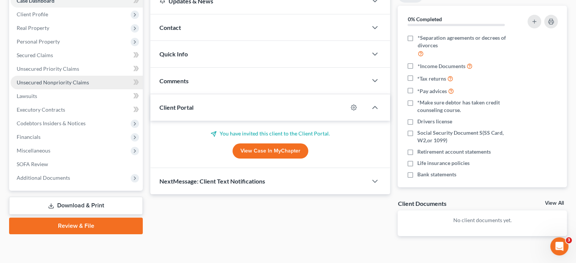
click at [62, 79] on span "Unsecured Nonpriority Claims" at bounding box center [53, 82] width 72 height 6
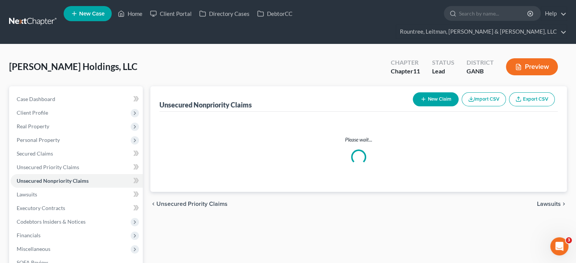
scroll to position [76, 0]
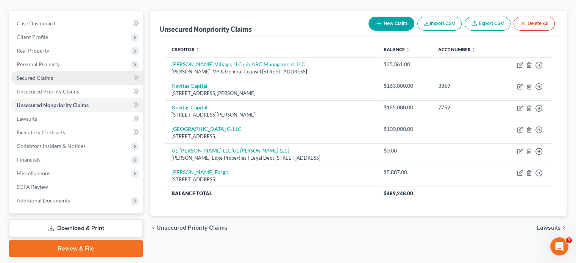
click at [34, 75] on span "Secured Claims" at bounding box center [35, 78] width 36 height 6
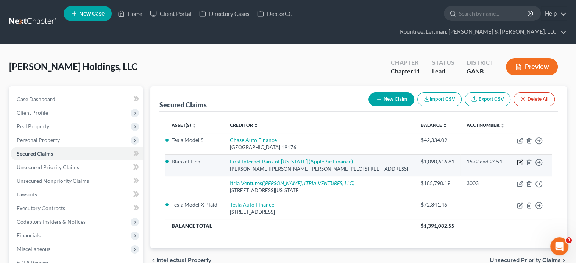
click at [520, 160] on icon "button" at bounding box center [520, 163] width 6 height 6
select select "23"
select select "0"
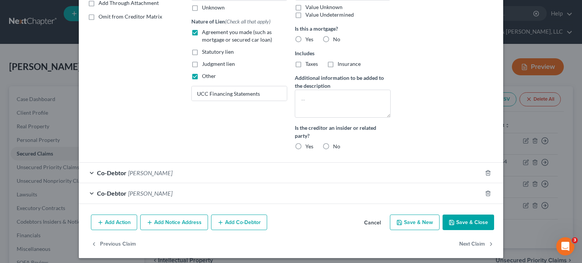
scroll to position [166, 0]
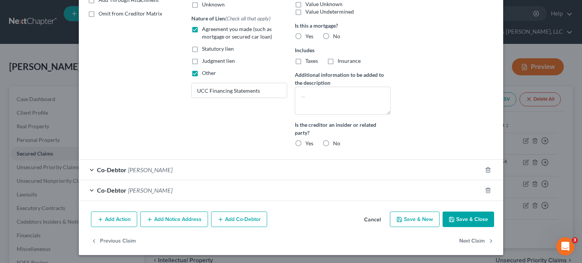
click at [175, 220] on button "Add Notice Address" at bounding box center [174, 220] width 68 height 16
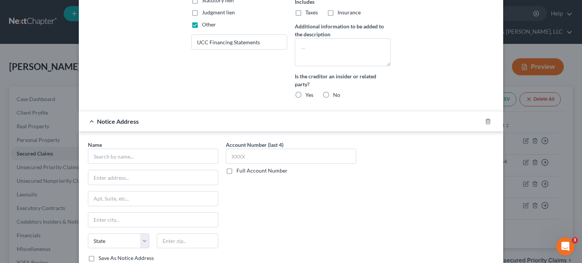
scroll to position [318, 0]
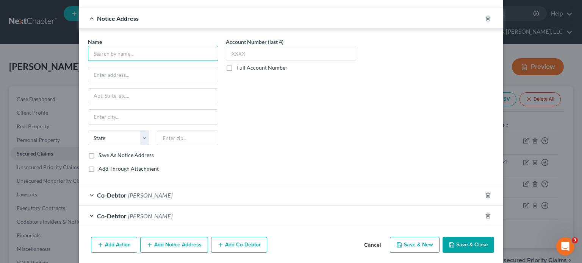
click at [136, 52] on input "text" at bounding box center [153, 53] width 130 height 15
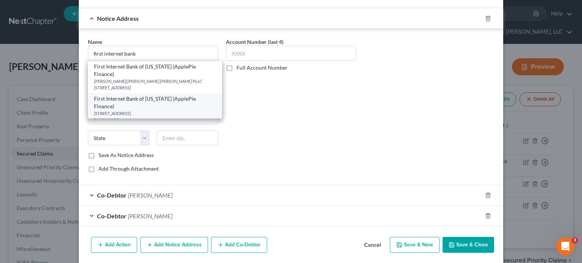
click at [144, 95] on div "First Internet Bank of [US_STATE] (ApplePie Finance)" at bounding box center [155, 102] width 122 height 15
type input "First Internet Bank of [US_STATE] (ApplePie Finance)"
type input "[STREET_ADDRESS]"
type input "Fishers"
select select "15"
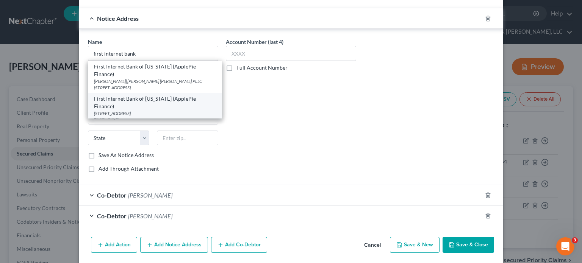
type input "46038"
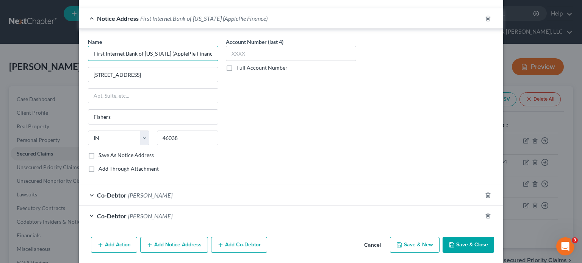
drag, startPoint x: 209, startPoint y: 53, endPoint x: 36, endPoint y: 36, distance: 174.0
click at [38, 36] on div "Edit Secured Claim × Creditor * First Internet Bank of [US_STATE] (ApplePie Fin…" at bounding box center [291, 131] width 582 height 263
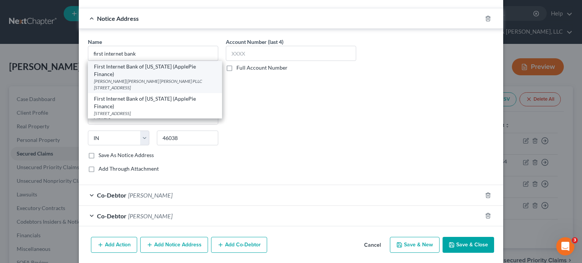
click at [141, 78] on div "[PERSON_NAME]|[PERSON_NAME] [PERSON_NAME] PLLC [STREET_ADDRESS]" at bounding box center [155, 84] width 122 height 13
type input "First Internet Bank of [US_STATE] (ApplePie Finance)"
type input "[PERSON_NAME]|[PERSON_NAME] [PERSON_NAME] PLLC"
type input "[STREET_ADDRESS]"
type input "[PERSON_NAME][GEOGRAPHIC_DATA]"
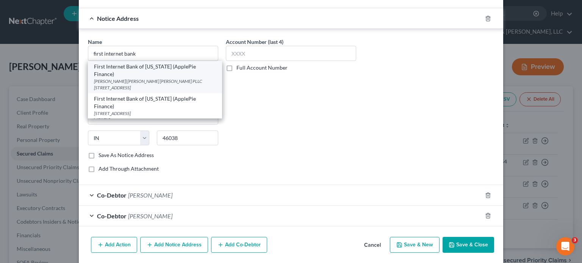
select select "23"
type input "48104-2131"
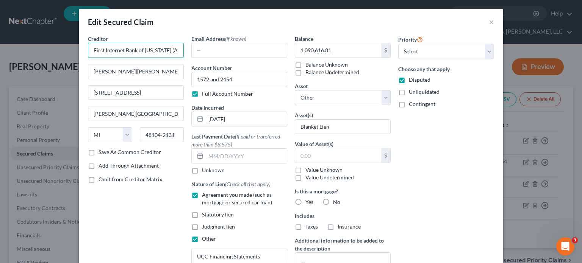
scroll to position [0, 27]
drag, startPoint x: 88, startPoint y: 50, endPoint x: 290, endPoint y: 61, distance: 202.3
click at [291, 61] on div "Creditor * First Internet Bank of [US_STATE] (ApplePie Finance) [PERSON_NAME]|[…" at bounding box center [291, 177] width 414 height 285
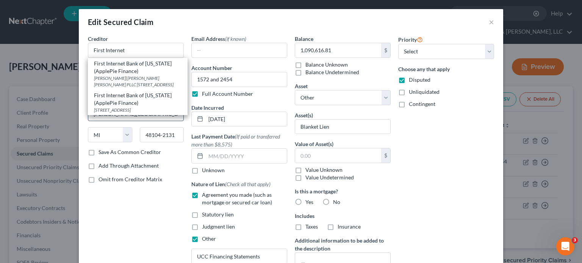
click at [130, 107] on div "First Internet Bank of [US_STATE] (ApplePie Finance)" at bounding box center [138, 99] width 88 height 15
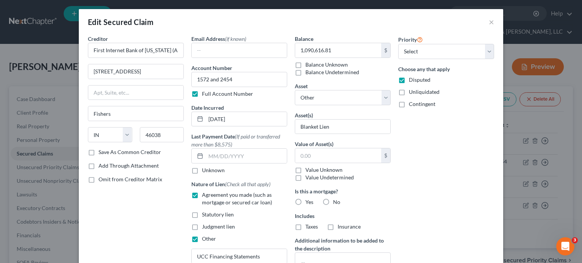
click at [149, 212] on div "Creditor * First Internet Bank of [US_STATE] (ApplePie Finance) [STREET_ADDRESS…" at bounding box center [135, 177] width 103 height 285
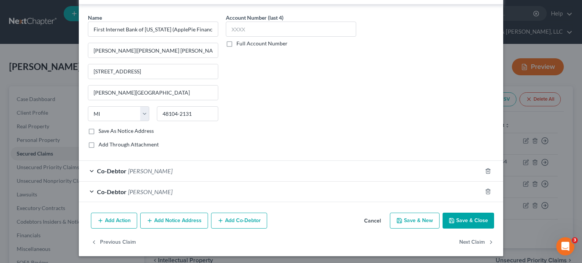
scroll to position [342, 0]
click at [469, 219] on button "Save & Close" at bounding box center [469, 221] width 52 height 16
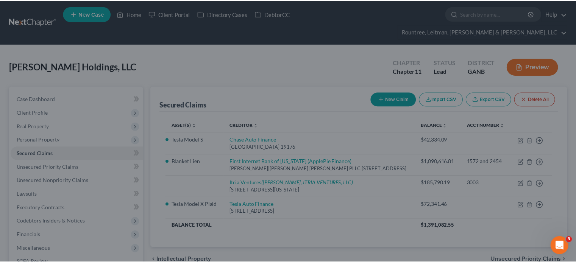
scroll to position [0, 0]
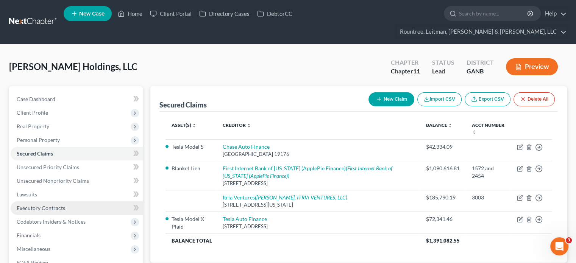
click at [42, 205] on span "Executory Contracts" at bounding box center [41, 208] width 49 height 6
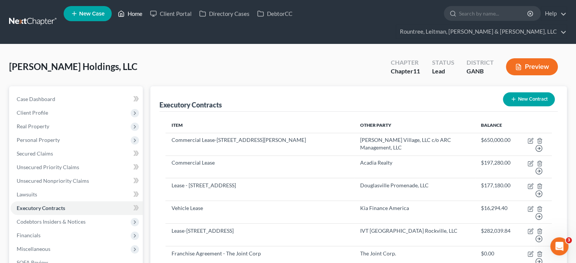
click at [133, 14] on link "Home" at bounding box center [130, 14] width 32 height 14
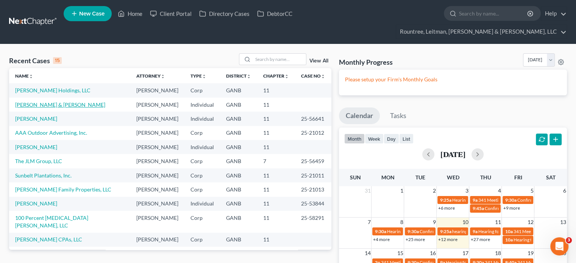
click at [36, 102] on link "[PERSON_NAME] & [PERSON_NAME]" at bounding box center [60, 105] width 90 height 6
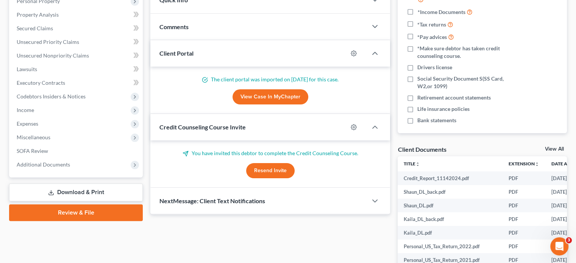
scroll to position [189, 0]
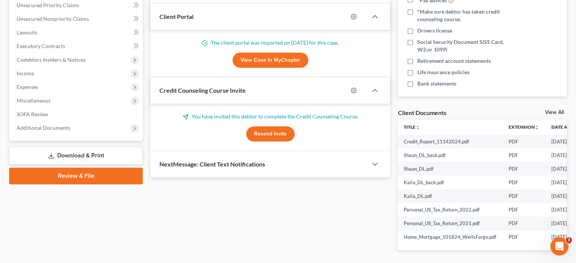
click at [79, 147] on link "Download & Print" at bounding box center [76, 156] width 134 height 18
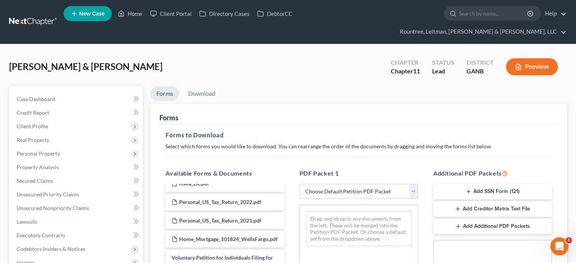
scroll to position [114, 0]
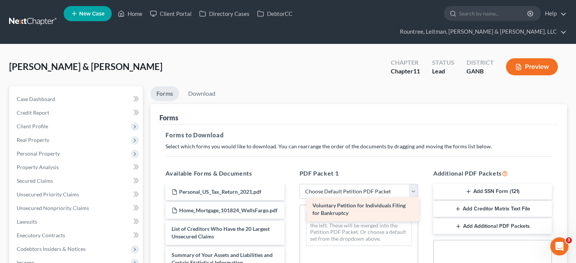
drag, startPoint x: 229, startPoint y: 225, endPoint x: 367, endPoint y: 205, distance: 139.3
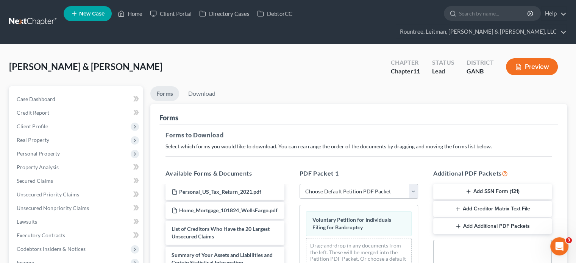
scroll to position [76, 0]
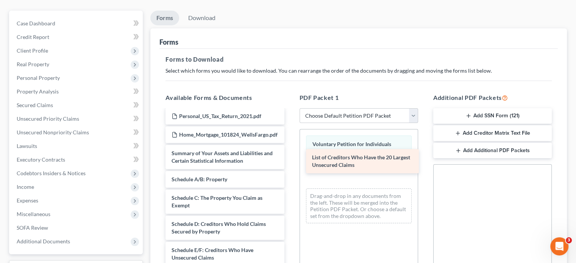
drag, startPoint x: 220, startPoint y: 149, endPoint x: 360, endPoint y: 160, distance: 141.0
click at [290, 160] on div "List of Creditors Who Have the 20 Largest Unsecured Claims Credit_Report_111420…" at bounding box center [225, 253] width 131 height 512
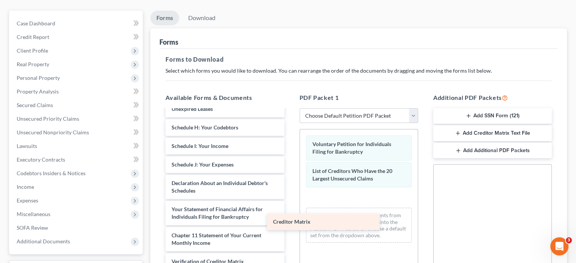
scroll to position [296, 0]
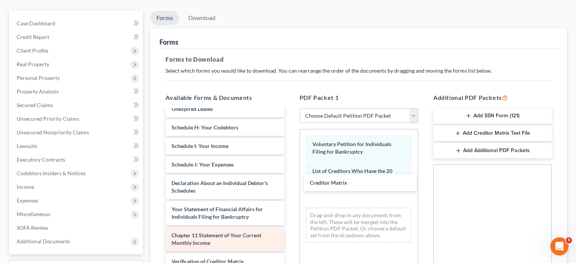
drag, startPoint x: 203, startPoint y: 228, endPoint x: 274, endPoint y: 219, distance: 71.1
click at [290, 182] on div "Creditor Matrix Credit_Report_11142024.pdf Shaun_DL_back.pdf Shaun_DL.pdf Kaila…" at bounding box center [225, 68] width 131 height 493
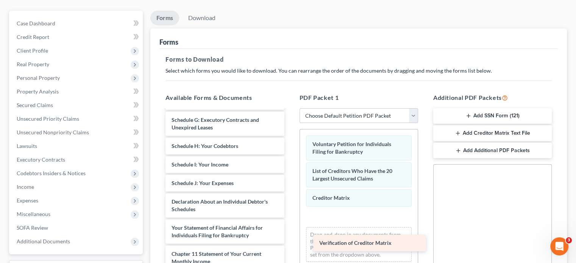
scroll to position [277, 0]
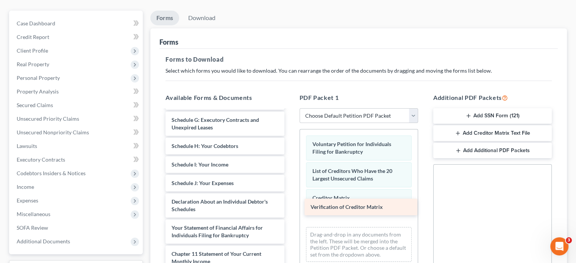
drag, startPoint x: 190, startPoint y: 246, endPoint x: 327, endPoint y: 200, distance: 144.5
click at [290, 200] on div "Verification of Creditor Matrix Credit_Report_11142024.pdf Shaun_DL_back.pdf Sh…" at bounding box center [225, 77] width 131 height 475
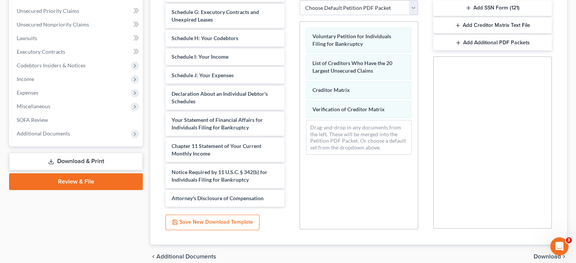
scroll to position [204, 0]
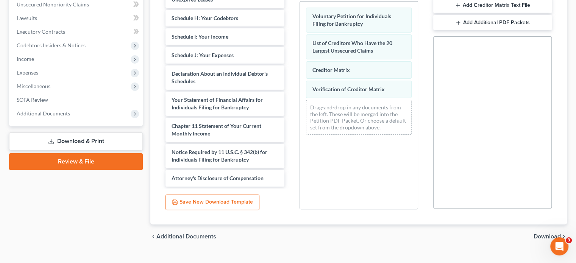
click at [543, 234] on span "Download" at bounding box center [547, 237] width 27 height 6
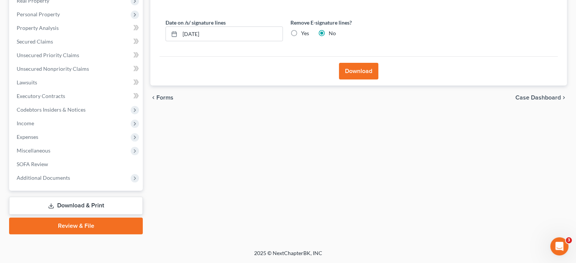
scroll to position [125, 0]
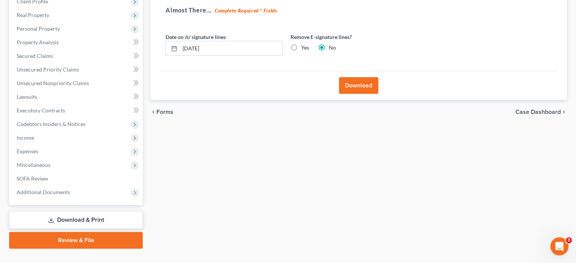
click at [351, 77] on button "Download" at bounding box center [358, 85] width 39 height 17
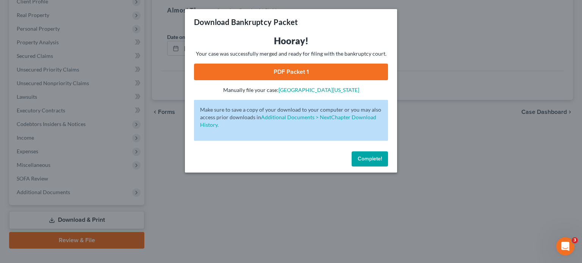
click at [290, 72] on link "PDF Packet 1" at bounding box center [291, 72] width 194 height 17
drag, startPoint x: 365, startPoint y: 158, endPoint x: 183, endPoint y: 148, distance: 181.8
click at [365, 158] on span "Complete!" at bounding box center [370, 159] width 24 height 6
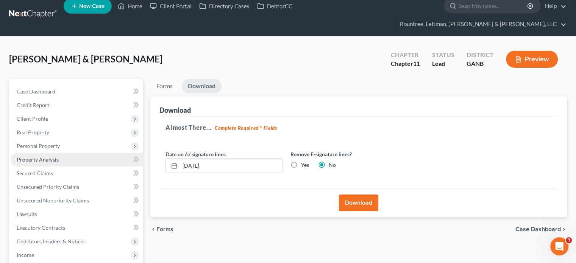
scroll to position [0, 0]
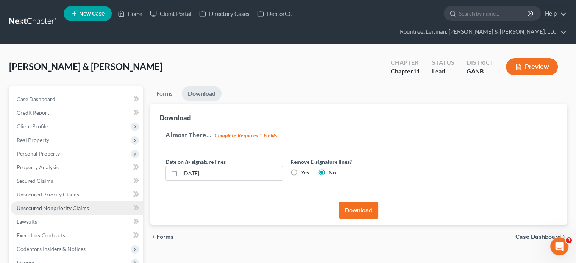
click at [70, 205] on span "Unsecured Nonpriority Claims" at bounding box center [53, 208] width 72 height 6
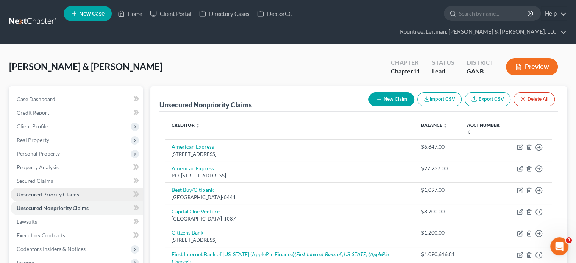
click at [39, 191] on span "Unsecured Priority Claims" at bounding box center [48, 194] width 63 height 6
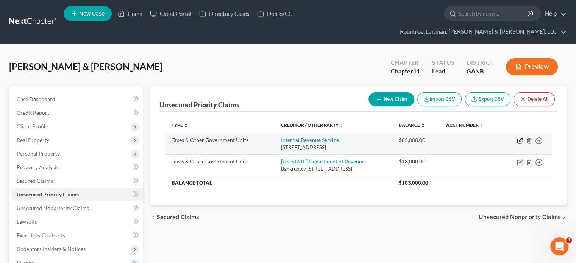
click at [519, 138] on icon "button" at bounding box center [520, 141] width 6 height 6
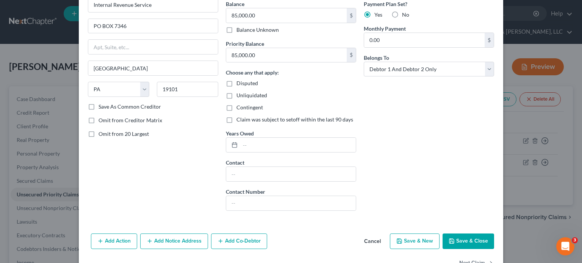
scroll to position [76, 0]
click at [462, 238] on button "Save & Close" at bounding box center [469, 241] width 52 height 16
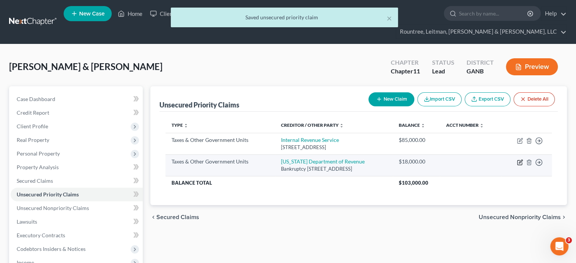
click at [520, 161] on icon "button" at bounding box center [520, 163] width 5 height 5
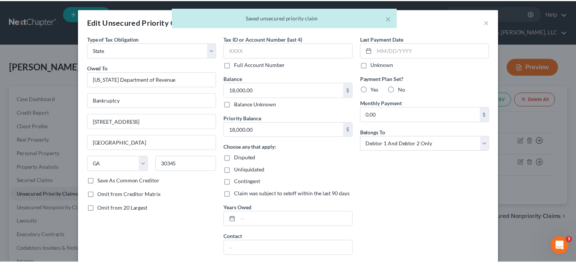
scroll to position [97, 0]
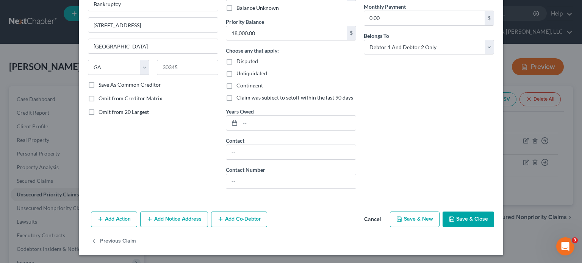
click at [474, 218] on button "Save & Close" at bounding box center [469, 220] width 52 height 16
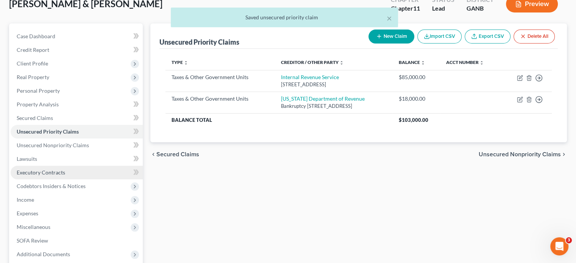
scroll to position [125, 0]
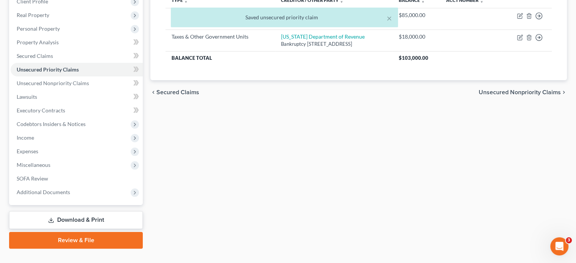
click at [79, 211] on link "Download & Print" at bounding box center [76, 220] width 134 height 18
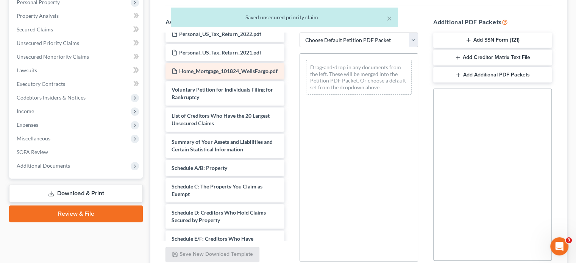
scroll to position [114, 0]
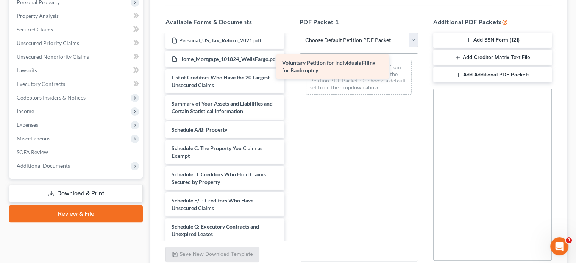
drag, startPoint x: 232, startPoint y: 75, endPoint x: 358, endPoint y: 61, distance: 127.0
click at [290, 61] on div "Voluntary Petition for Individuals Filing for Bankruptcy Credit_Report_11142024…" at bounding box center [225, 190] width 131 height 538
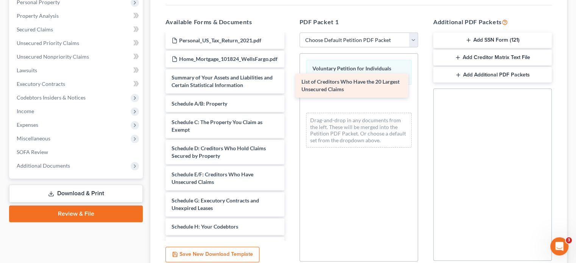
drag, startPoint x: 217, startPoint y: 79, endPoint x: 347, endPoint y: 90, distance: 130.4
click at [290, 90] on div "List of Creditors Who Have the 20 Largest Unsecured Claims Credit_Report_111420…" at bounding box center [225, 177] width 131 height 512
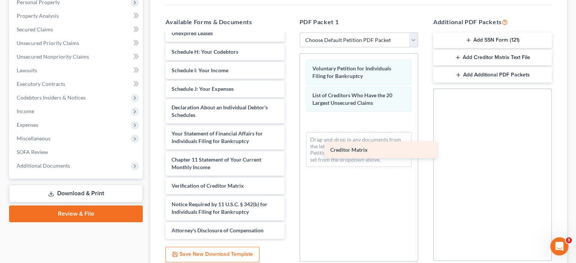
scroll to position [296, 0]
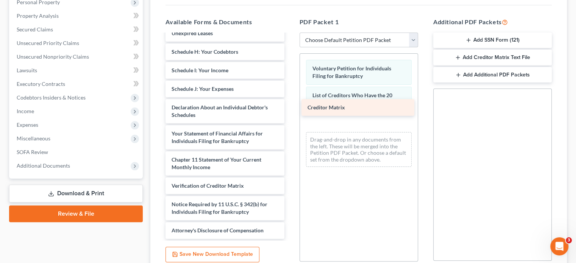
drag, startPoint x: 207, startPoint y: 153, endPoint x: 343, endPoint y: 107, distance: 143.5
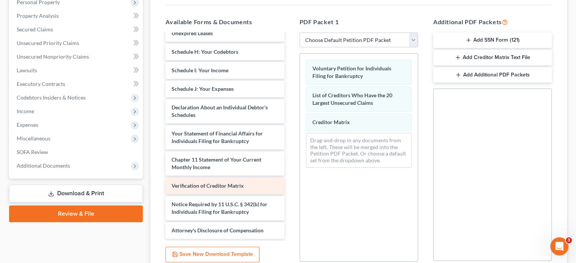
scroll to position [277, 0]
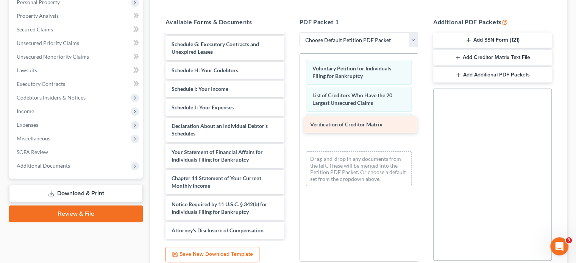
drag, startPoint x: 201, startPoint y: 174, endPoint x: 340, endPoint y: 127, distance: 146.5
click at [290, 127] on div "Verification of Creditor Matrix Credit_Report_11142024.pdf Shaun_DL_back.pdf Sh…" at bounding box center [225, 1] width 131 height 475
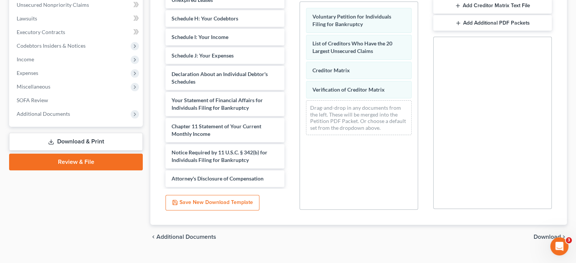
scroll to position [204, 0]
click at [546, 234] on span "Download" at bounding box center [547, 237] width 27 height 6
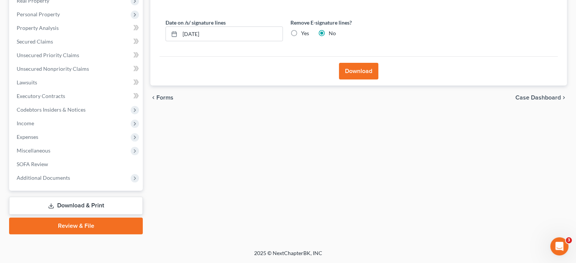
scroll to position [125, 0]
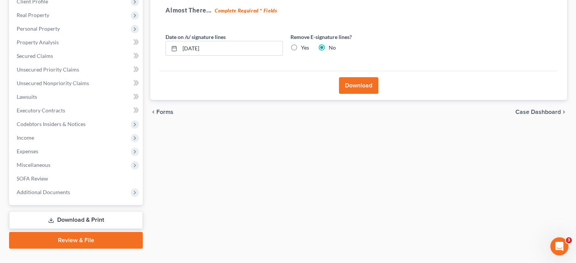
click at [358, 77] on button "Download" at bounding box center [358, 85] width 39 height 17
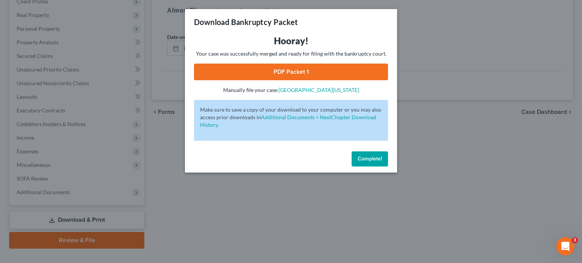
click at [286, 71] on link "PDF Packet 1" at bounding box center [291, 72] width 194 height 17
drag, startPoint x: 371, startPoint y: 158, endPoint x: 191, endPoint y: 164, distance: 180.5
click at [371, 158] on span "Complete!" at bounding box center [370, 159] width 24 height 6
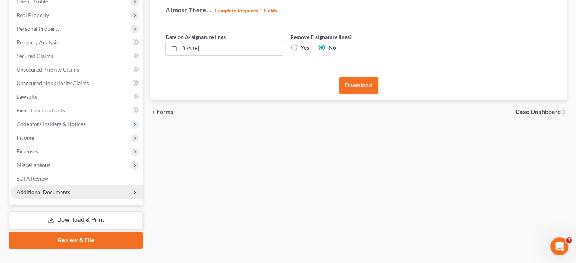
click at [61, 189] on span "Additional Documents" at bounding box center [43, 192] width 53 height 6
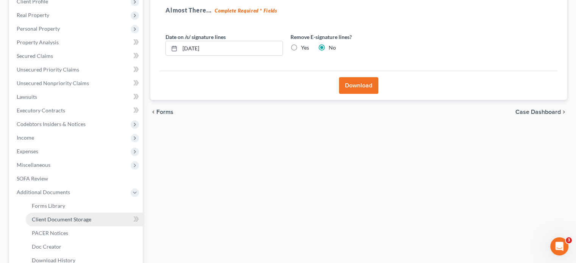
click at [61, 216] on span "Client Document Storage" at bounding box center [61, 219] width 59 height 6
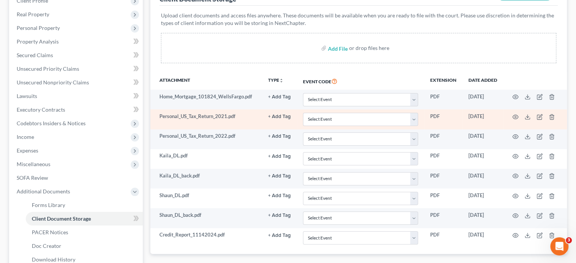
scroll to position [117, 0]
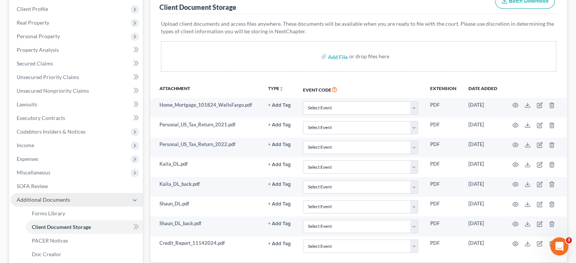
click at [51, 197] on span "Additional Documents" at bounding box center [43, 200] width 53 height 6
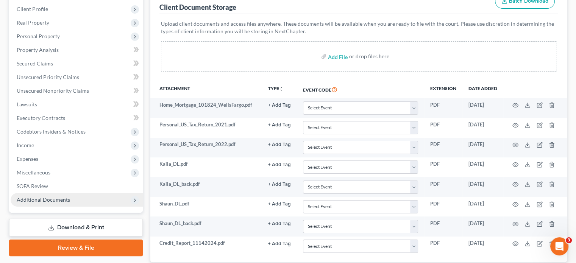
click at [60, 197] on span "Additional Documents" at bounding box center [43, 200] width 53 height 6
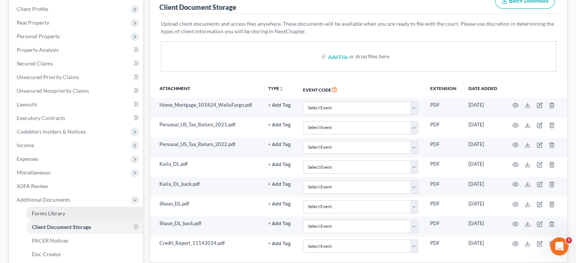
click at [49, 210] on span "Forms Library" at bounding box center [48, 213] width 33 height 6
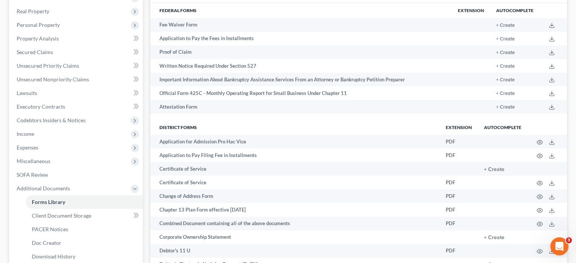
scroll to position [189, 0]
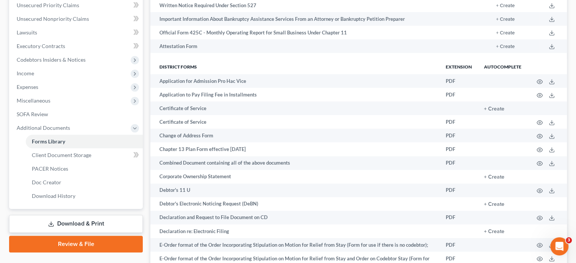
click at [91, 215] on link "Download & Print" at bounding box center [76, 224] width 134 height 18
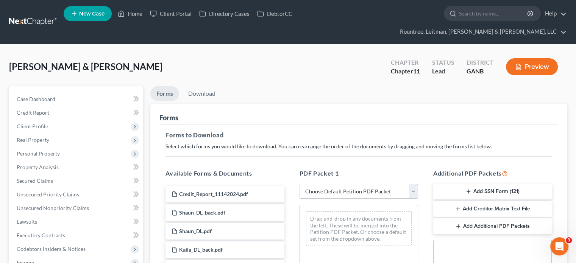
click at [493, 184] on button "Add SSN Form (121)" at bounding box center [492, 192] width 119 height 16
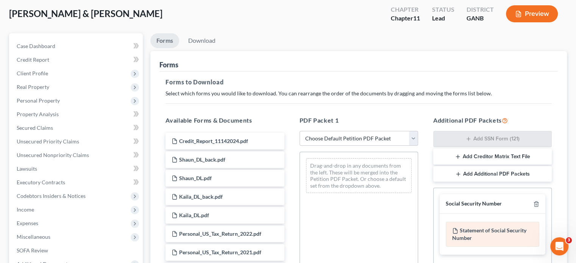
scroll to position [152, 0]
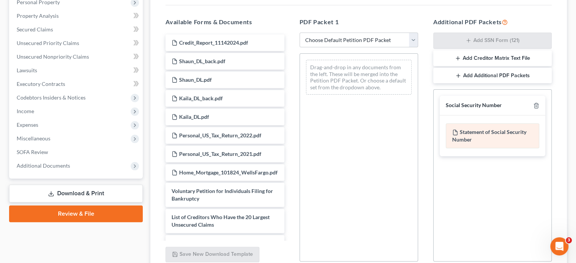
click at [482, 124] on div "Statement of Social Security Number" at bounding box center [493, 136] width 94 height 25
click at [477, 124] on div "Statement of Social Security Number" at bounding box center [493, 136] width 94 height 25
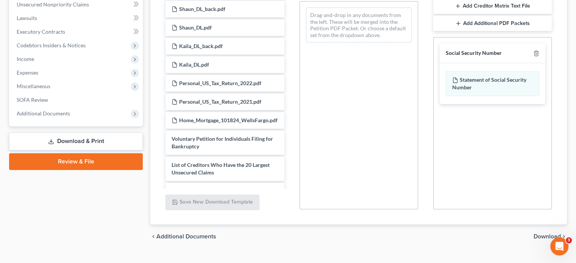
click at [544, 234] on span "Download" at bounding box center [547, 237] width 27 height 6
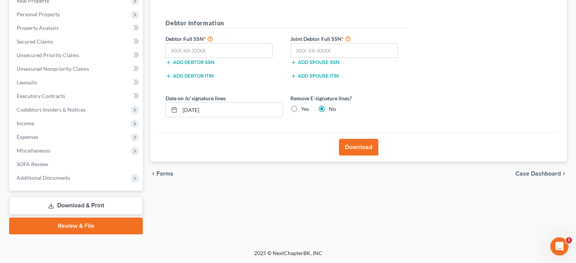
scroll to position [125, 0]
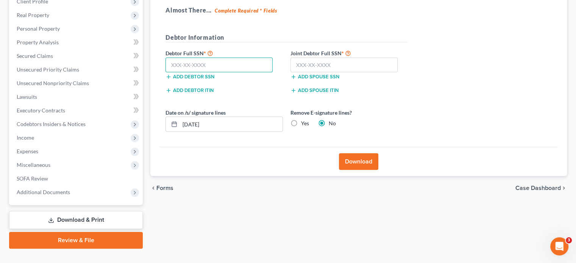
click at [206, 58] on input "text" at bounding box center [219, 65] width 107 height 15
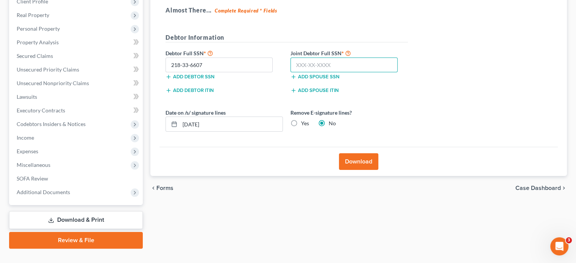
click at [321, 58] on input "text" at bounding box center [344, 65] width 107 height 15
click at [361, 153] on button "Download" at bounding box center [358, 161] width 39 height 17
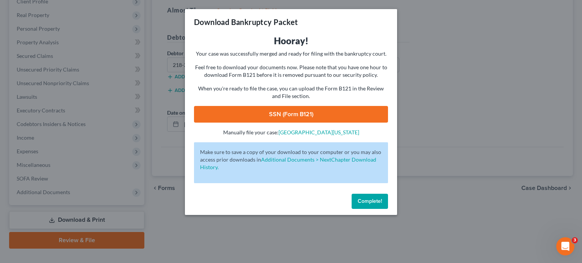
click at [280, 116] on link "SSN (Form B121)" at bounding box center [291, 114] width 194 height 17
click at [374, 200] on span "Complete!" at bounding box center [370, 201] width 24 height 6
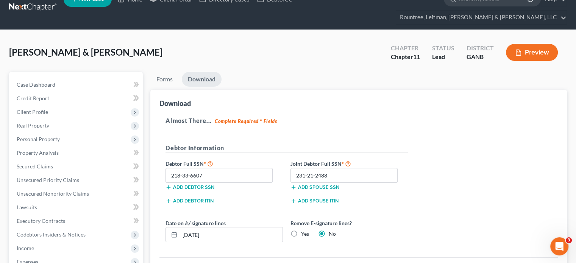
scroll to position [0, 0]
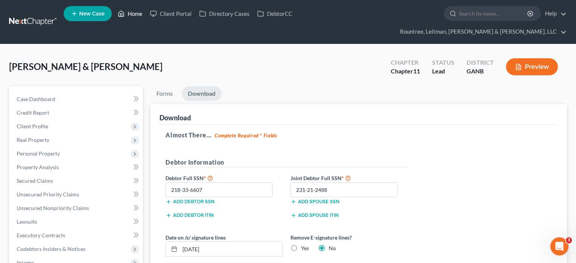
click at [133, 13] on link "Home" at bounding box center [130, 14] width 32 height 14
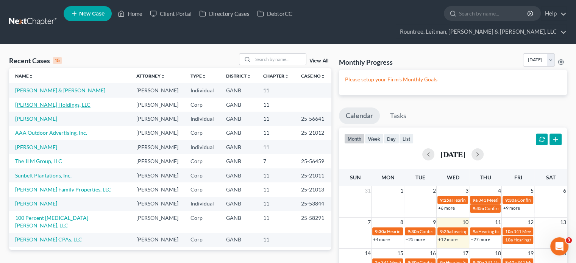
click at [40, 102] on link "[PERSON_NAME] Holdings, LLC" at bounding box center [52, 105] width 75 height 6
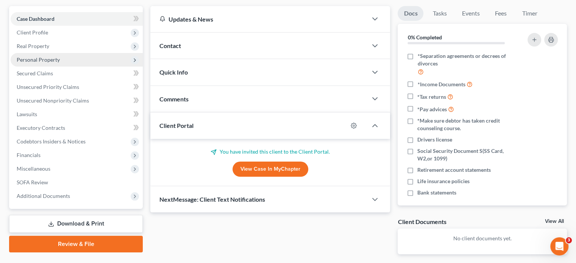
scroll to position [99, 0]
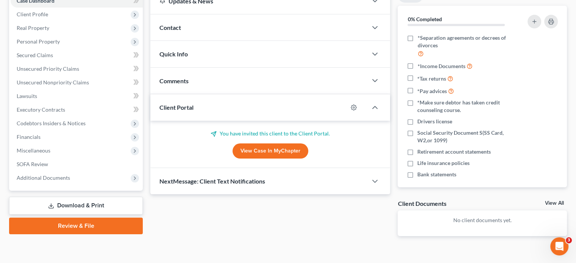
click at [63, 197] on link "Download & Print" at bounding box center [76, 206] width 134 height 18
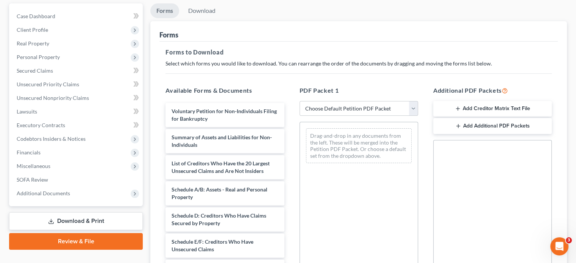
scroll to position [114, 0]
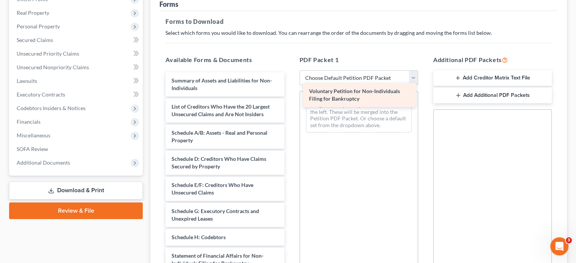
drag, startPoint x: 212, startPoint y: 69, endPoint x: 350, endPoint y: 94, distance: 139.7
click at [290, 94] on div "Voluntary Petition for Non-Individuals Filing for Bankruptcy Voluntary Petition…" at bounding box center [225, 222] width 131 height 300
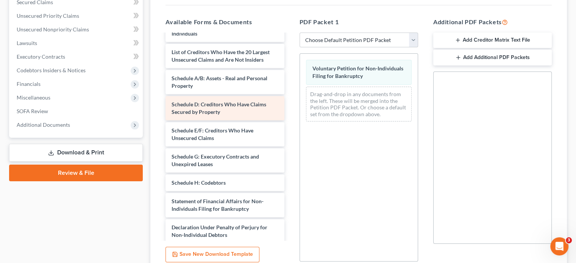
scroll to position [0, 0]
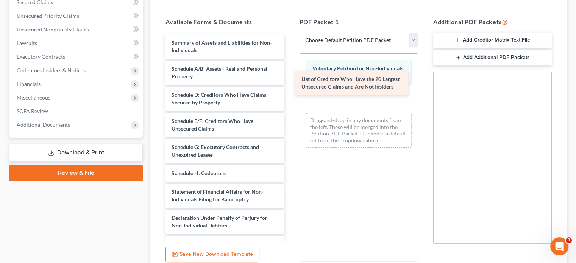
drag, startPoint x: 221, startPoint y: 61, endPoint x: 351, endPoint y: 85, distance: 132.3
click at [290, 85] on div "List of Creditors Who Have the 20 Largest Unsecured Claims and Are Not Insiders…" at bounding box center [225, 171] width 131 height 274
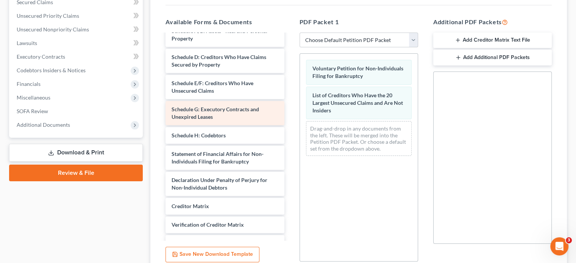
scroll to position [69, 0]
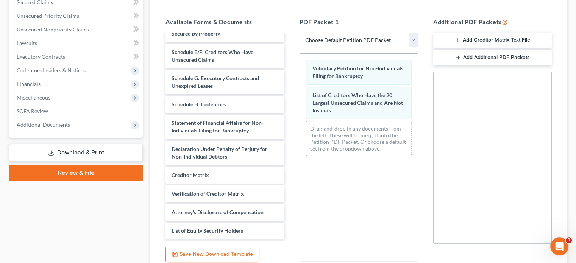
click at [335, 136] on div "Drag-and-drop in any documents from the left. These will be merged into the Pet…" at bounding box center [359, 138] width 106 height 35
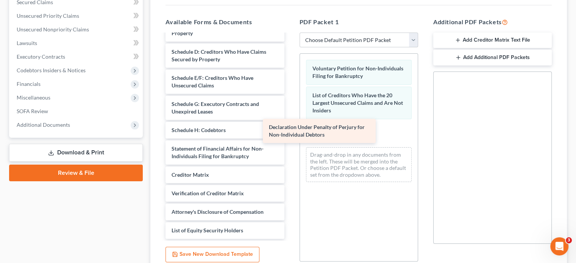
scroll to position [43, 0]
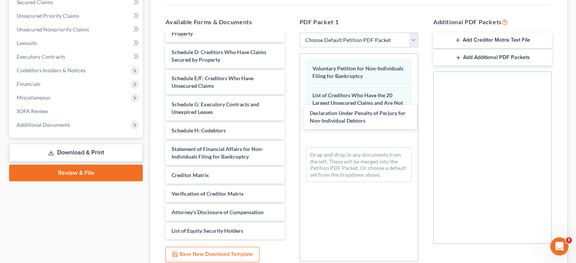
drag, startPoint x: 205, startPoint y: 139, endPoint x: 303, endPoint y: 131, distance: 98.5
click at [290, 117] on div "Declaration Under Penalty of Perjury for Non-Individual Debtors Summary of Asse…" at bounding box center [225, 116] width 131 height 248
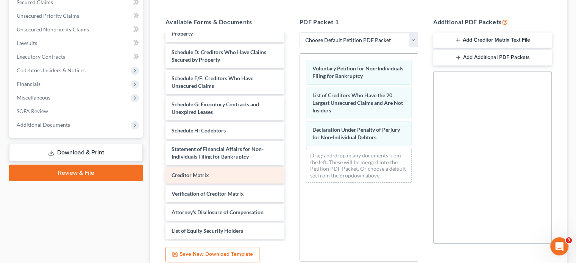
scroll to position [24, 0]
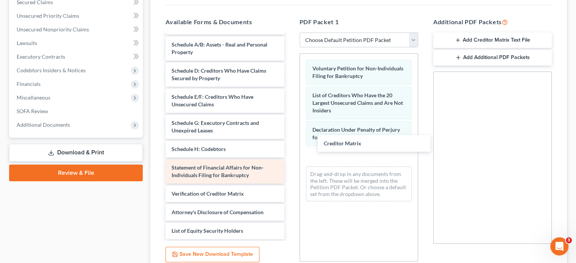
drag, startPoint x: 195, startPoint y: 160, endPoint x: 269, endPoint y: 160, distance: 73.9
click at [290, 142] on div "Creditor Matrix Summary of Assets and Liabilities for Non-Individuals Schedule …" at bounding box center [225, 124] width 131 height 229
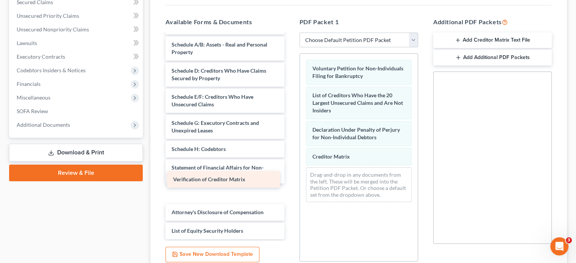
scroll to position [6, 0]
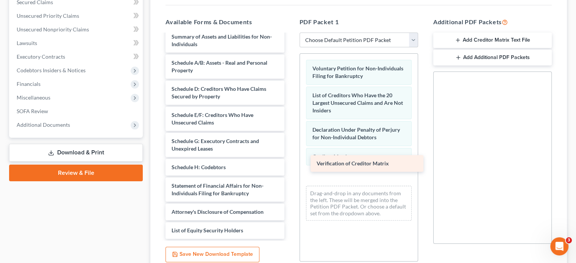
drag, startPoint x: 220, startPoint y: 181, endPoint x: 374, endPoint y: 167, distance: 155.3
click at [290, 165] on div "Verification of Creditor Matrix Summary of Assets and Liabilities for Non-Indiv…" at bounding box center [225, 133] width 131 height 211
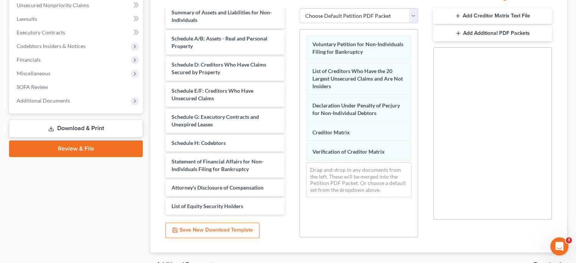
scroll to position [204, 0]
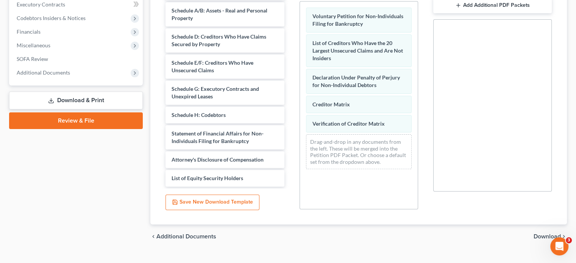
click at [546, 234] on span "Download" at bounding box center [547, 237] width 27 height 6
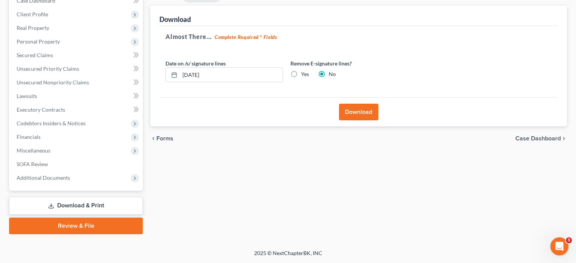
scroll to position [84, 0]
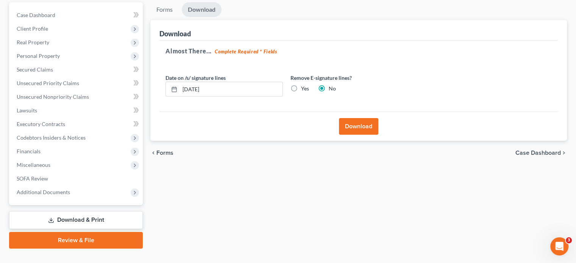
click at [355, 118] on button "Download" at bounding box center [358, 126] width 39 height 17
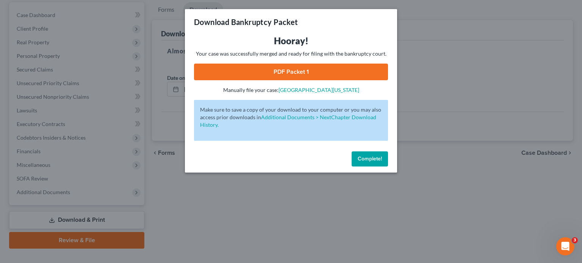
click at [292, 70] on link "PDF Packet 1" at bounding box center [291, 72] width 194 height 17
drag, startPoint x: 364, startPoint y: 157, endPoint x: 333, endPoint y: 64, distance: 98.6
click at [364, 157] on span "Complete!" at bounding box center [370, 159] width 24 height 6
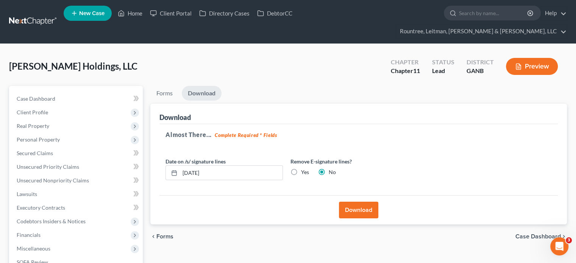
scroll to position [0, 0]
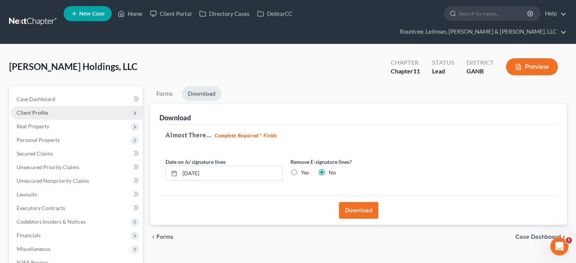
click at [43, 110] on span "Client Profile" at bounding box center [32, 113] width 31 height 6
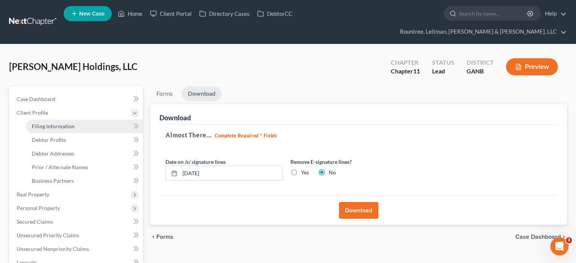
click at [63, 120] on link "Filing Information" at bounding box center [84, 127] width 117 height 14
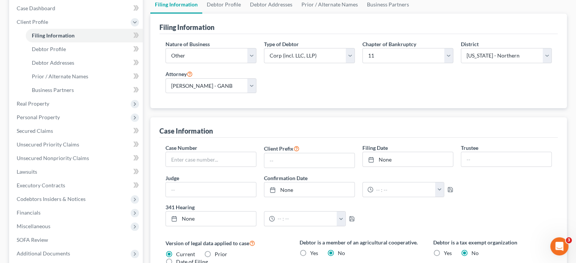
scroll to position [62, 0]
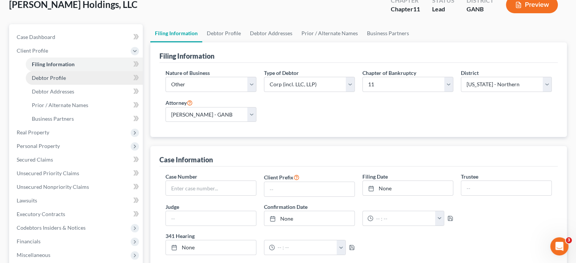
click at [62, 71] on link "Debtor Profile" at bounding box center [84, 78] width 117 height 14
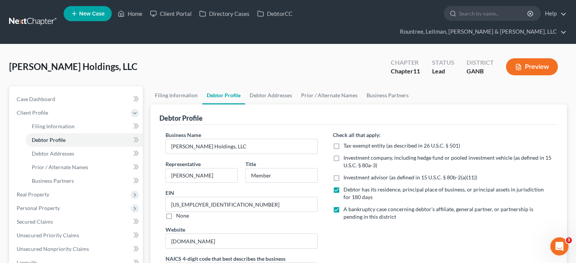
click at [344, 206] on label "A bankruptcy case concerning debtor’s affiliate, general partner, or partnershi…" at bounding box center [448, 213] width 208 height 15
click at [347, 206] on input "A bankruptcy case concerning debtor’s affiliate, general partner, or partnershi…" at bounding box center [349, 208] width 5 height 5
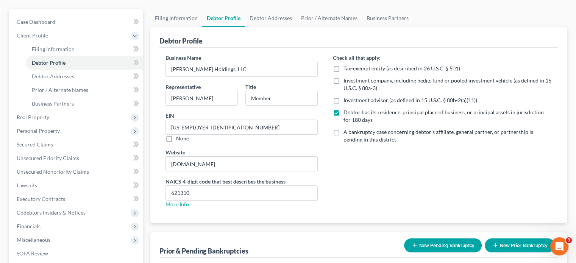
scroll to position [193, 0]
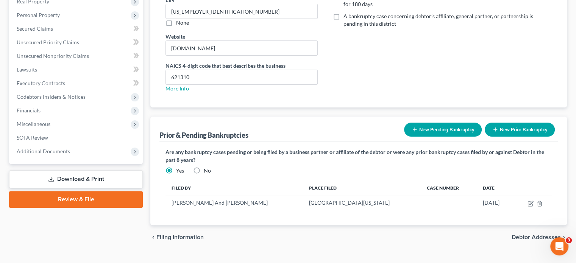
click at [535, 235] on span "Debtor Addresses" at bounding box center [536, 238] width 49 height 6
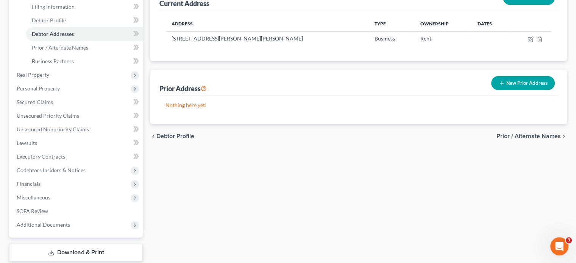
scroll to position [152, 0]
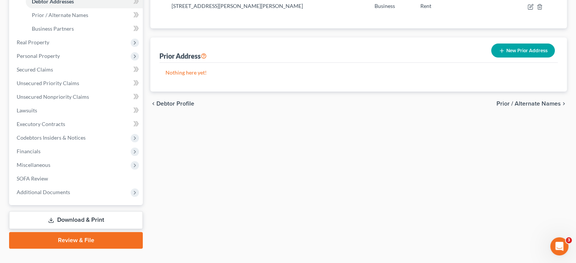
click at [86, 211] on link "Download & Print" at bounding box center [76, 220] width 134 height 18
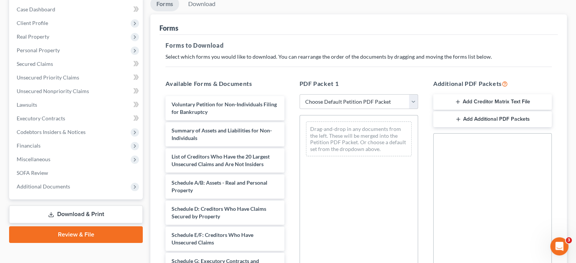
scroll to position [114, 0]
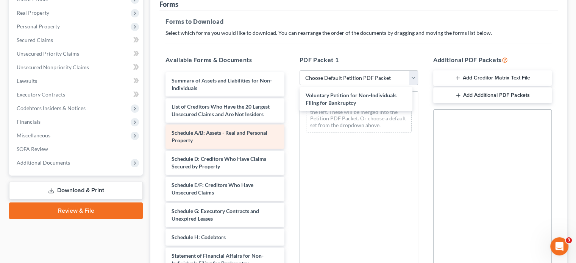
drag, startPoint x: 219, startPoint y: 69, endPoint x: 271, endPoint y: 122, distance: 74.2
click at [290, 98] on div "Voluntary Petition for Non-Individuals Filing for Bankruptcy Voluntary Petition…" at bounding box center [225, 222] width 131 height 300
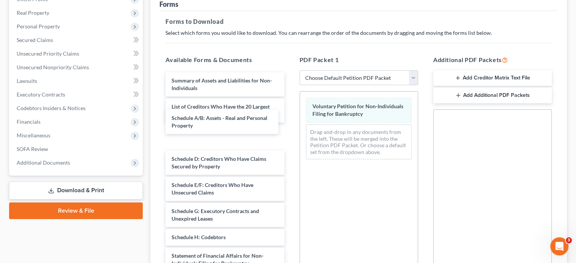
click at [228, 121] on div "Schedule A/B: Assets - Real and Personal Property Summary of Assets and Liabili…" at bounding box center [225, 222] width 131 height 300
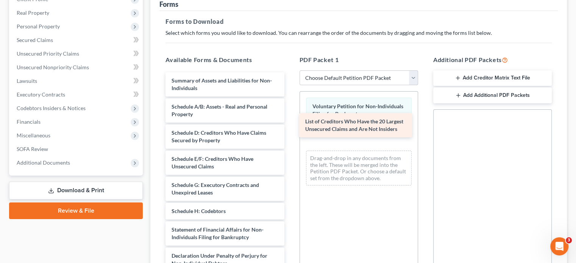
drag, startPoint x: 214, startPoint y: 100, endPoint x: 346, endPoint y: 129, distance: 135.8
click at [290, 129] on div "List of Creditors Who Have the 20 Largest Unsecured Claims and Are Not Insiders…" at bounding box center [225, 209] width 131 height 274
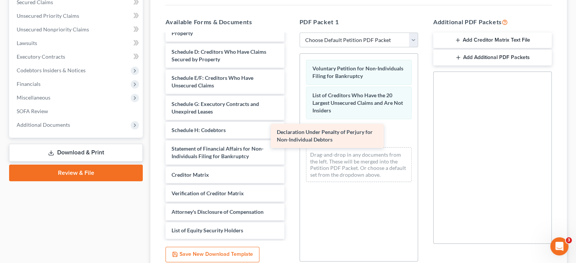
scroll to position [43, 0]
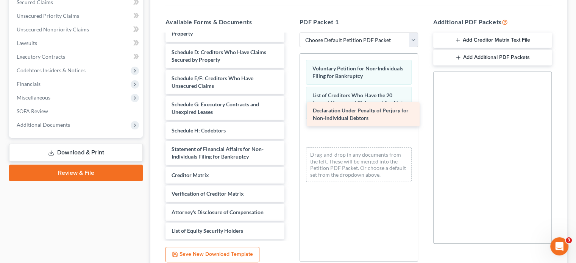
drag, startPoint x: 230, startPoint y: 139, endPoint x: 371, endPoint y: 114, distance: 143.4
click at [290, 114] on div "Declaration Under Penalty of Perjury for Non-Individual Debtors Summary of Asse…" at bounding box center [225, 116] width 131 height 248
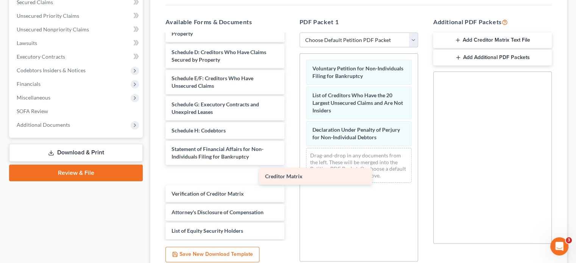
scroll to position [24, 0]
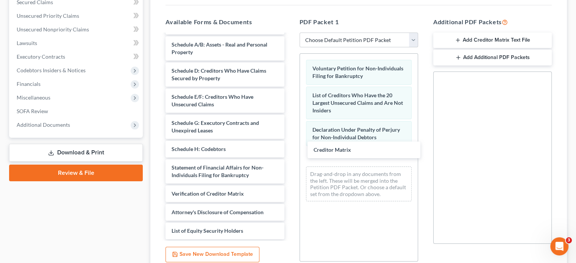
drag, startPoint x: 203, startPoint y: 160, endPoint x: 262, endPoint y: 171, distance: 59.8
click at [290, 144] on div "Creditor Matrix Summary of Assets and Liabilities for Non-Individuals Schedule …" at bounding box center [225, 124] width 131 height 229
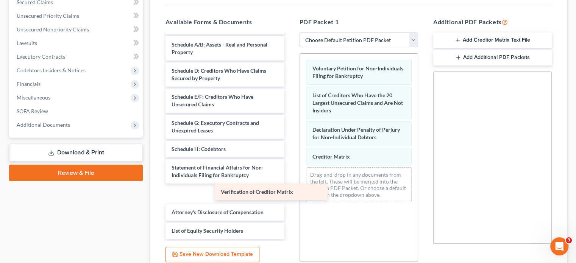
scroll to position [6, 0]
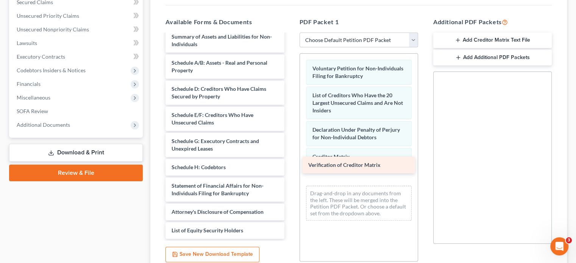
drag, startPoint x: 208, startPoint y: 181, endPoint x: 344, endPoint y: 167, distance: 137.5
click at [290, 167] on div "Verification of Creditor Matrix Summary of Assets and Liabilities for Non-Indiv…" at bounding box center [225, 133] width 131 height 211
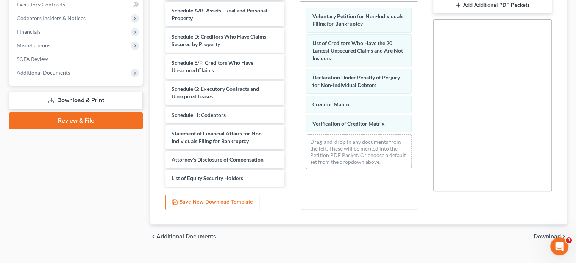
click at [541, 234] on span "Download" at bounding box center [547, 237] width 27 height 6
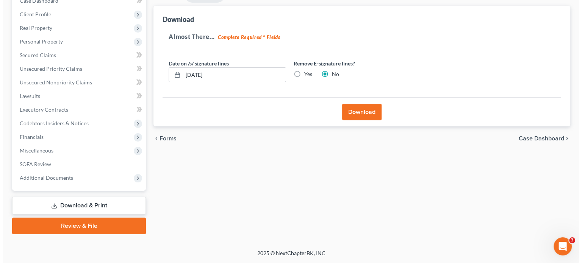
scroll to position [84, 0]
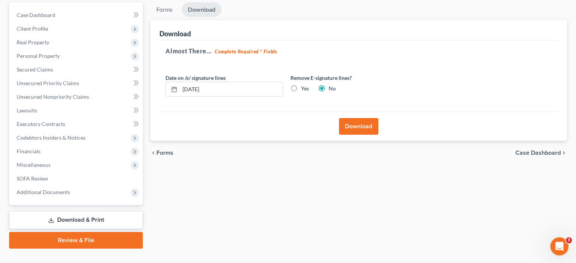
click at [365, 118] on button "Download" at bounding box center [358, 126] width 39 height 17
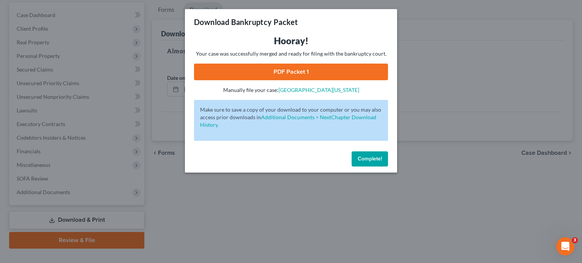
click at [279, 72] on link "PDF Packet 1" at bounding box center [291, 72] width 194 height 17
